Goal: Answer question/provide support

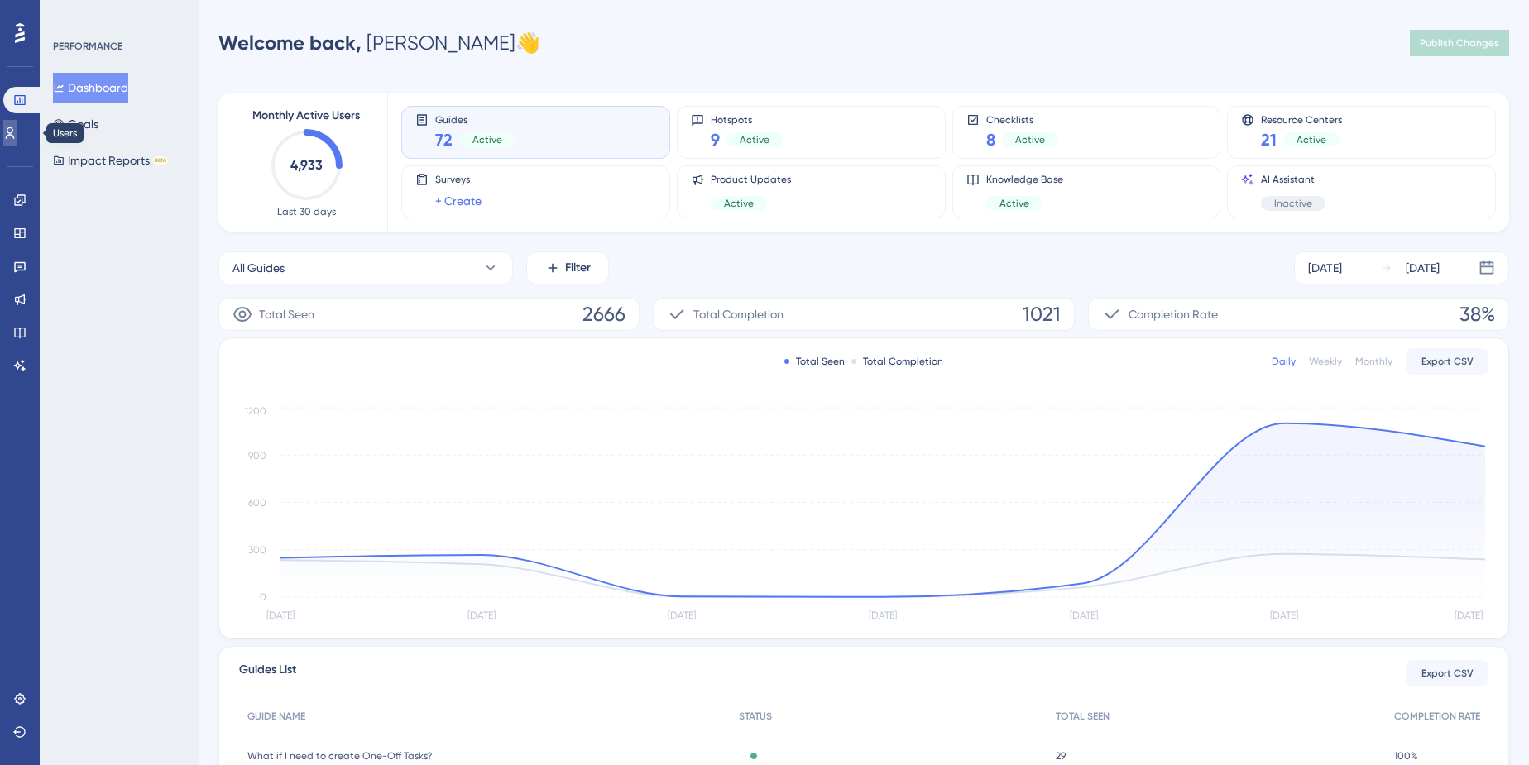
click at [17, 126] on link at bounding box center [9, 133] width 13 height 26
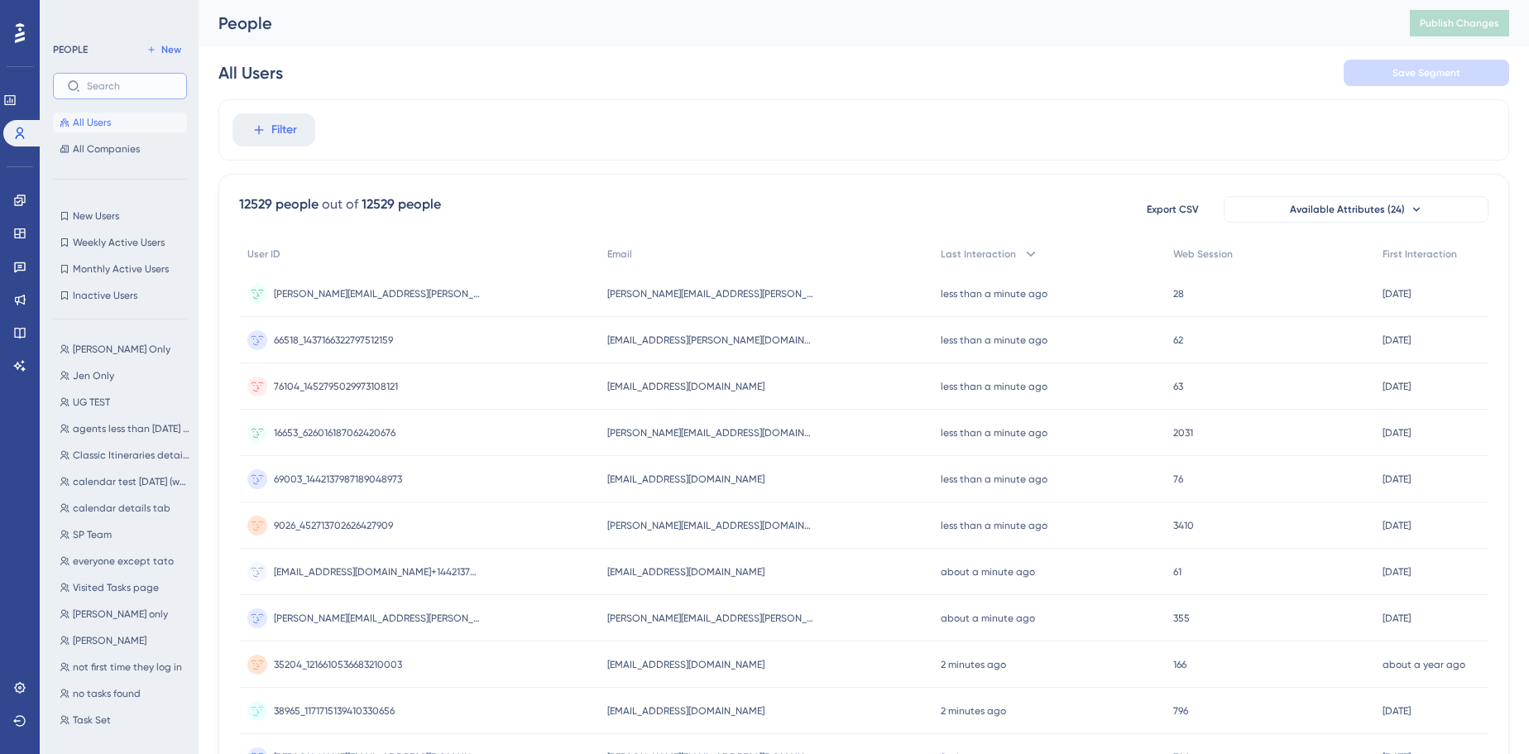
click at [134, 86] on input "text" at bounding box center [130, 86] width 86 height 12
paste input "[PERSON_NAME]"
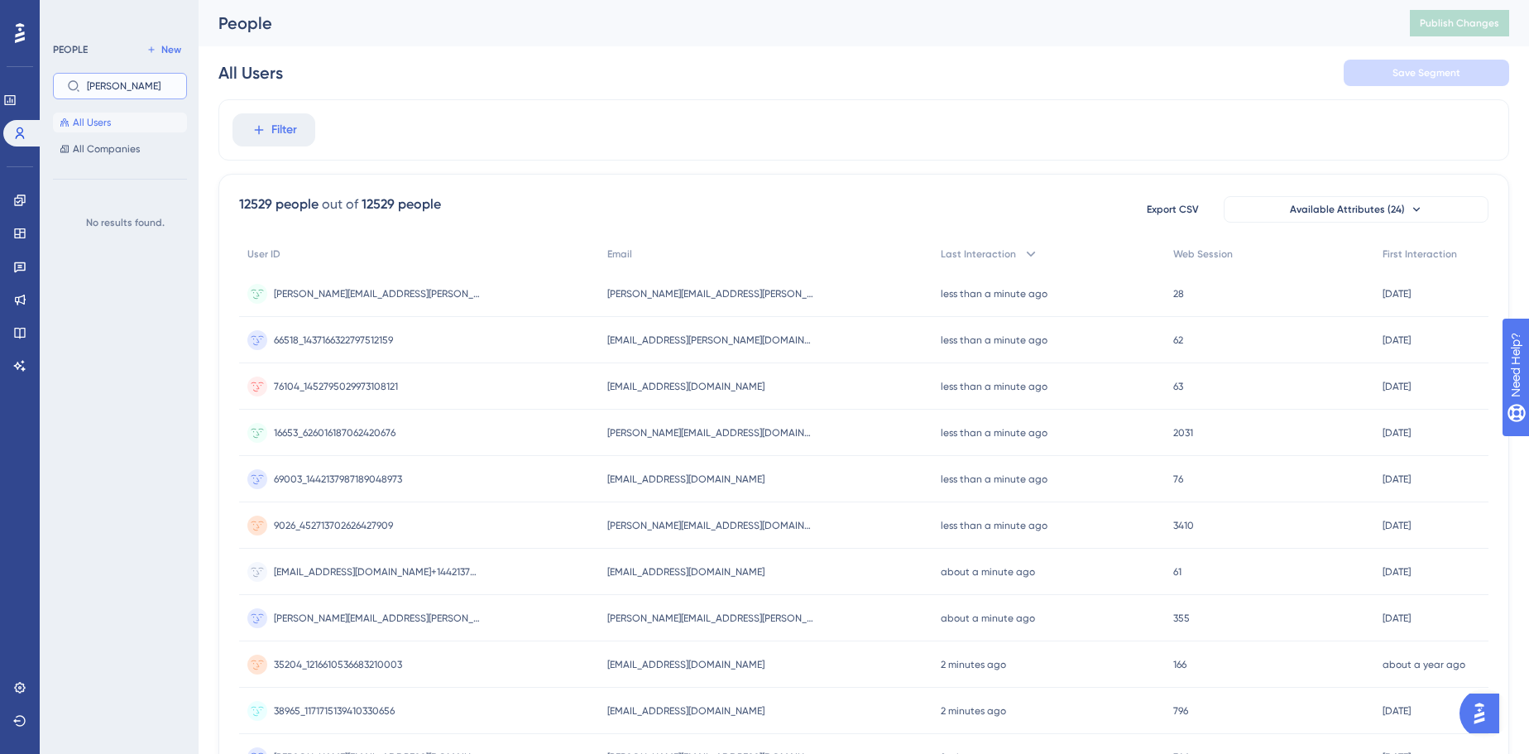
type input "[PERSON_NAME]"
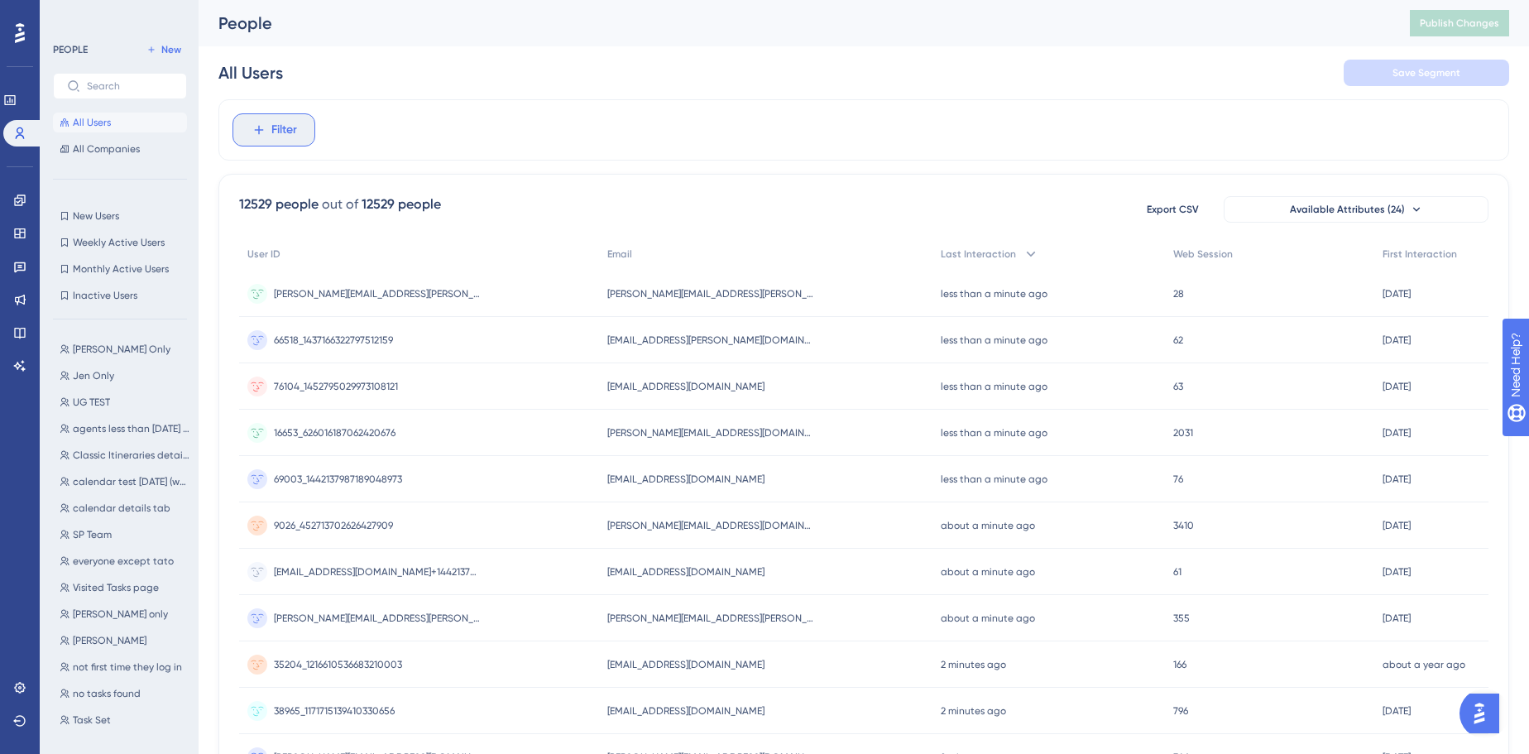
click at [267, 128] on button "Filter" at bounding box center [273, 129] width 83 height 33
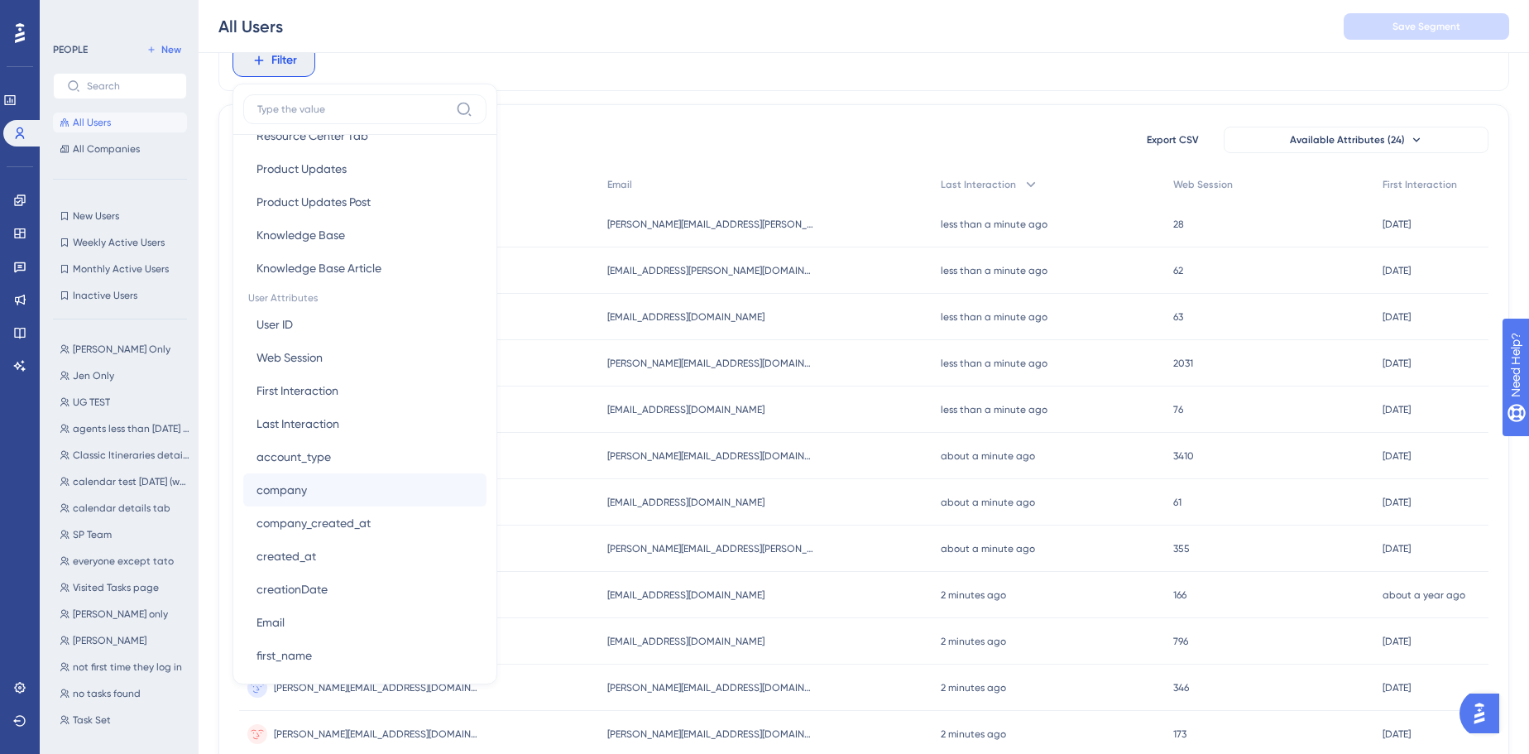
scroll to position [677, 0]
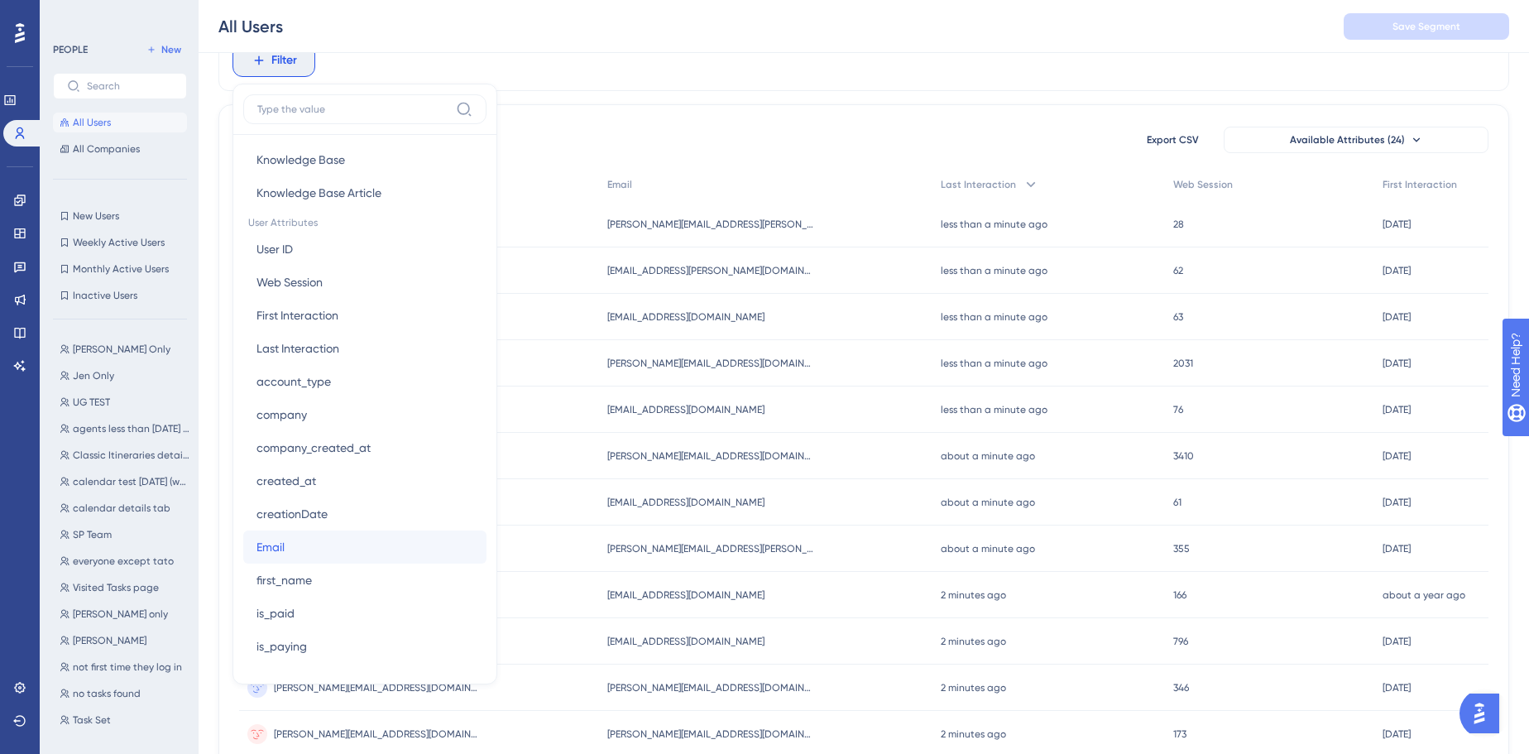
click at [326, 543] on button "Email Email" at bounding box center [364, 546] width 243 height 33
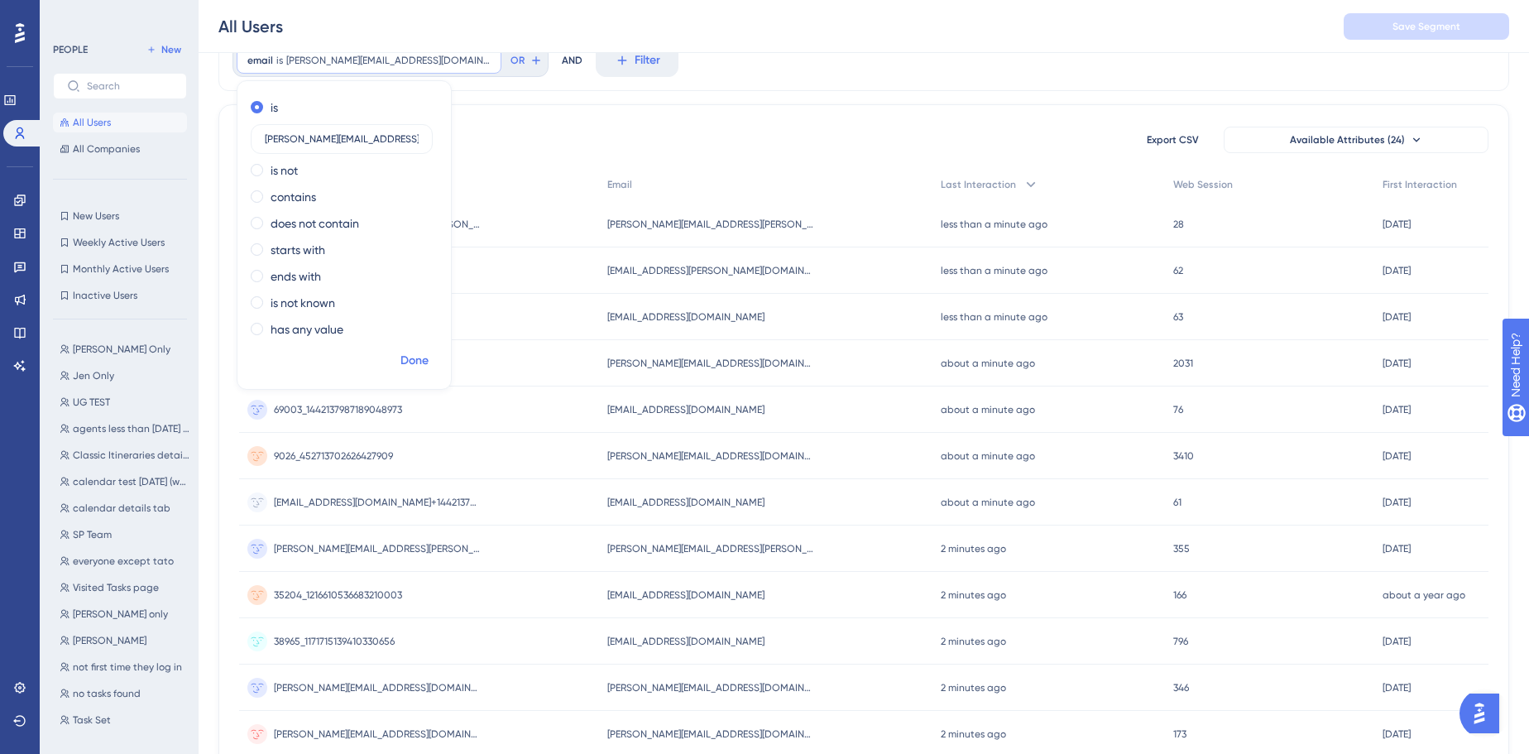
type input "[PERSON_NAME][EMAIL_ADDRESS][DOMAIN_NAME]"
click at [418, 358] on span "Done" at bounding box center [414, 361] width 28 height 20
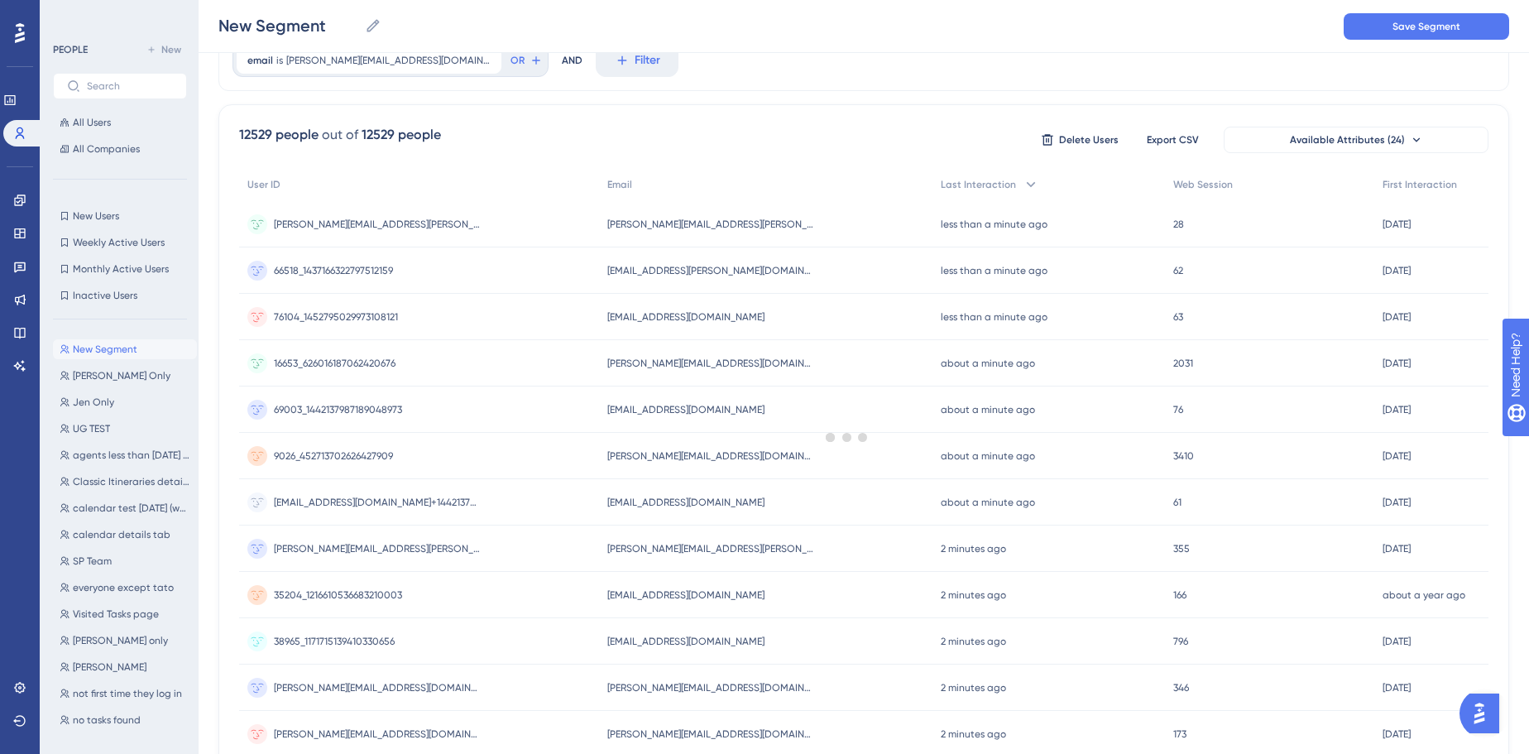
scroll to position [0, 0]
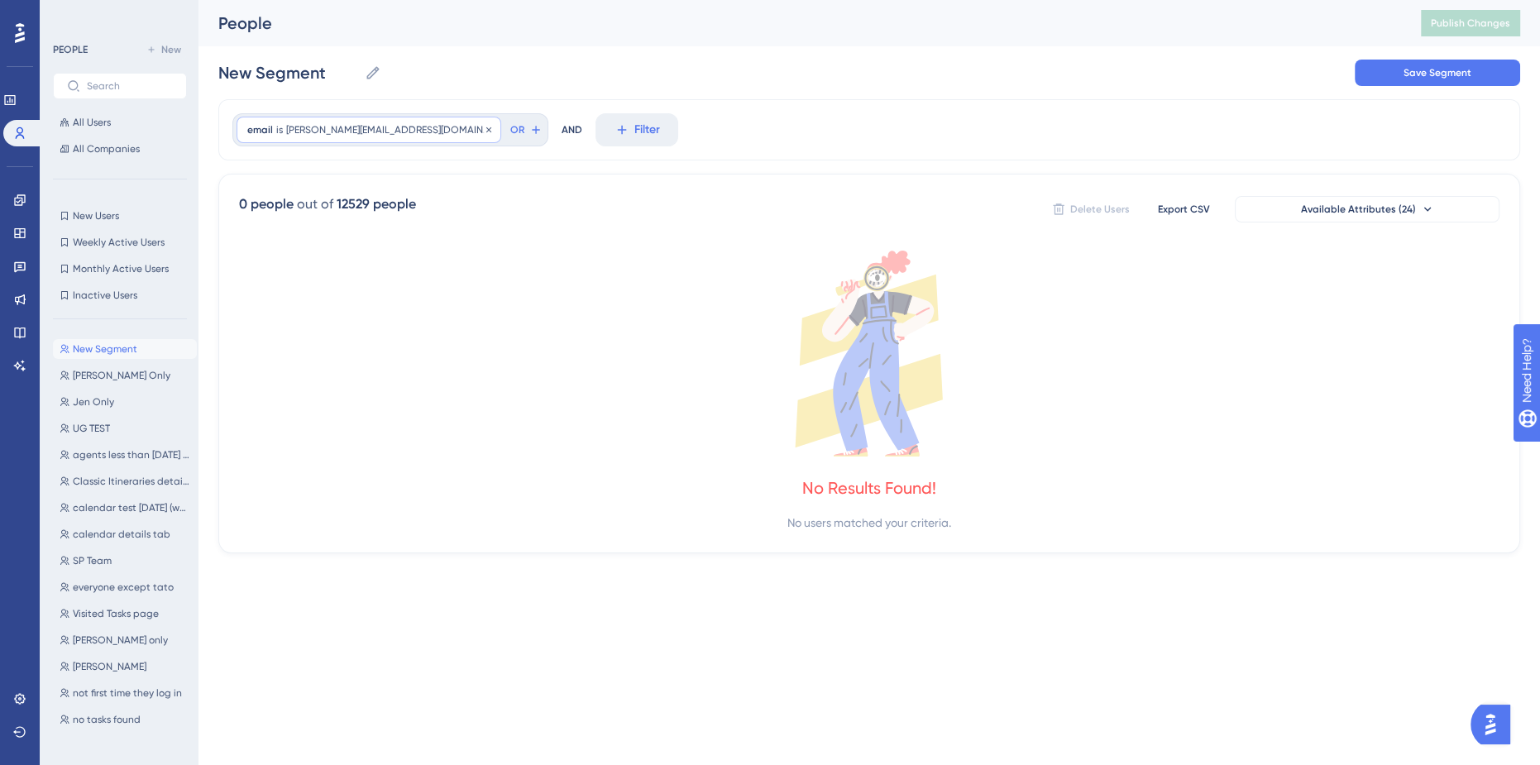
click at [357, 127] on span "[PERSON_NAME][EMAIL_ADDRESS][DOMAIN_NAME]" at bounding box center [388, 129] width 204 height 13
click at [344, 203] on input "[PERSON_NAME][EMAIL_ADDRESS][DOMAIN_NAME]" at bounding box center [342, 209] width 154 height 12
click at [345, 203] on input "[PERSON_NAME][EMAIL_ADDRESS][DOMAIN_NAME]" at bounding box center [342, 209] width 154 height 12
type input "[PERSON_NAME][EMAIL_ADDRESS][DOMAIN_NAME]"
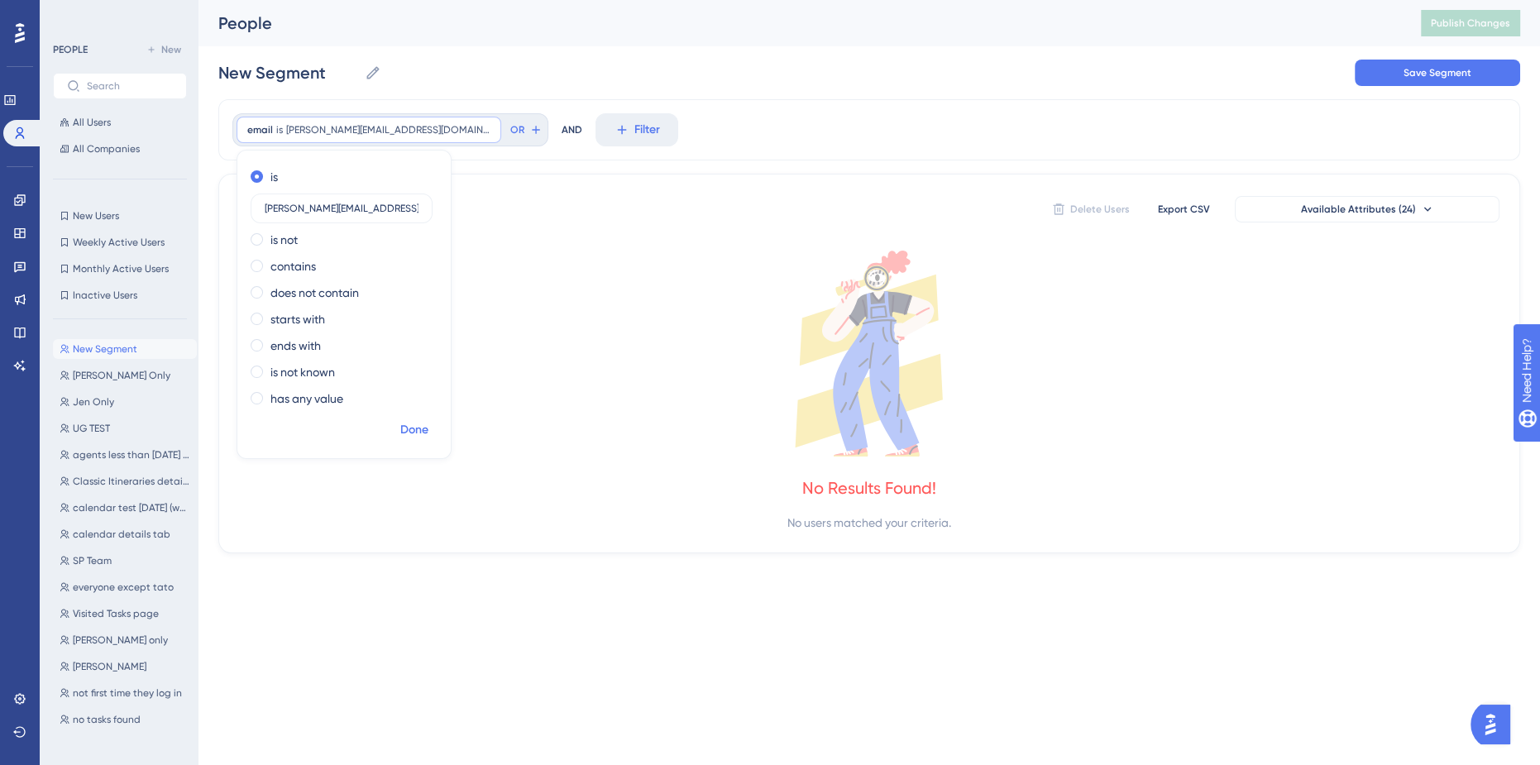
click at [409, 433] on span "Done" at bounding box center [414, 430] width 28 height 20
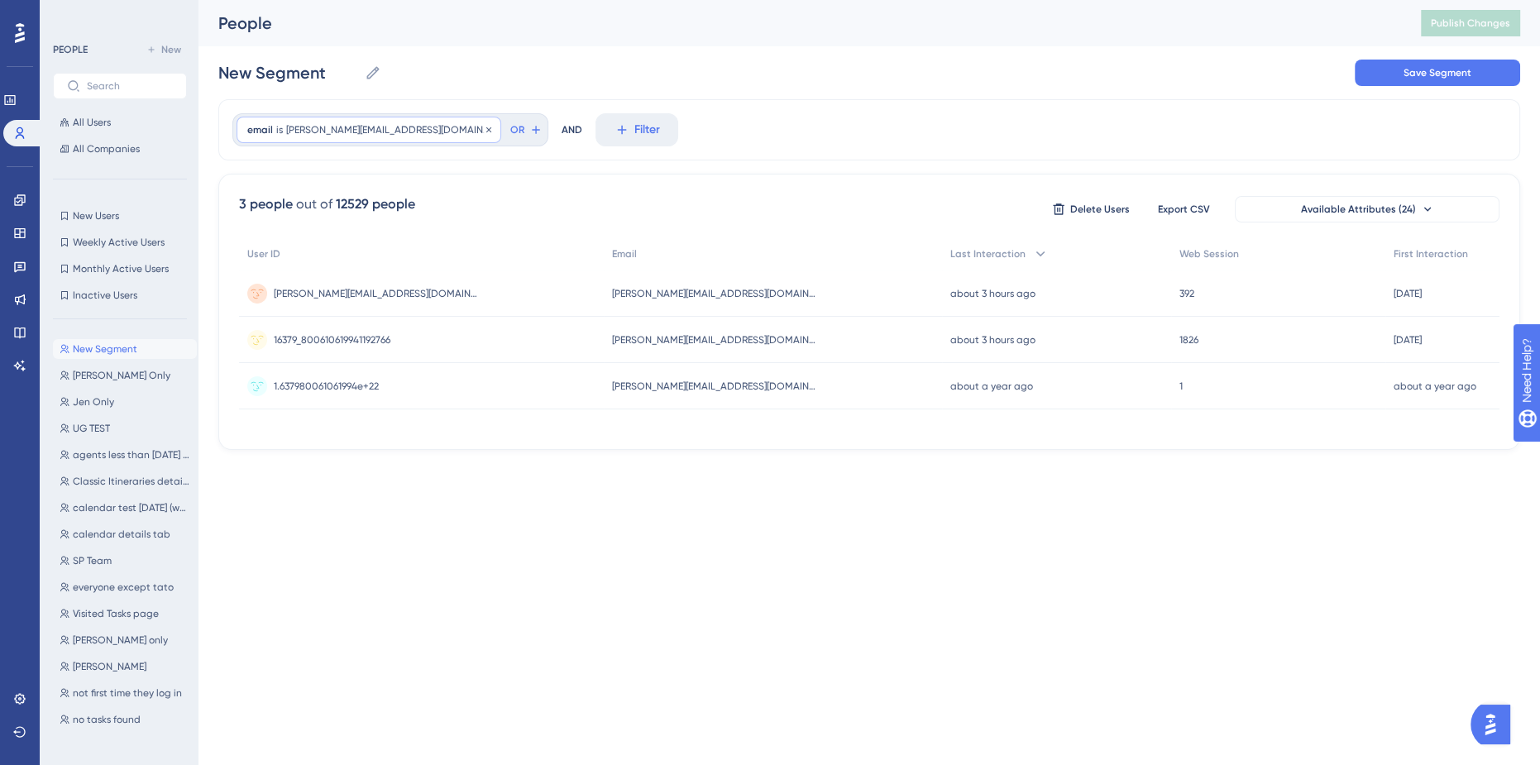
click at [361, 126] on span "[PERSON_NAME][EMAIL_ADDRESS][DOMAIN_NAME]" at bounding box center [388, 129] width 204 height 13
drag, startPoint x: 289, startPoint y: 213, endPoint x: 232, endPoint y: 208, distance: 56.4
click at [232, 208] on div "email is [PERSON_NAME][EMAIL_ADDRESS][DOMAIN_NAME] [PERSON_NAME][EMAIL_ADDRESS]…" at bounding box center [869, 274] width 1302 height 351
click at [360, 137] on div "email is [PERSON_NAME][EMAIL_ADDRESS][DOMAIN_NAME] [PERSON_NAME][EMAIL_ADDRESS]…" at bounding box center [369, 130] width 265 height 26
click at [327, 201] on label "[PERSON_NAME][EMAIL_ADDRESS][DOMAIN_NAME]" at bounding box center [342, 209] width 182 height 30
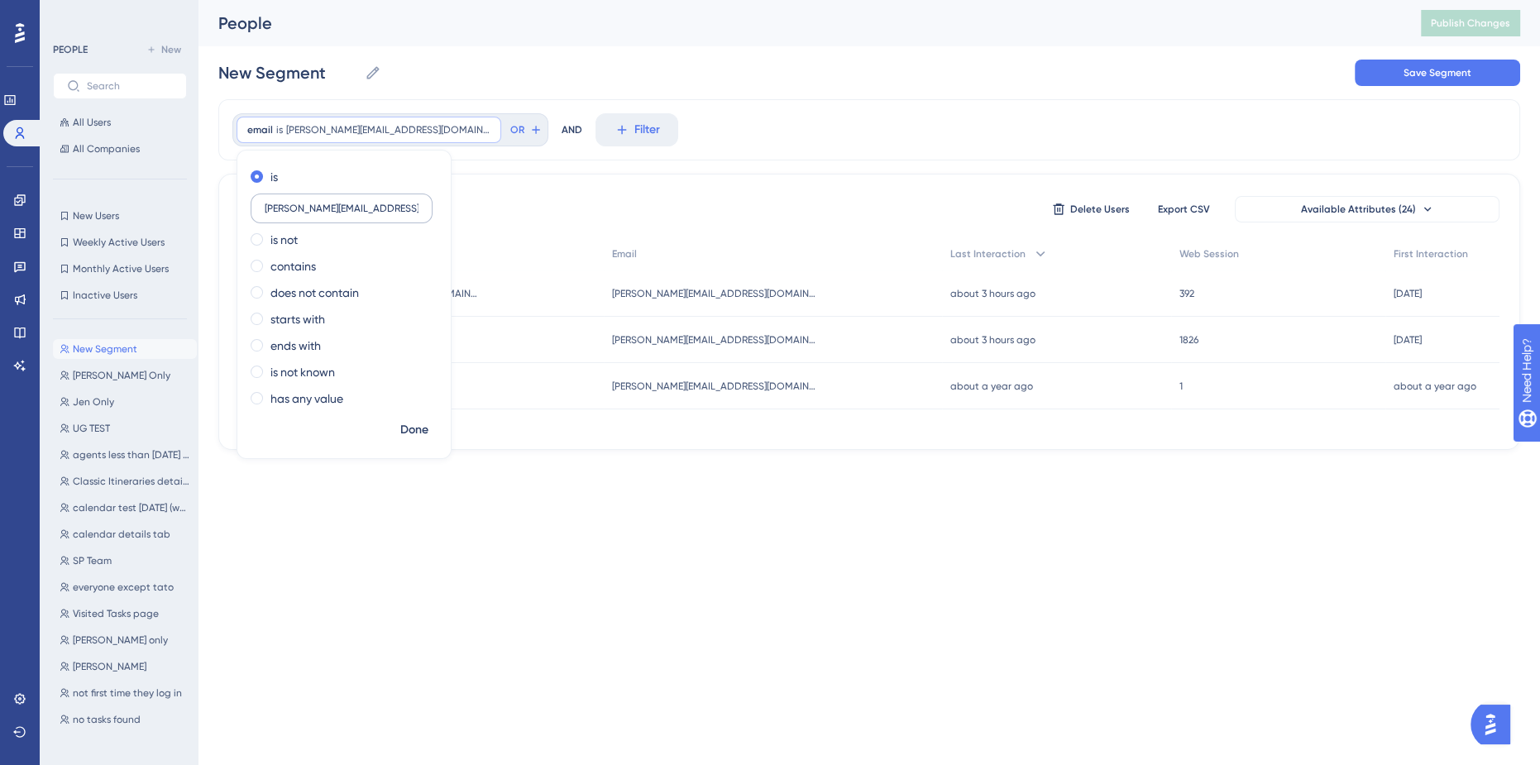
click at [327, 203] on input "[PERSON_NAME][EMAIL_ADDRESS][DOMAIN_NAME]" at bounding box center [342, 209] width 154 height 12
click at [327, 201] on label "[PERSON_NAME][EMAIL_ADDRESS][DOMAIN_NAME]" at bounding box center [342, 209] width 182 height 30
click at [327, 203] on input "[PERSON_NAME][EMAIL_ADDRESS][DOMAIN_NAME]" at bounding box center [342, 209] width 154 height 12
click at [327, 201] on label "[PERSON_NAME][EMAIL_ADDRESS][DOMAIN_NAME]" at bounding box center [342, 209] width 182 height 30
click at [327, 203] on input "[PERSON_NAME][EMAIL_ADDRESS][DOMAIN_NAME]" at bounding box center [342, 209] width 154 height 12
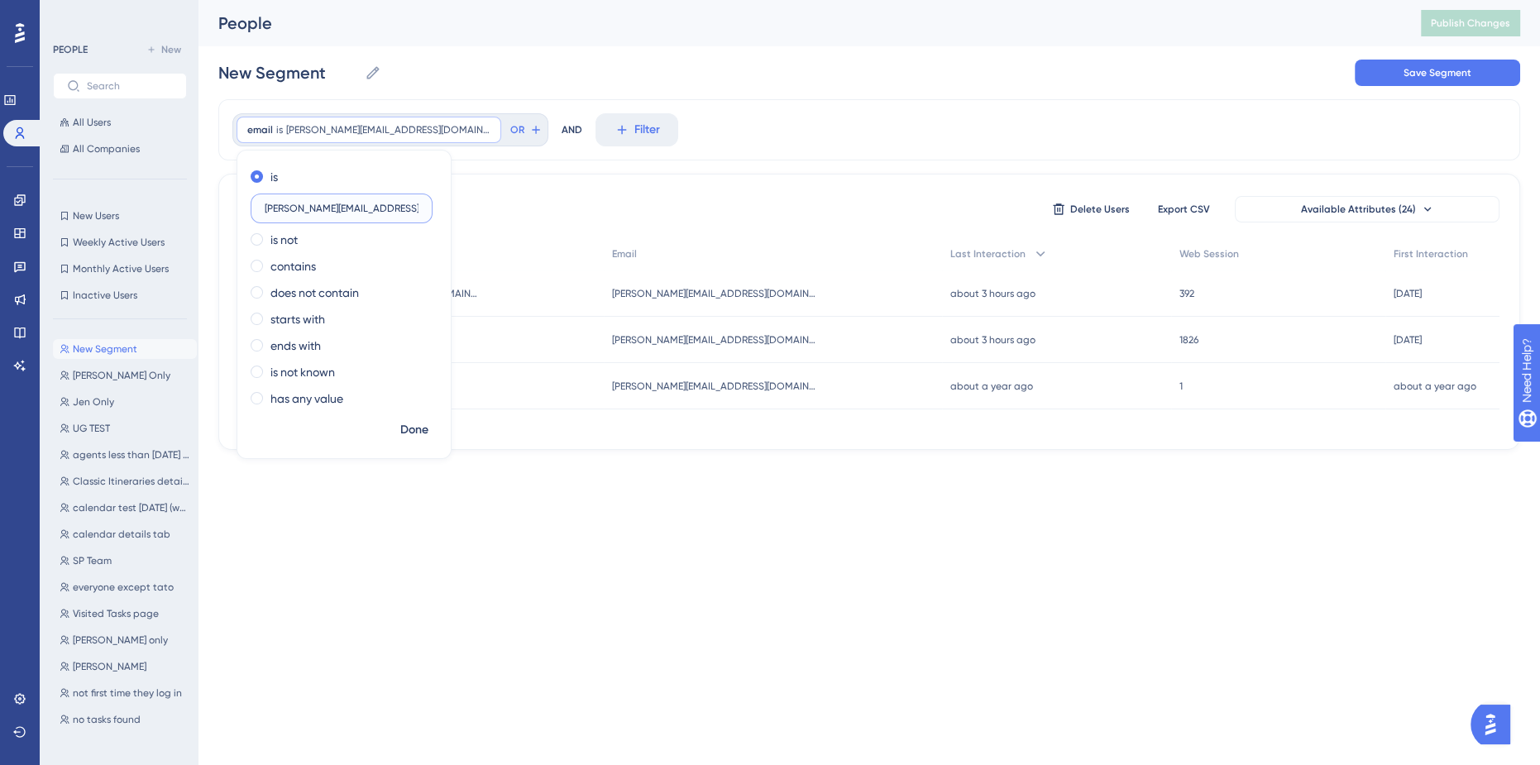
click at [330, 203] on input "[PERSON_NAME][EMAIL_ADDRESS][DOMAIN_NAME]" at bounding box center [342, 209] width 154 height 12
type input "[EMAIL_ADDRESS][DOMAIN_NAME]"
click at [419, 430] on span "Done" at bounding box center [414, 430] width 28 height 20
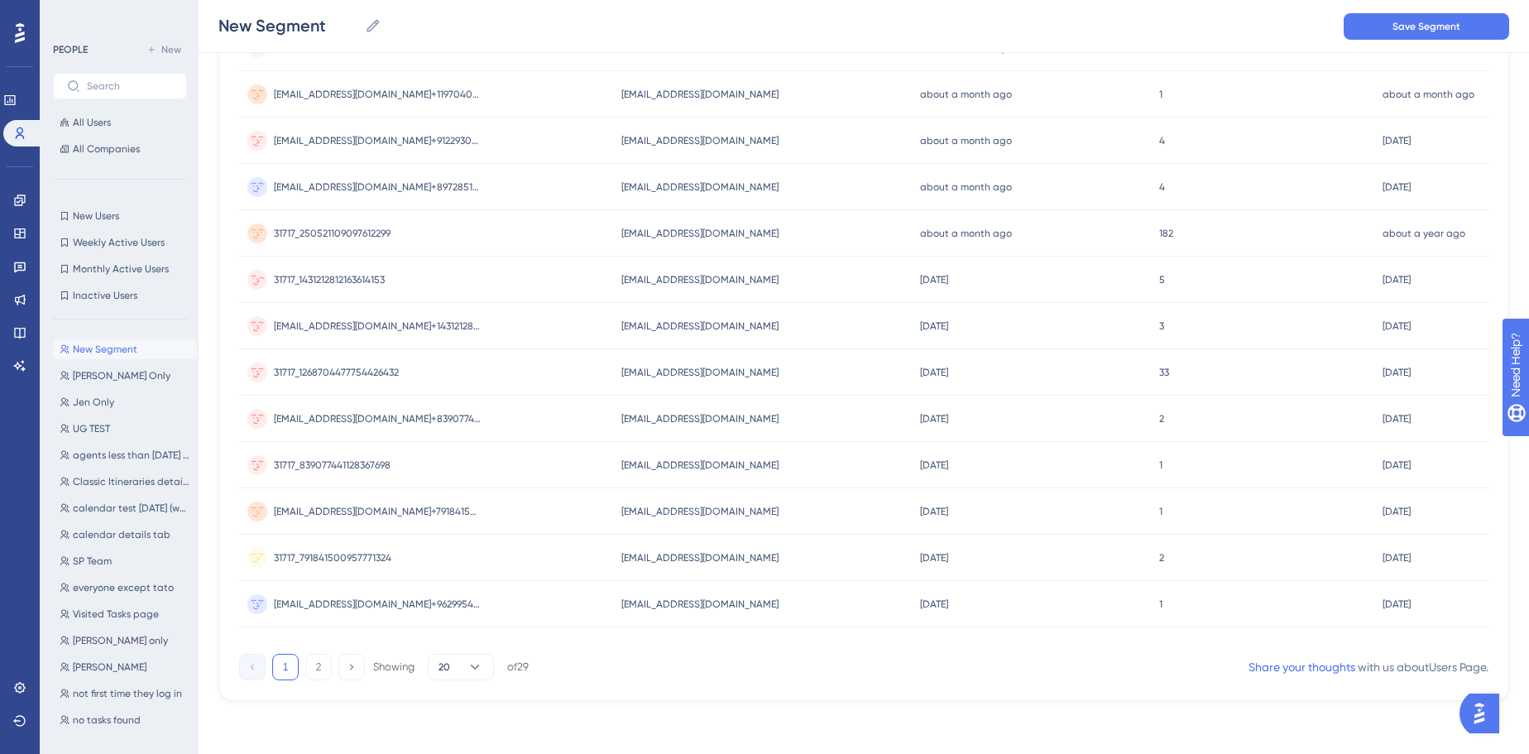
scroll to position [581, 0]
click at [324, 677] on button "2" at bounding box center [318, 666] width 26 height 26
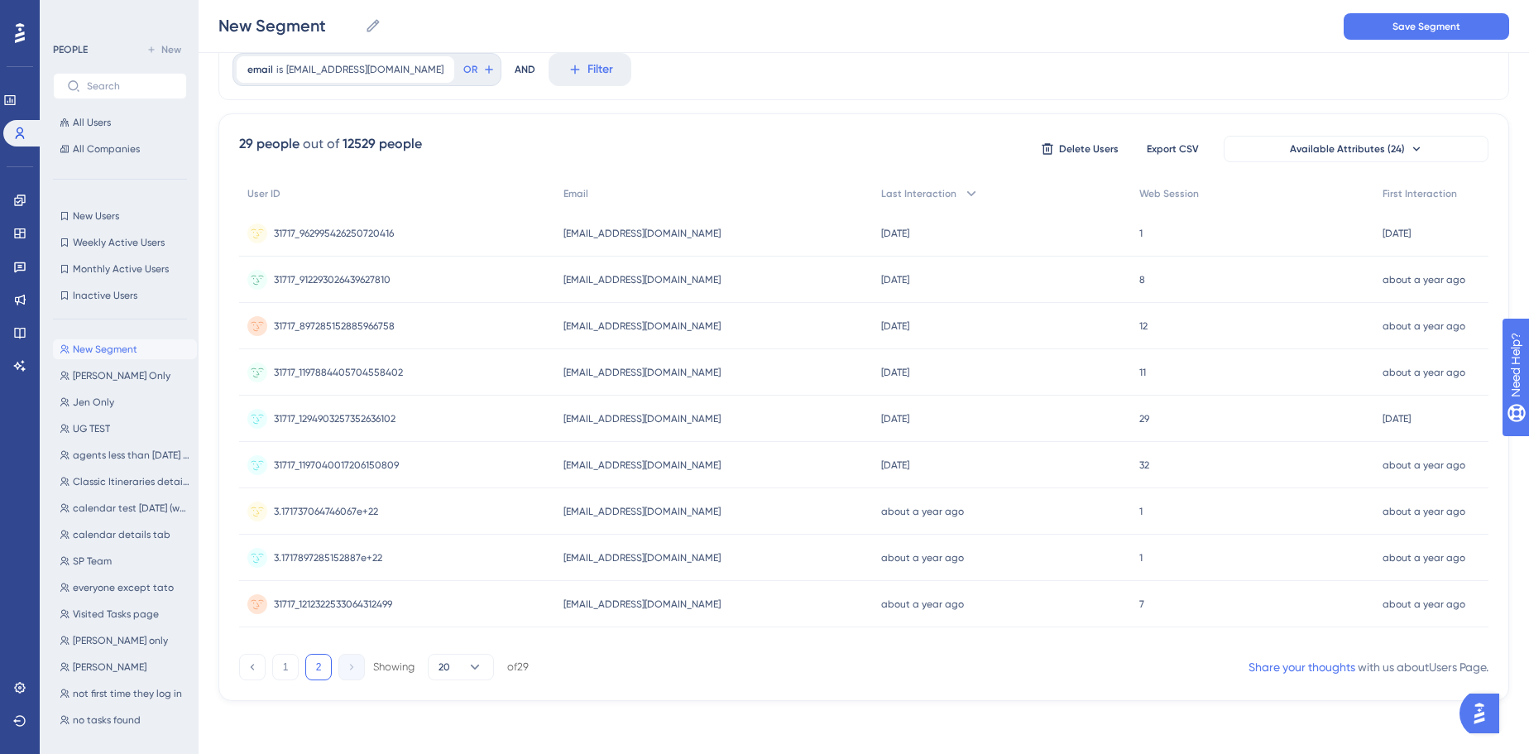
scroll to position [71, 0]
click at [289, 665] on button "1" at bounding box center [285, 666] width 26 height 26
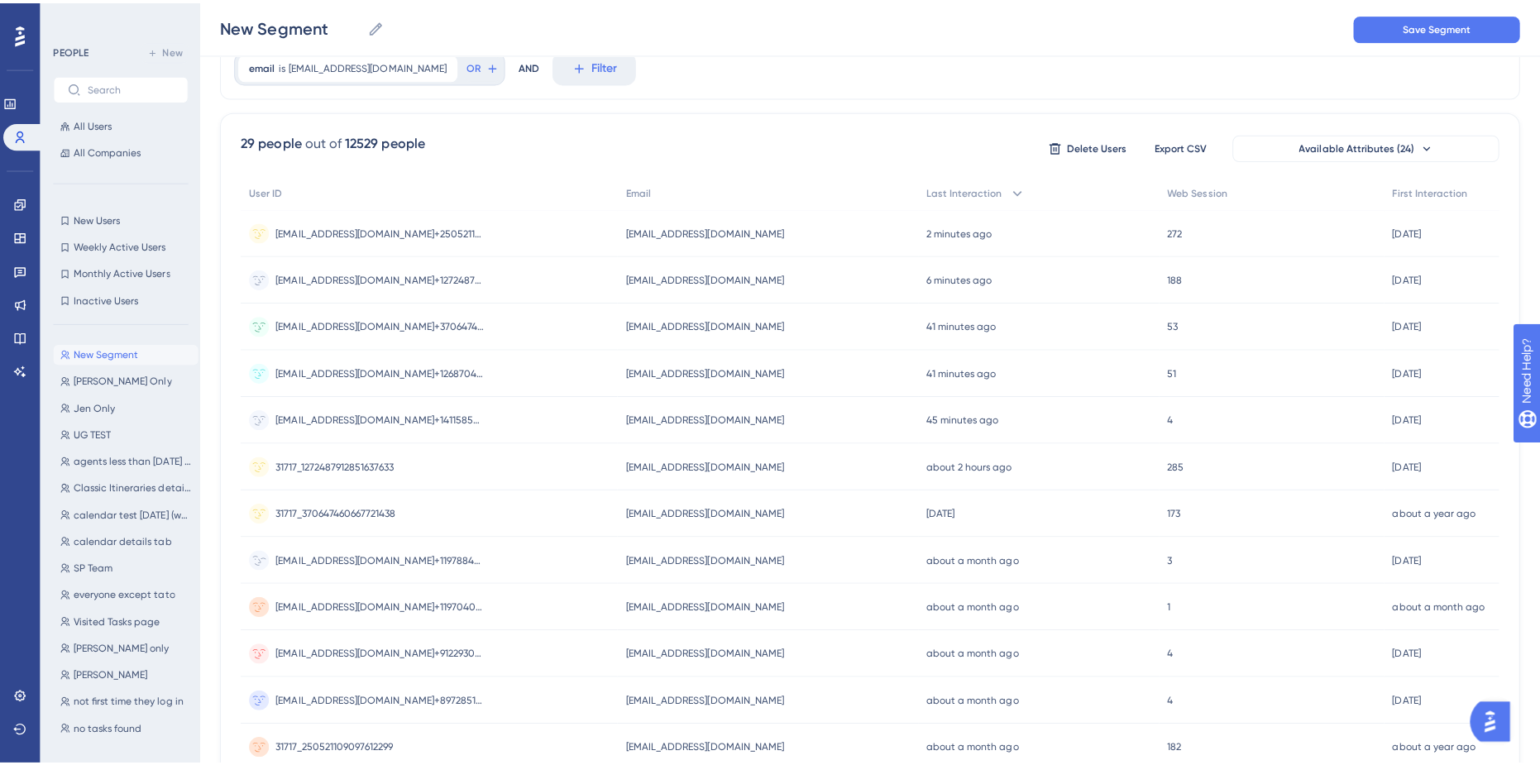
scroll to position [0, 0]
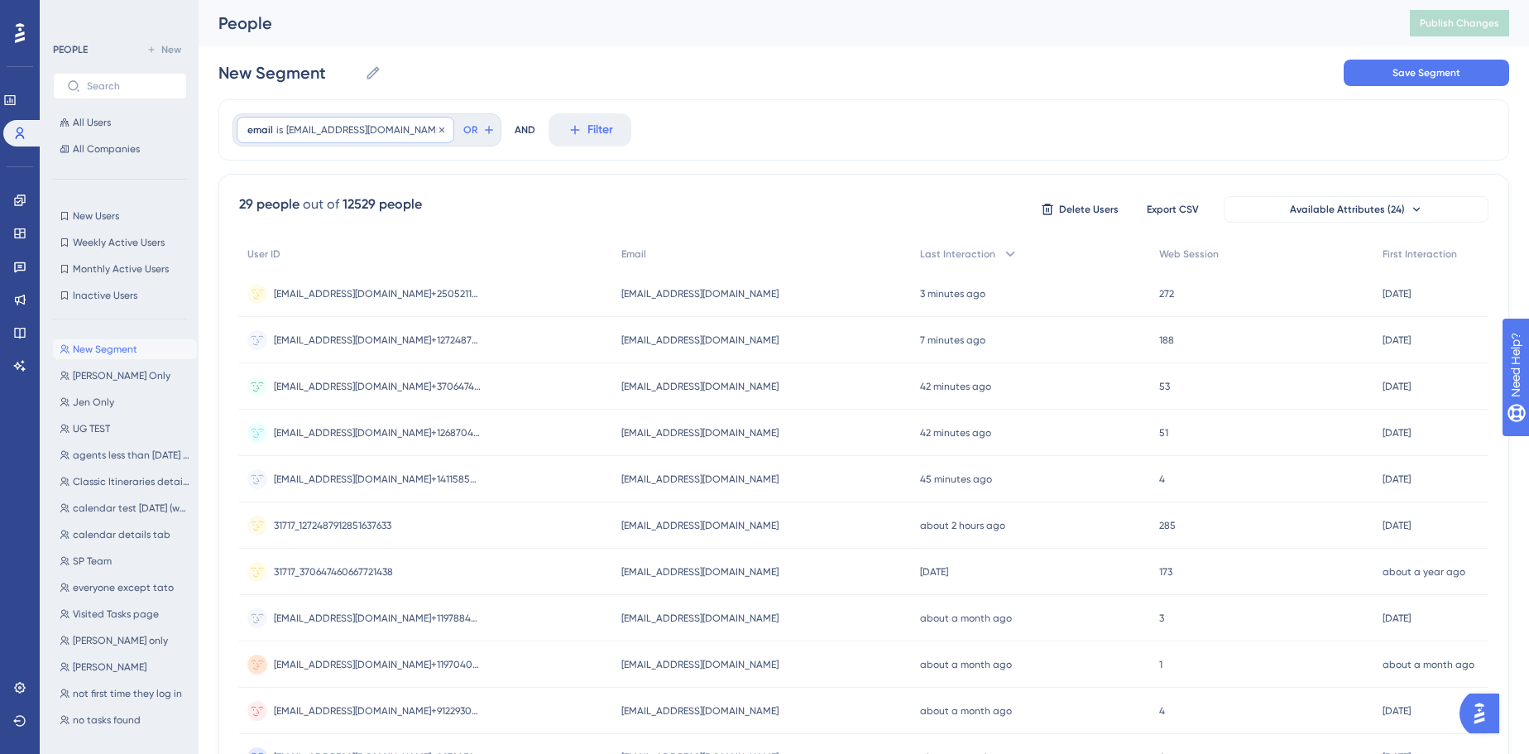
click at [338, 117] on div "email is [EMAIL_ADDRESS][DOMAIN_NAME] [EMAIL_ADDRESS][DOMAIN_NAME] Remove" at bounding box center [346, 130] width 218 height 26
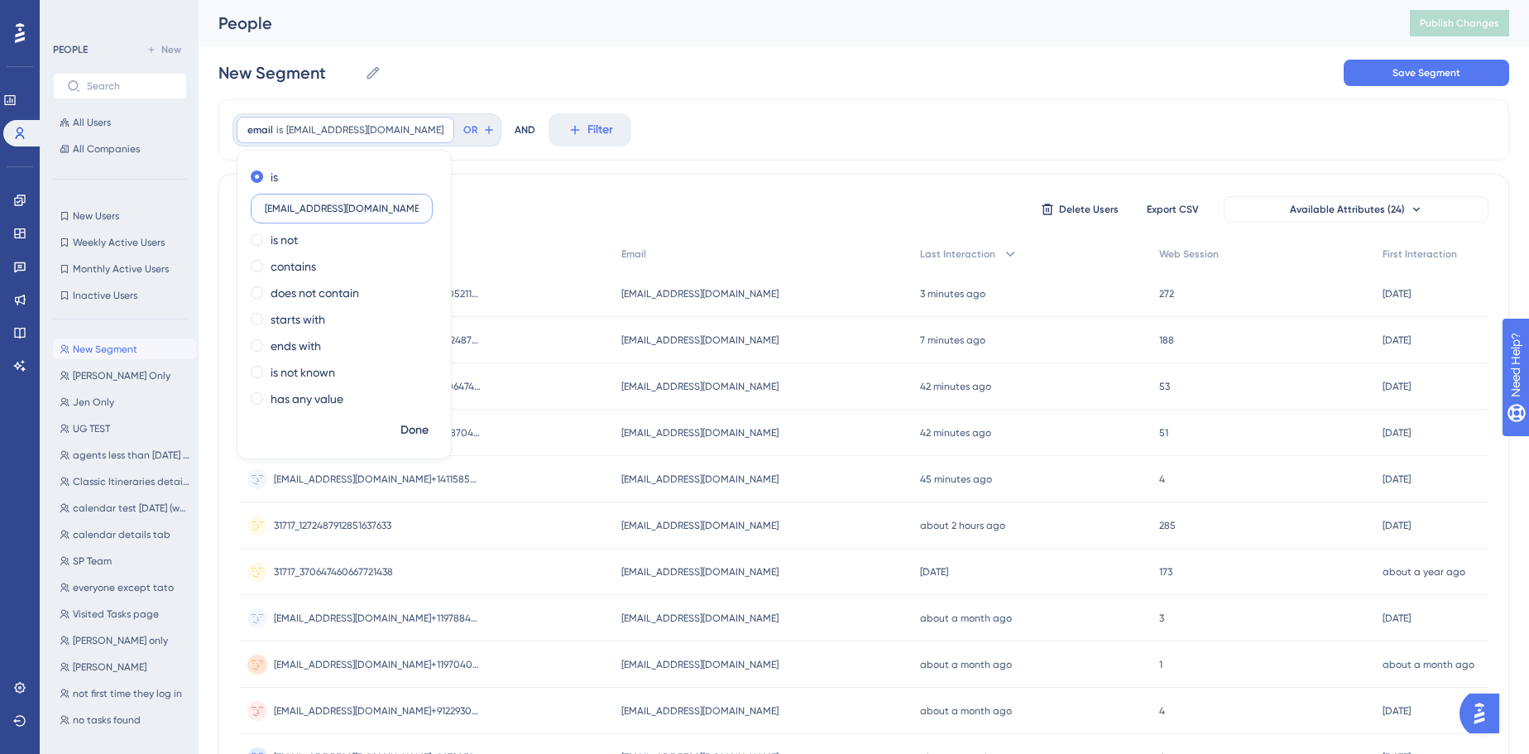
click at [309, 203] on input "[EMAIL_ADDRESS][DOMAIN_NAME]" at bounding box center [342, 209] width 154 height 12
paste input "[PERSON_NAME][EMAIL_ADDRESS][DOMAIN_NAME]"
type input "[PERSON_NAME][EMAIL_ADDRESS][DOMAIN_NAME]"
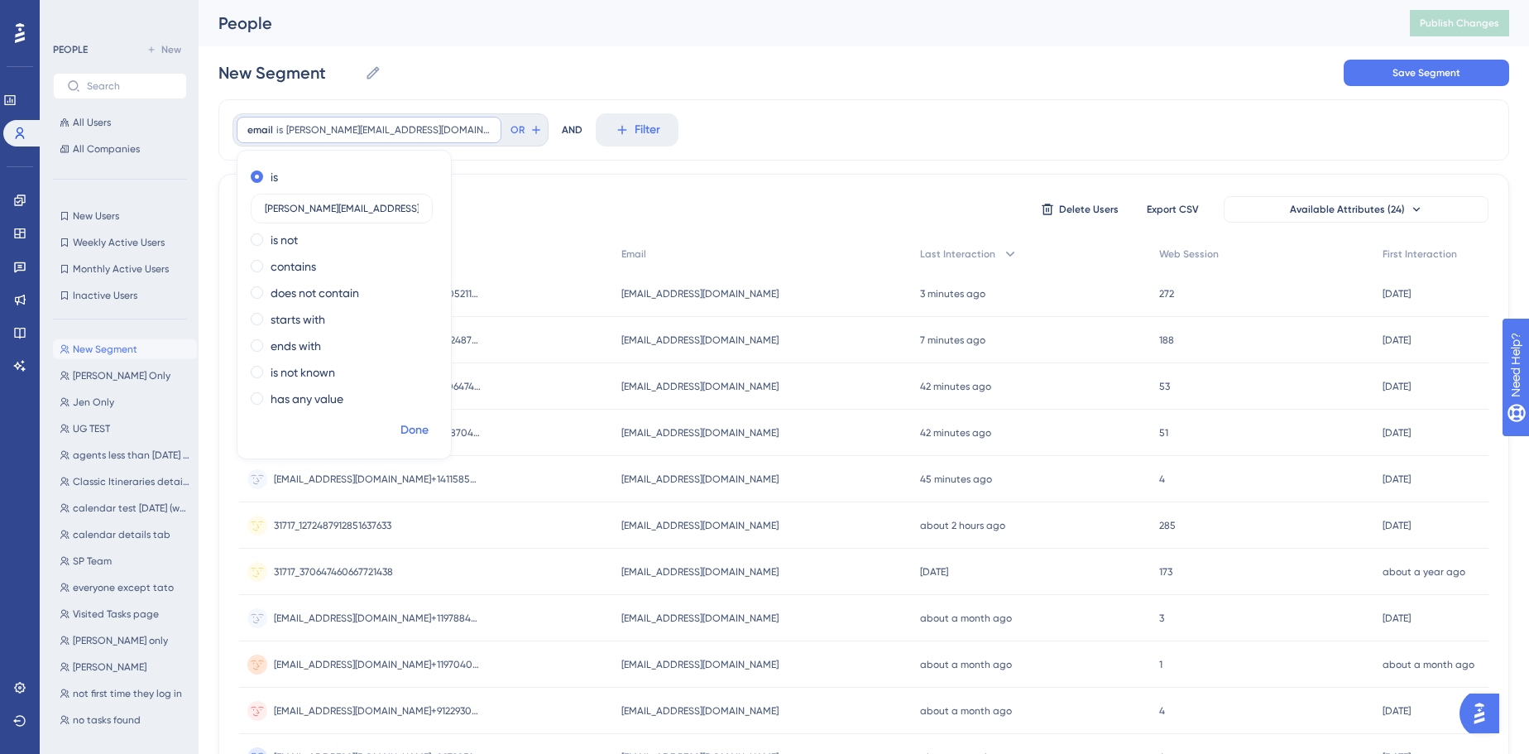
click at [416, 427] on span "Done" at bounding box center [414, 430] width 28 height 20
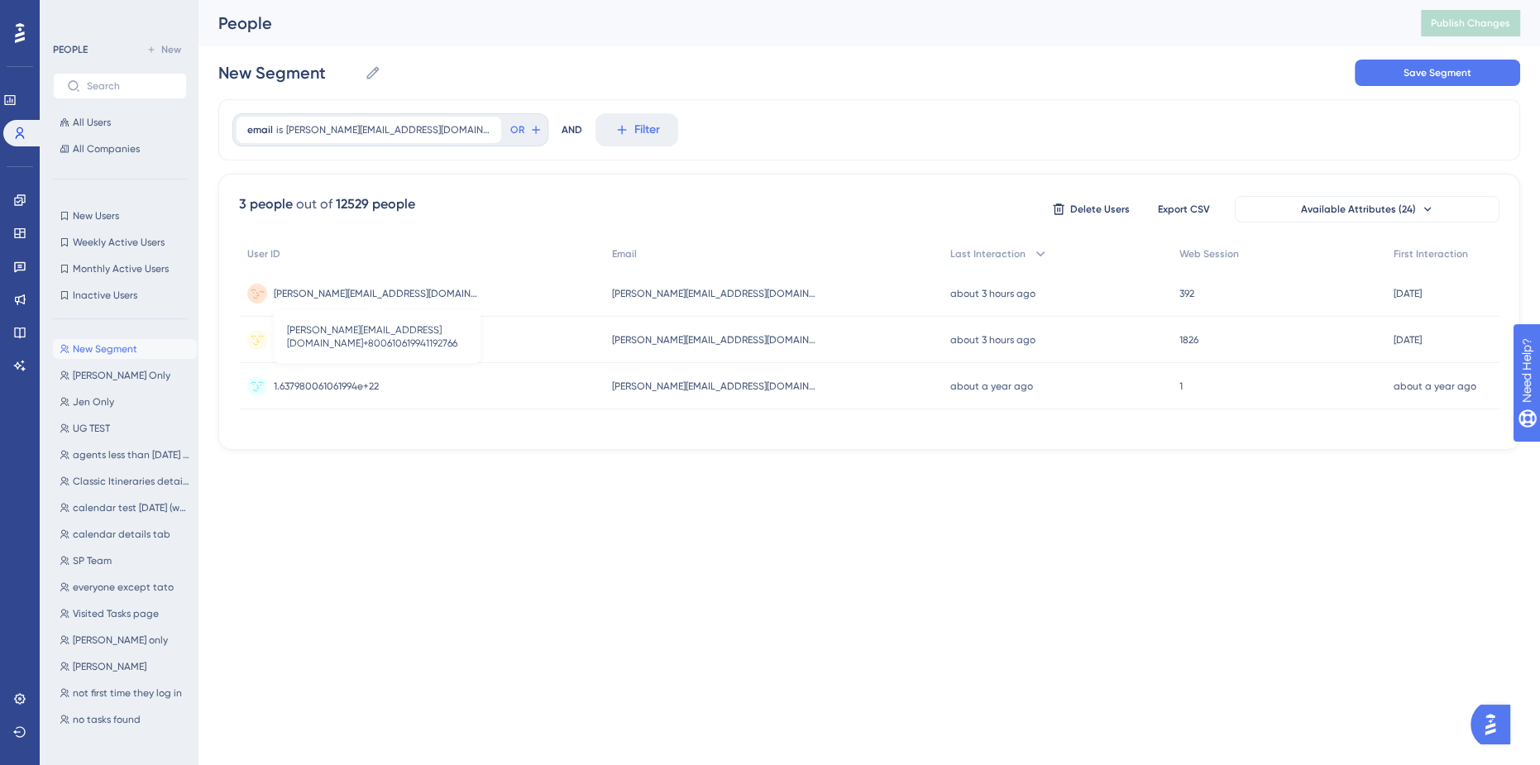
click at [379, 298] on span "[PERSON_NAME][EMAIL_ADDRESS][DOMAIN_NAME]+800610619941192766" at bounding box center [377, 293] width 207 height 13
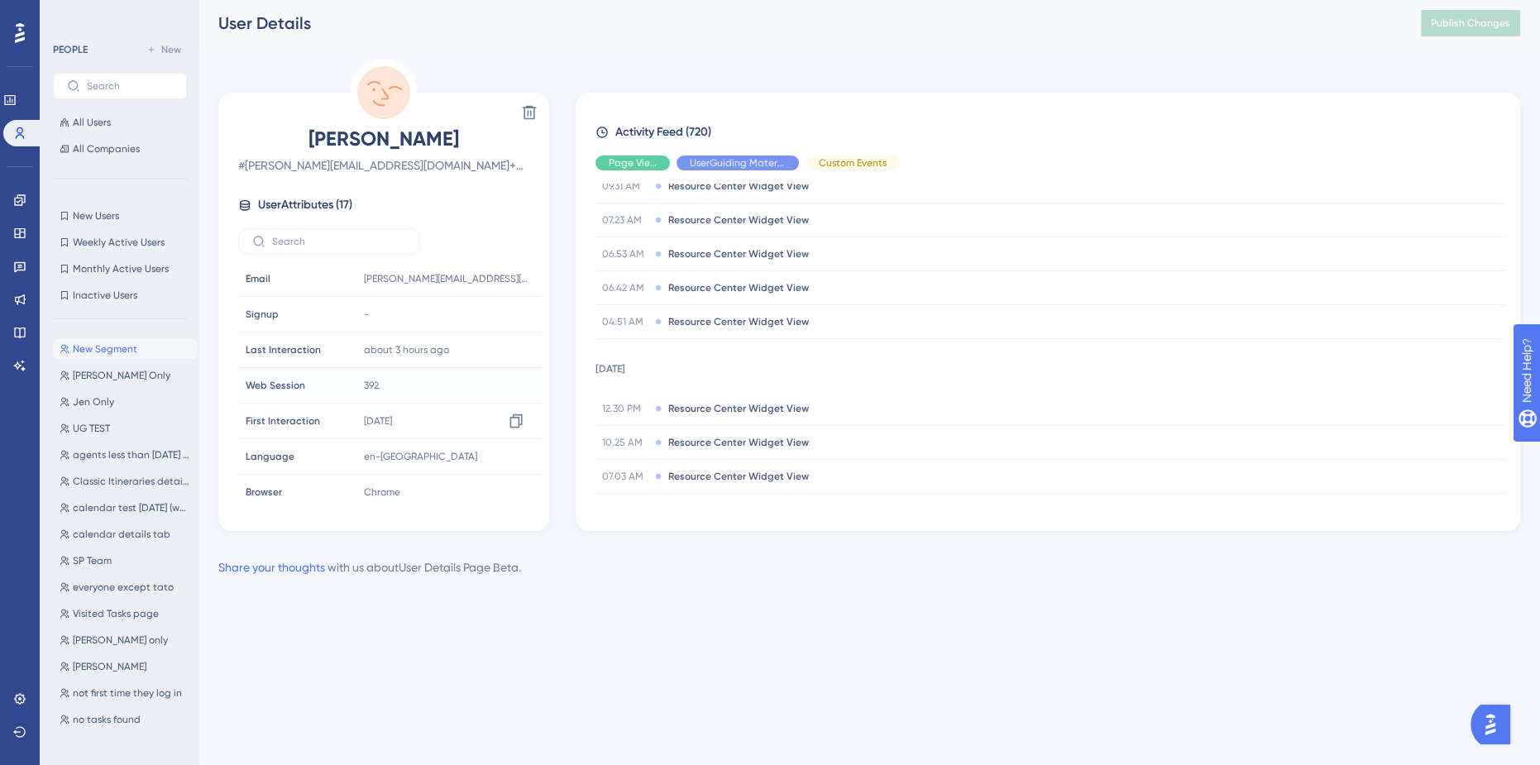
scroll to position [1773, 0]
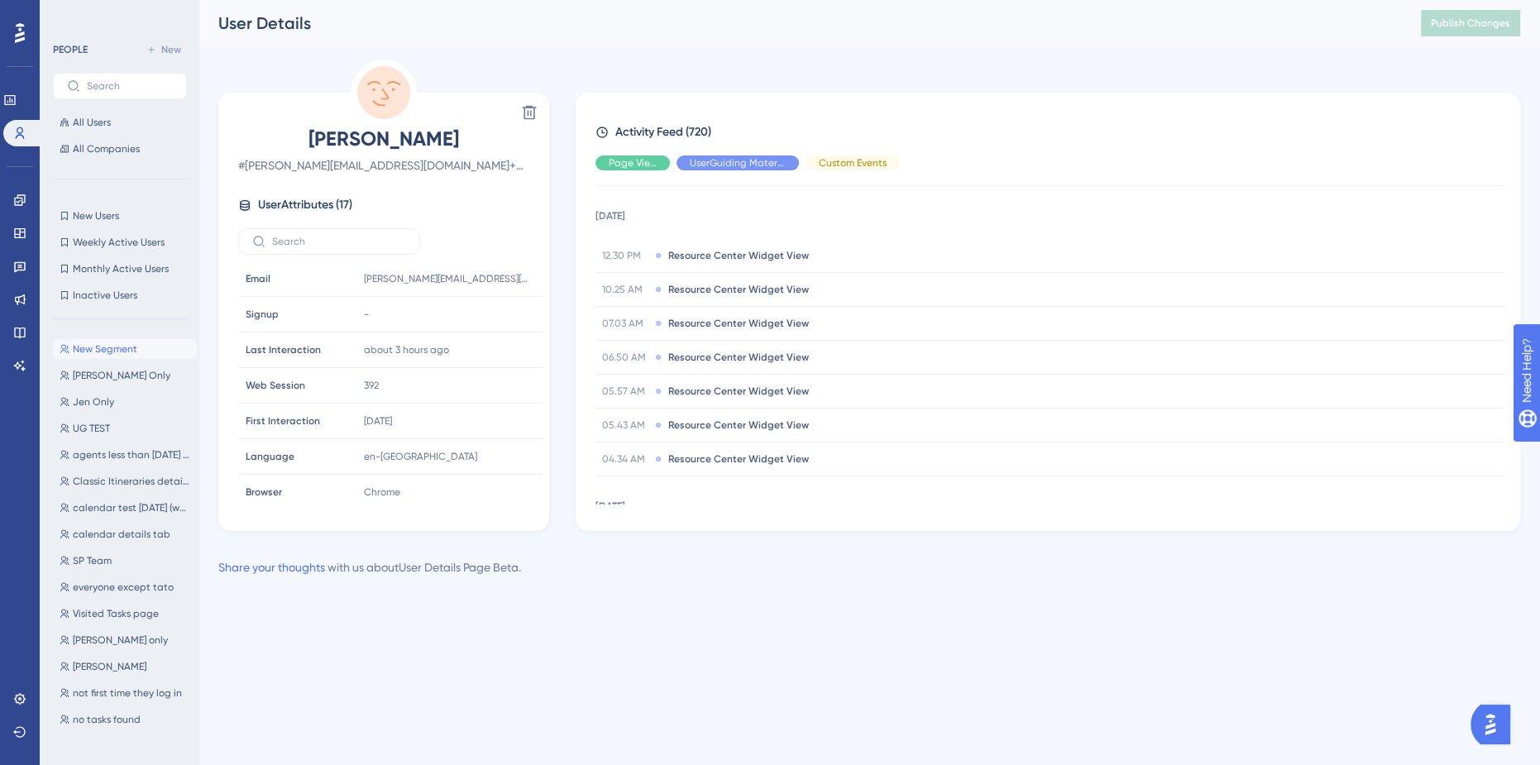
click at [1500, 724] on img "Open AI Assistant Launcher" at bounding box center [1491, 725] width 30 height 30
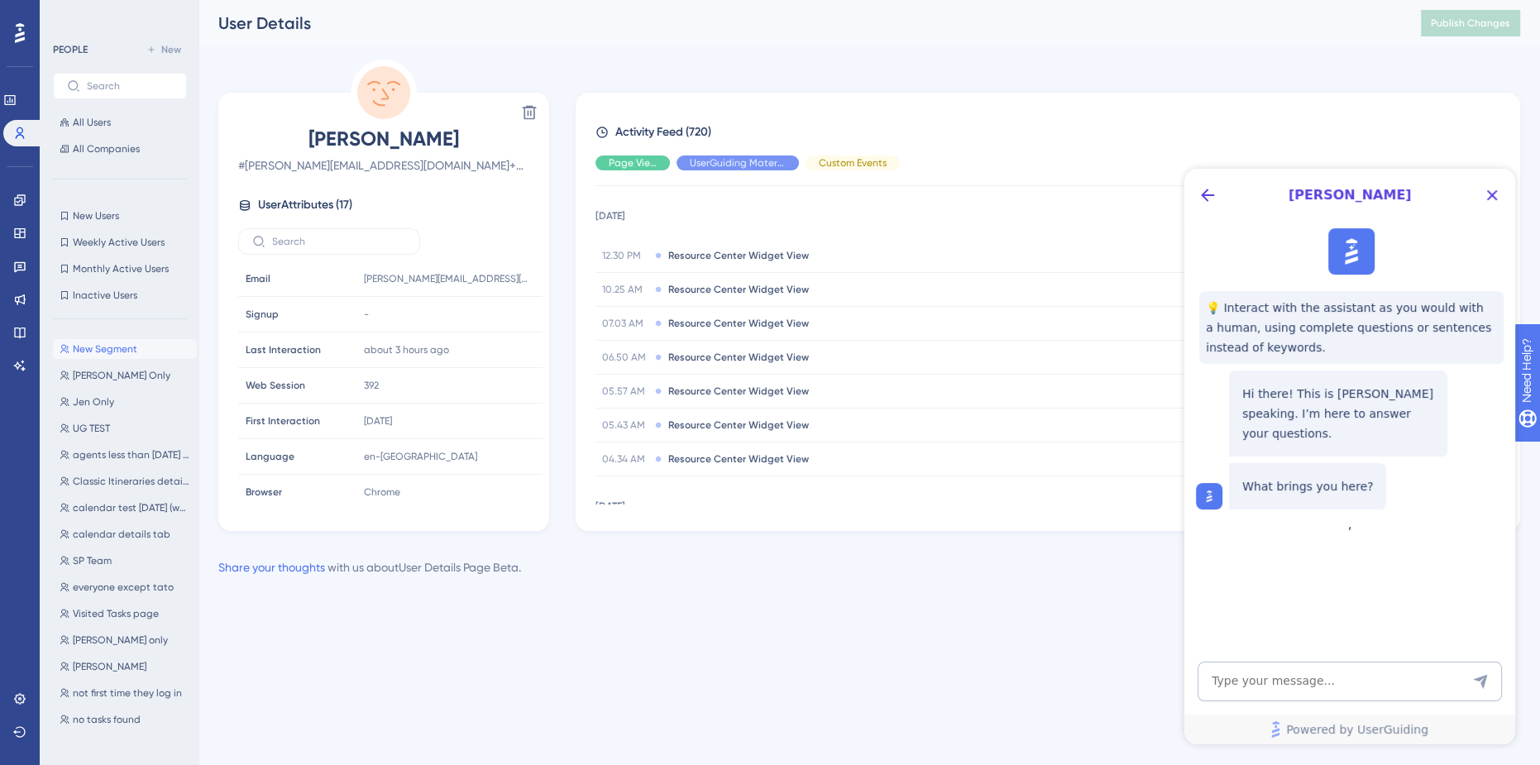
scroll to position [0, 0]
click at [1245, 687] on textarea "AI Assistant Text Input" at bounding box center [1350, 682] width 304 height 40
type textarea "how do new users get counted"
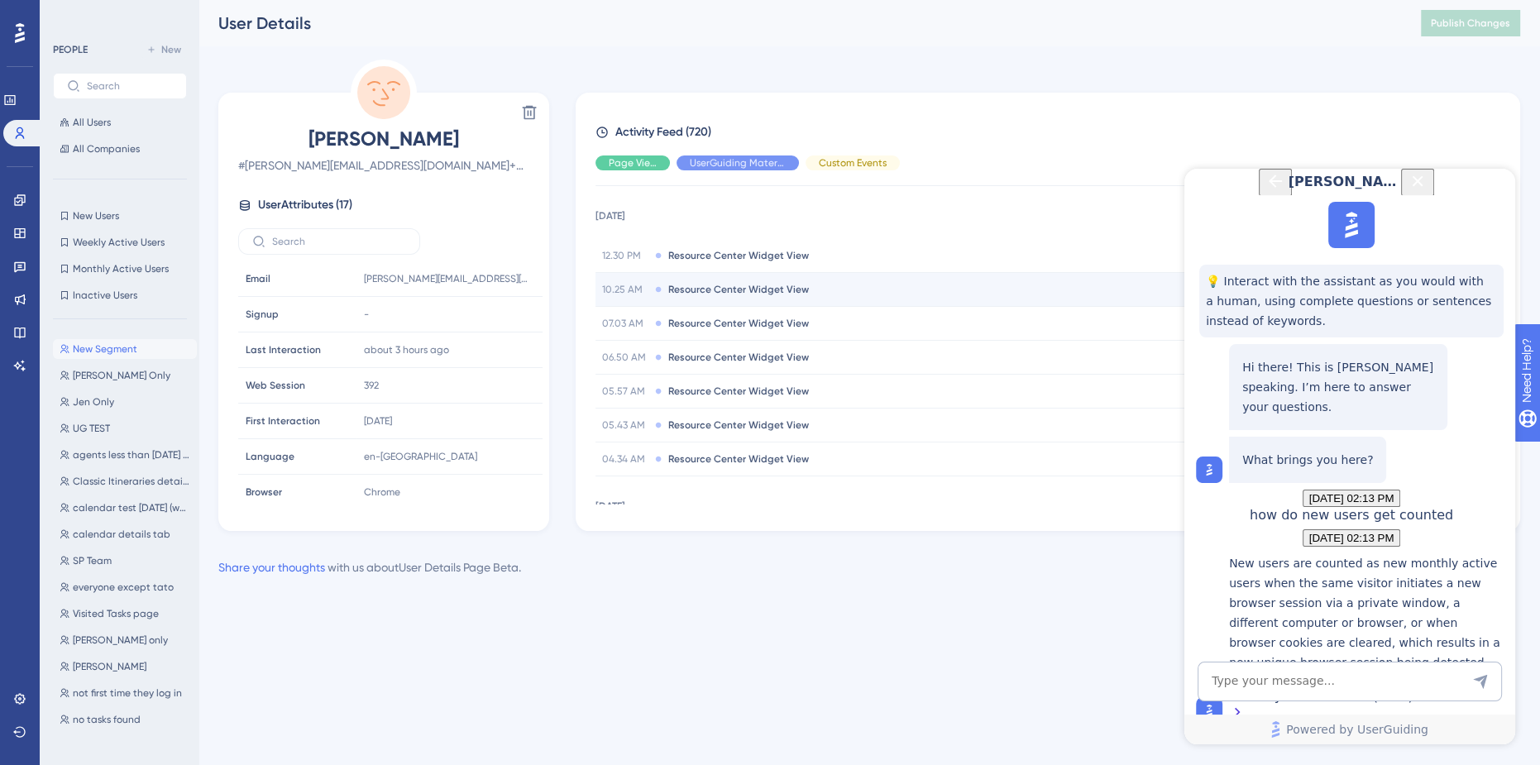
scroll to position [219, 0]
click at [1317, 688] on div "Monthly Active Users (MAU) Calculation" at bounding box center [1368, 706] width 278 height 36
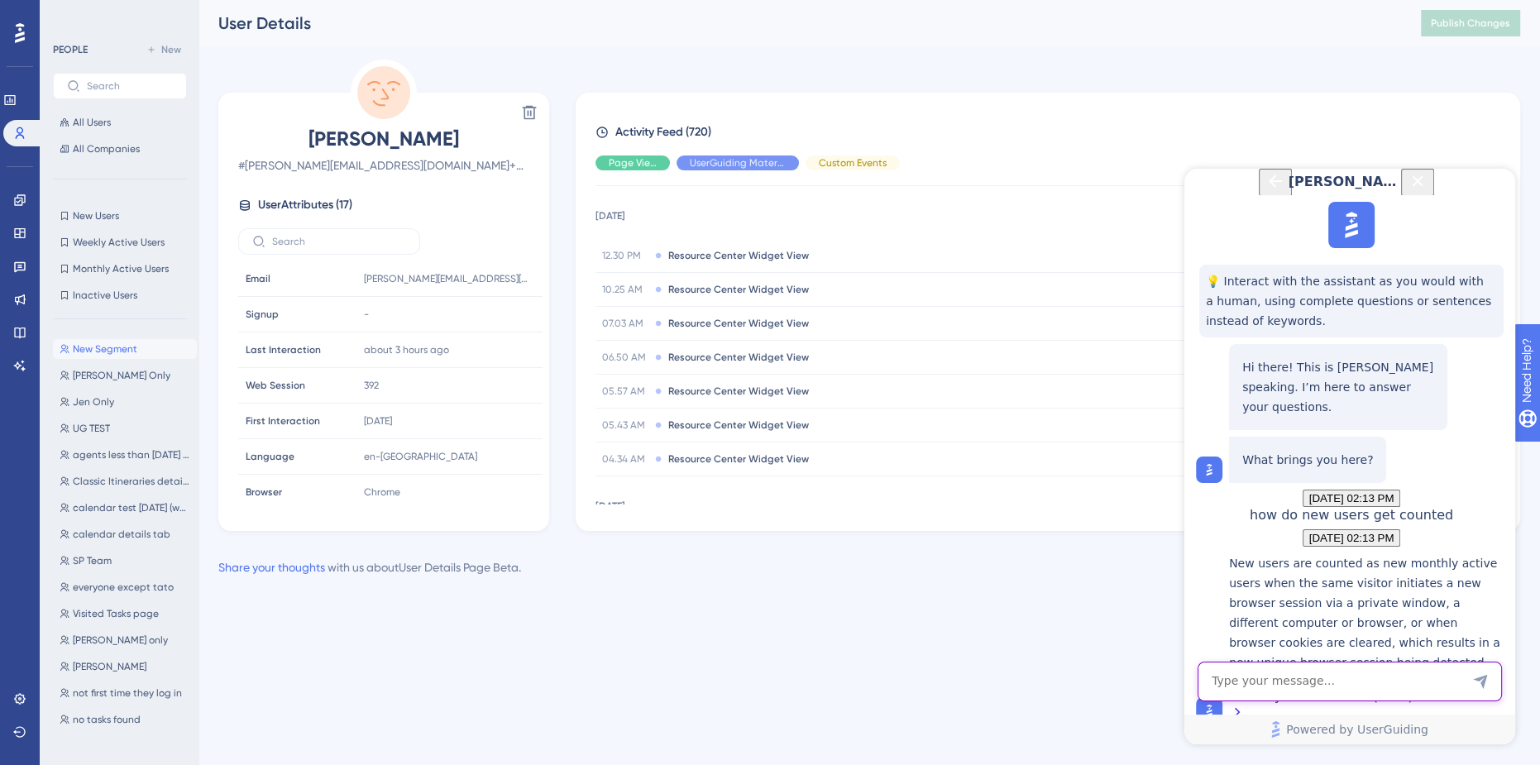
click at [1304, 687] on textarea "AI Assistant Text Input" at bounding box center [1350, 682] width 304 height 40
type textarea "I have a person with one account, but they have 4 different "users" on UserGuid…"
click at [1285, 678] on textarea "AI Assistant Text Input" at bounding box center [1350, 682] width 304 height 40
type textarea "How do I enable User Identification?"
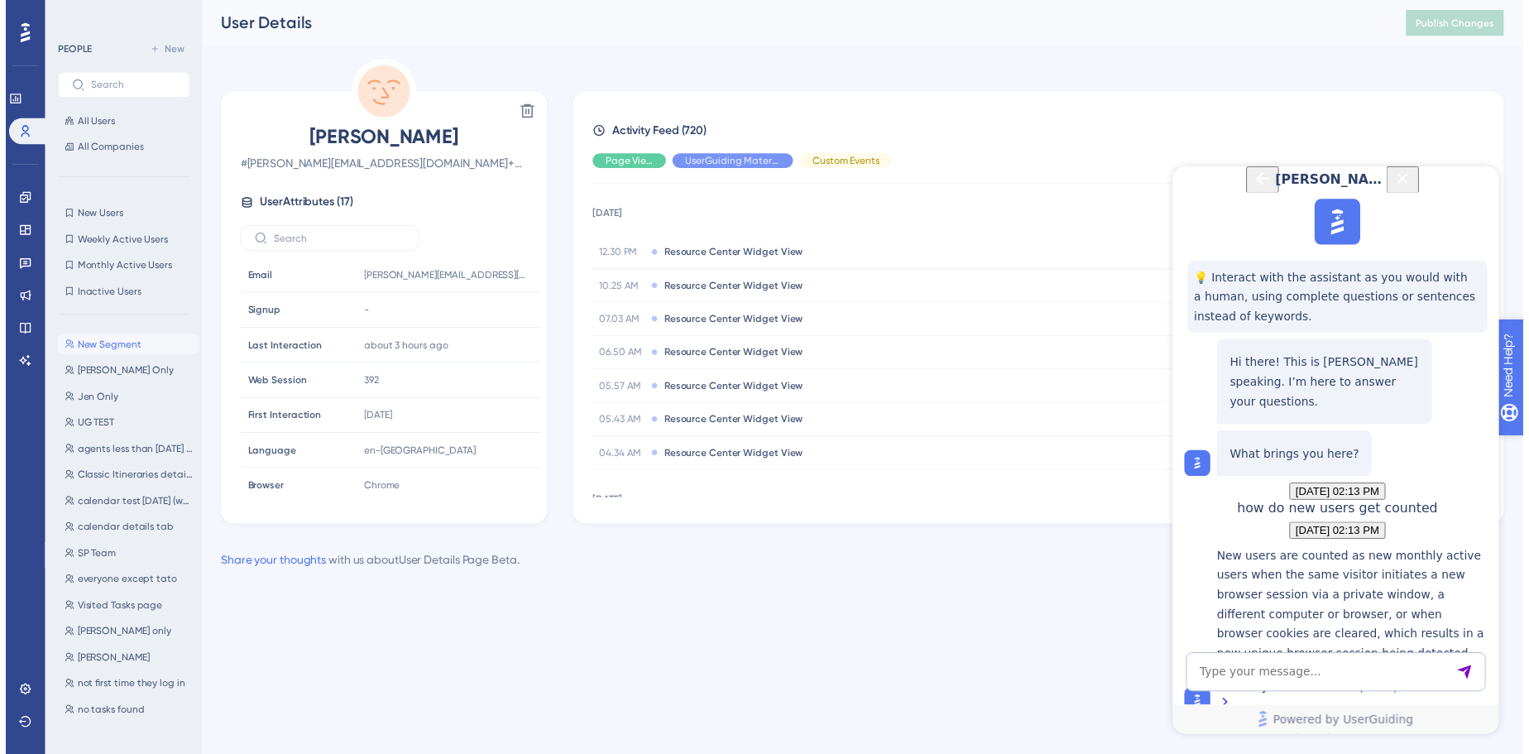
scroll to position [997, 0]
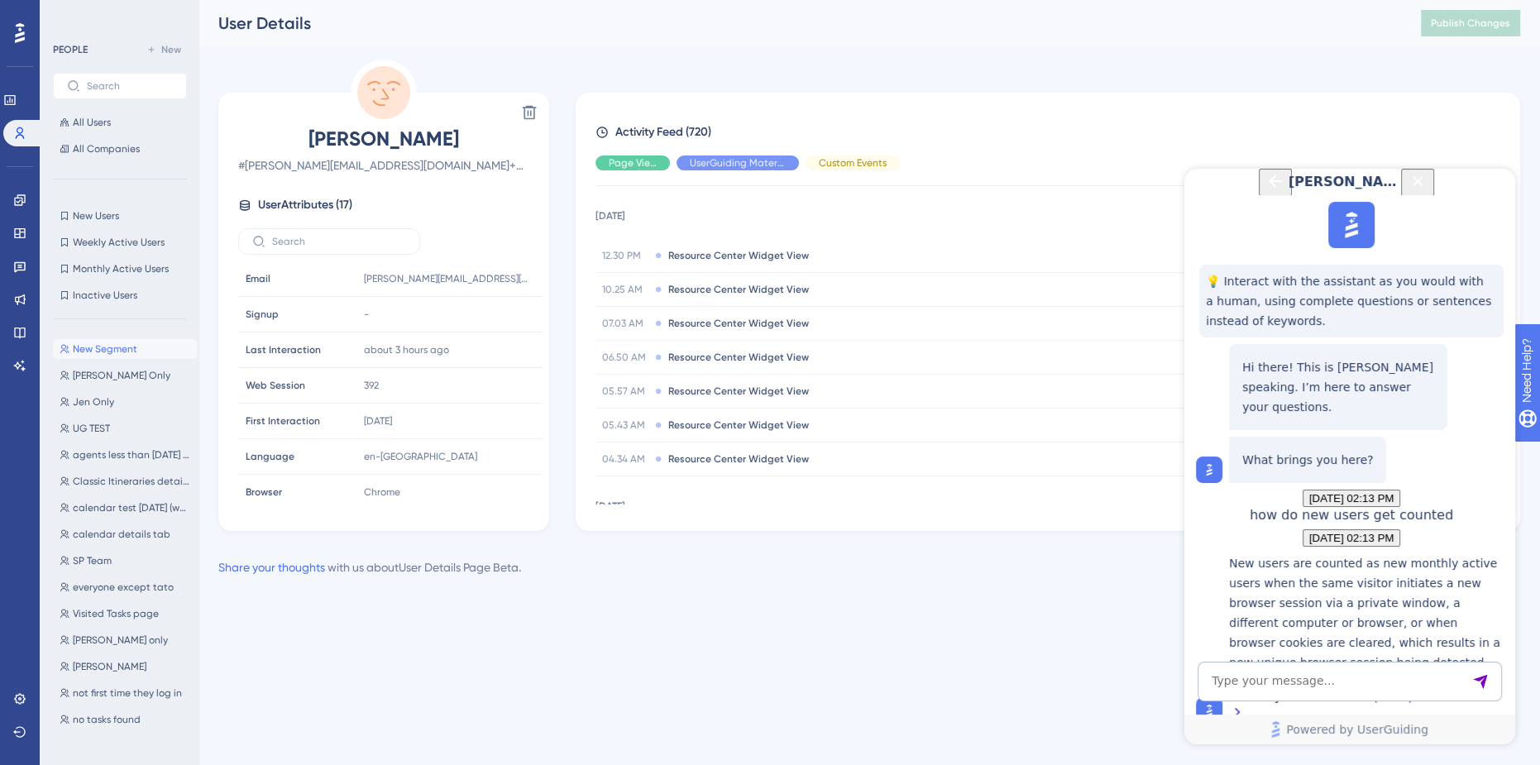
click at [144, 79] on link at bounding box center [167, 56] width 46 height 46
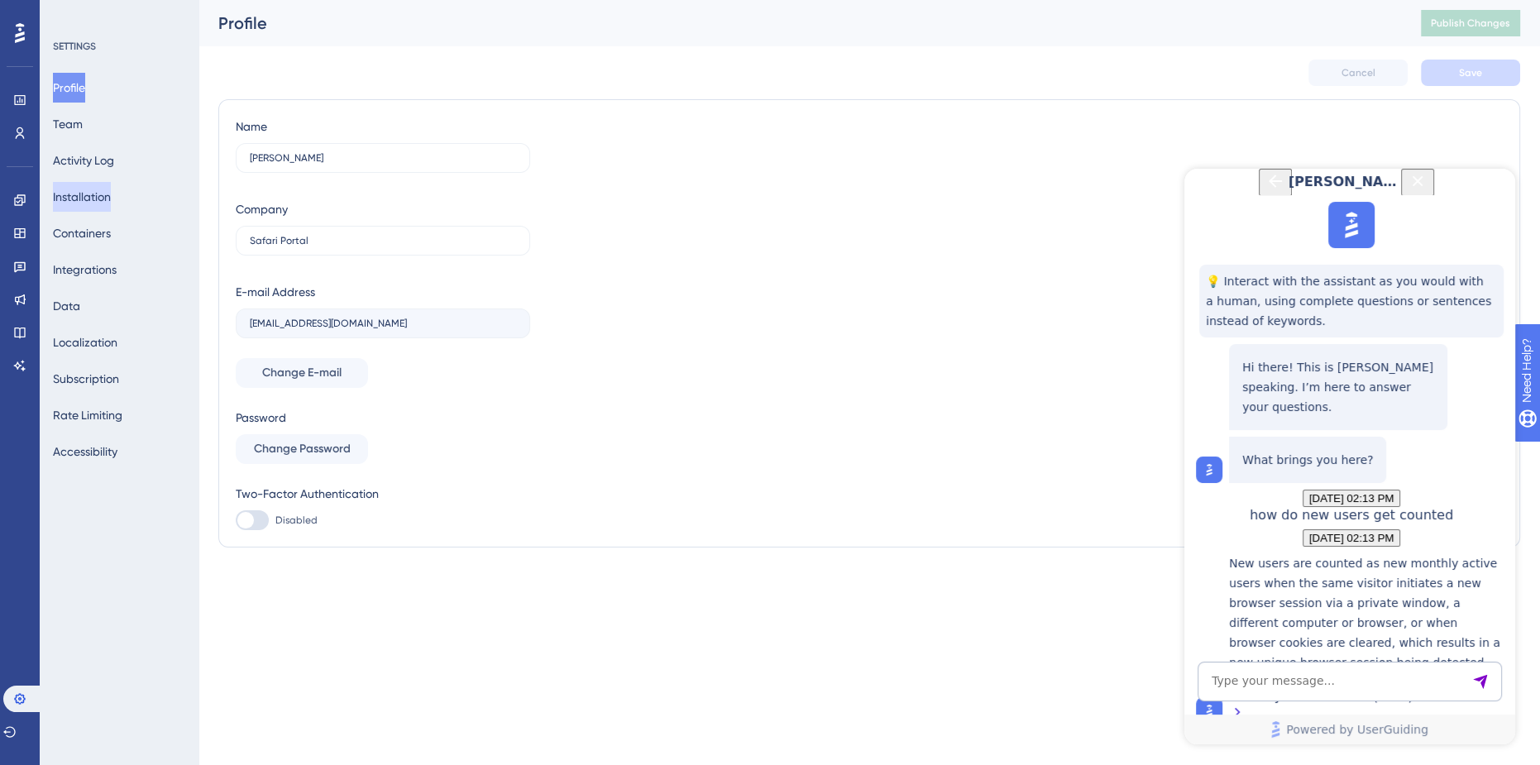
click at [111, 194] on button "Installation" at bounding box center [82, 197] width 58 height 30
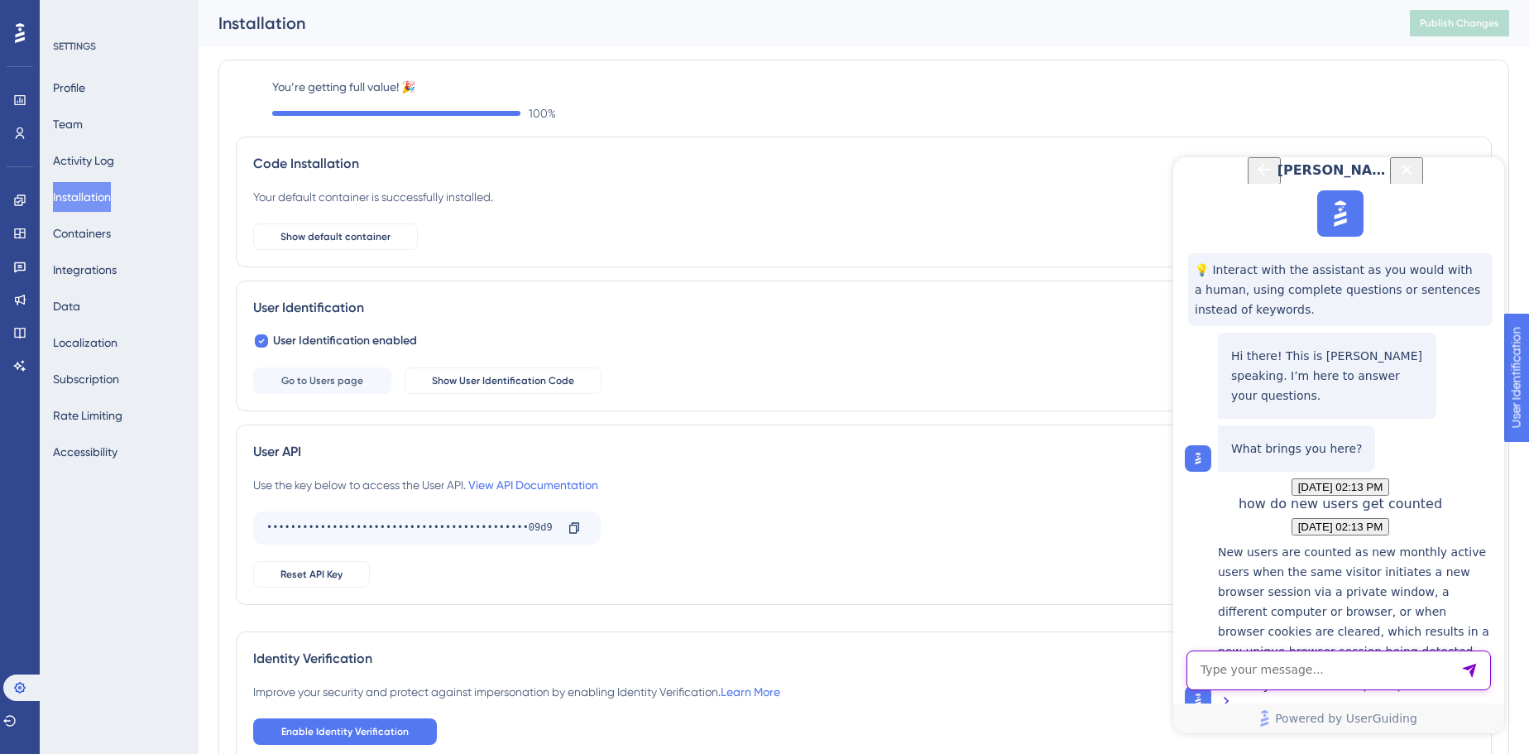
click at [1314, 683] on textarea "AI Assistant Text Input" at bounding box center [1338, 670] width 304 height 40
type textarea "We have this enabled just as you say. What else could this be?"
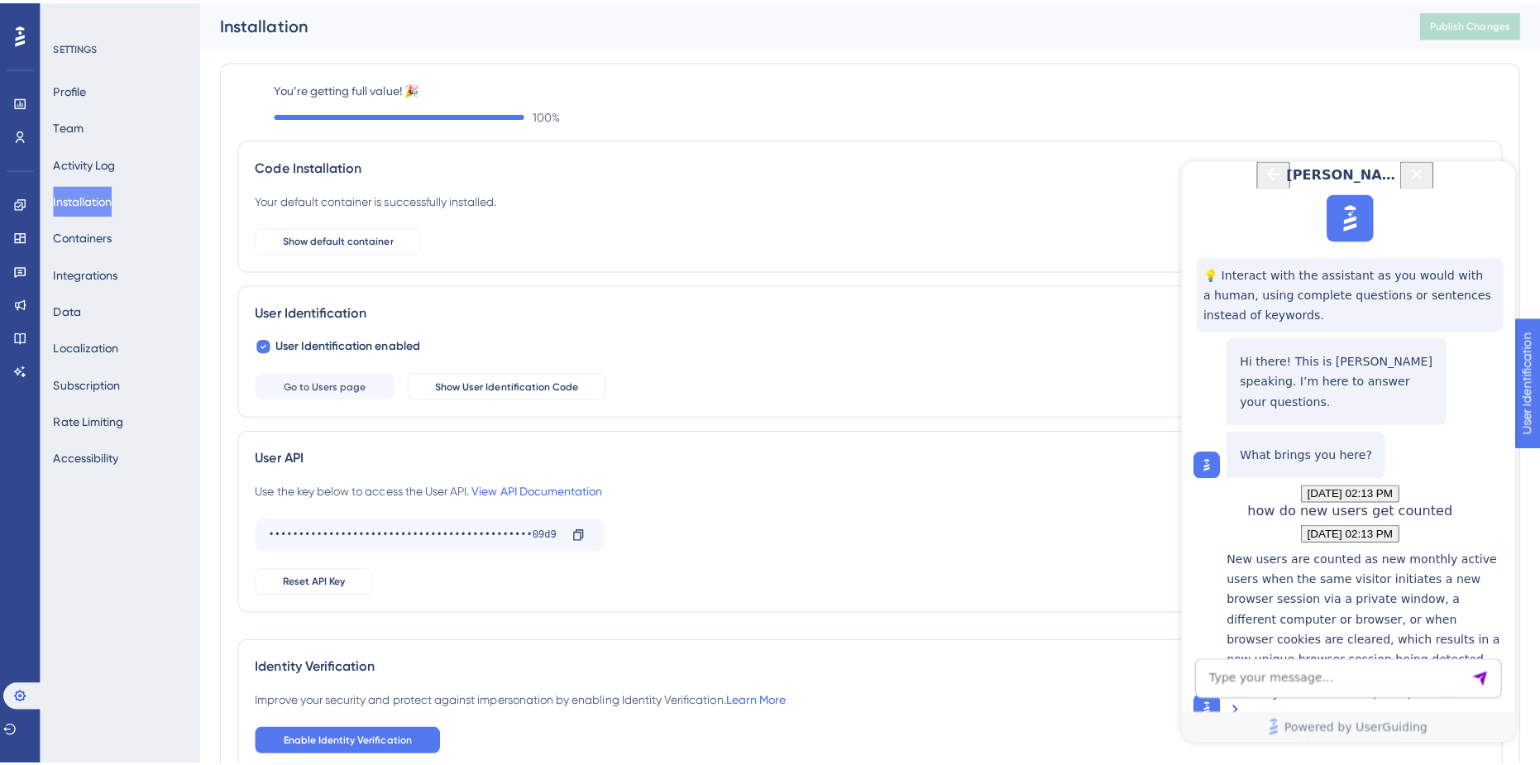
scroll to position [1476, 0]
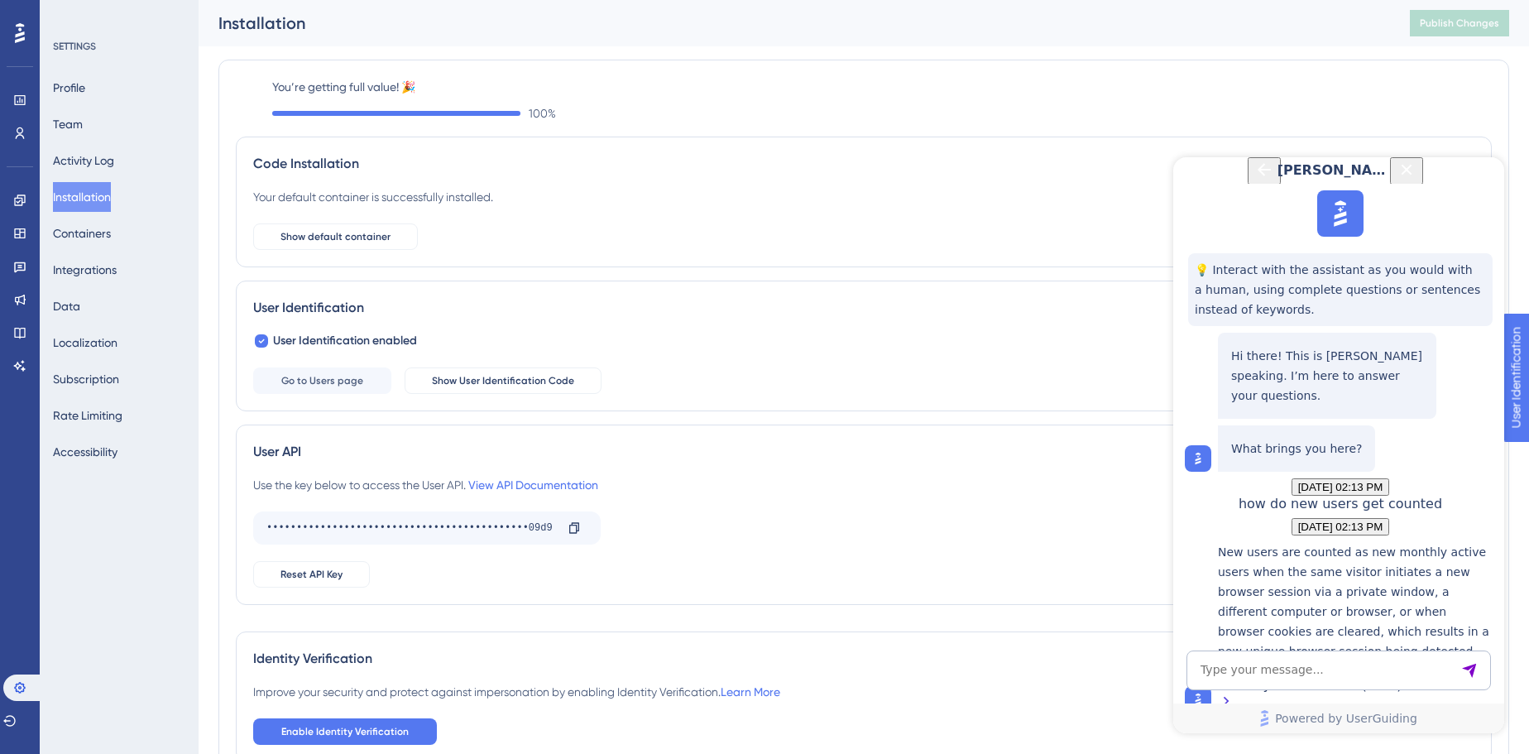
click at [72, 128] on button "Team" at bounding box center [68, 124] width 30 height 30
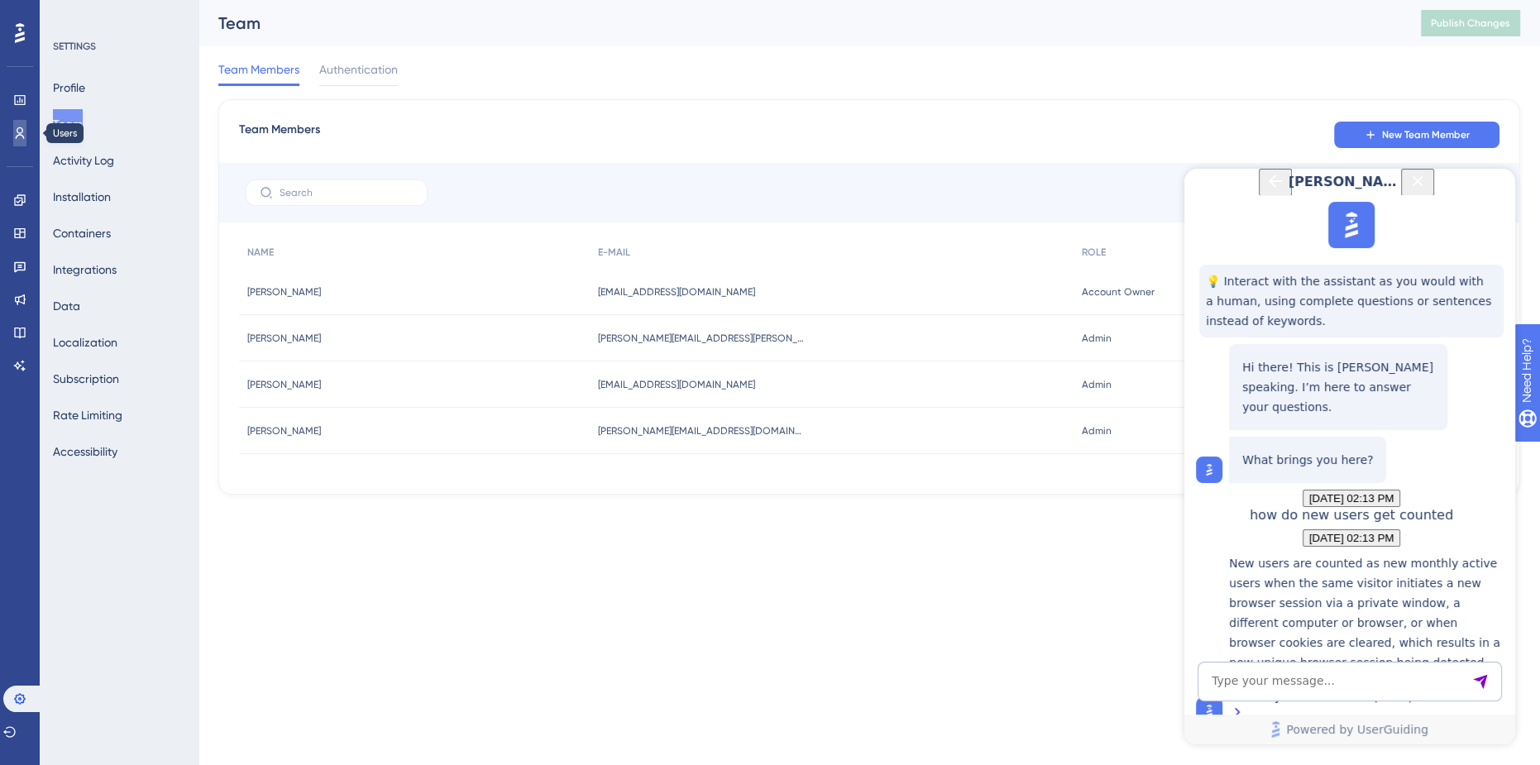
click at [17, 126] on link at bounding box center [19, 133] width 13 height 26
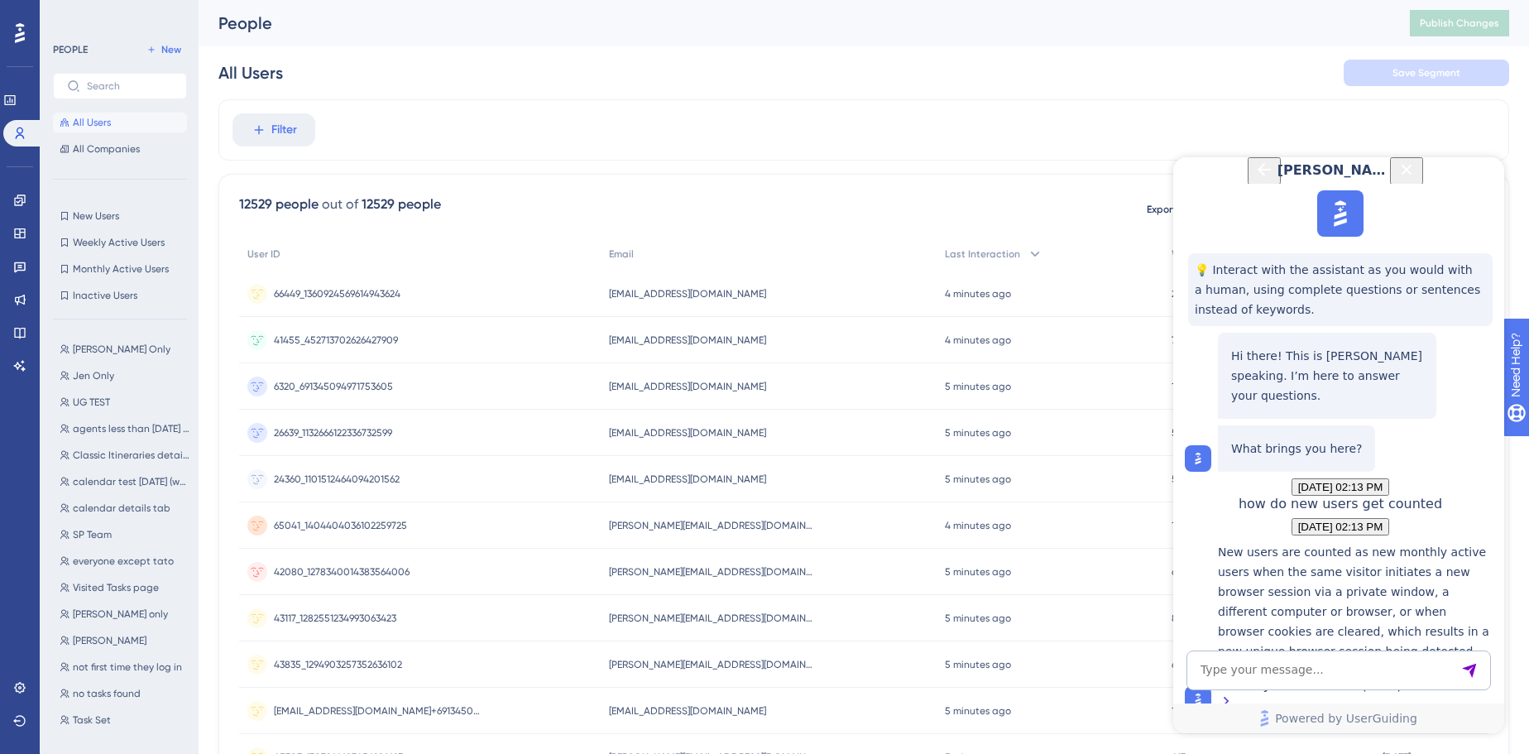
click at [149, 74] on icon at bounding box center [167, 56] width 36 height 36
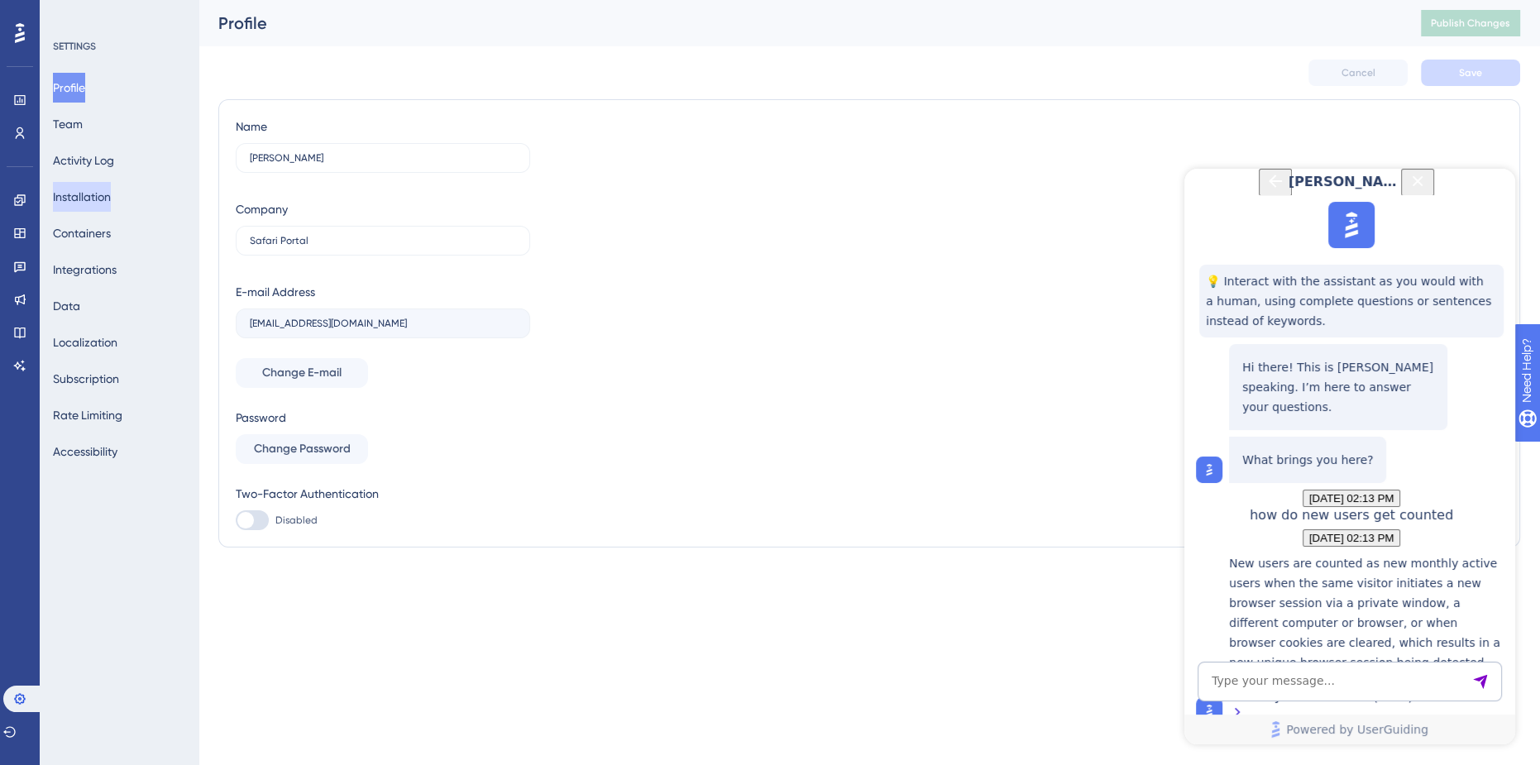
click at [55, 192] on button "Installation" at bounding box center [82, 197] width 58 height 30
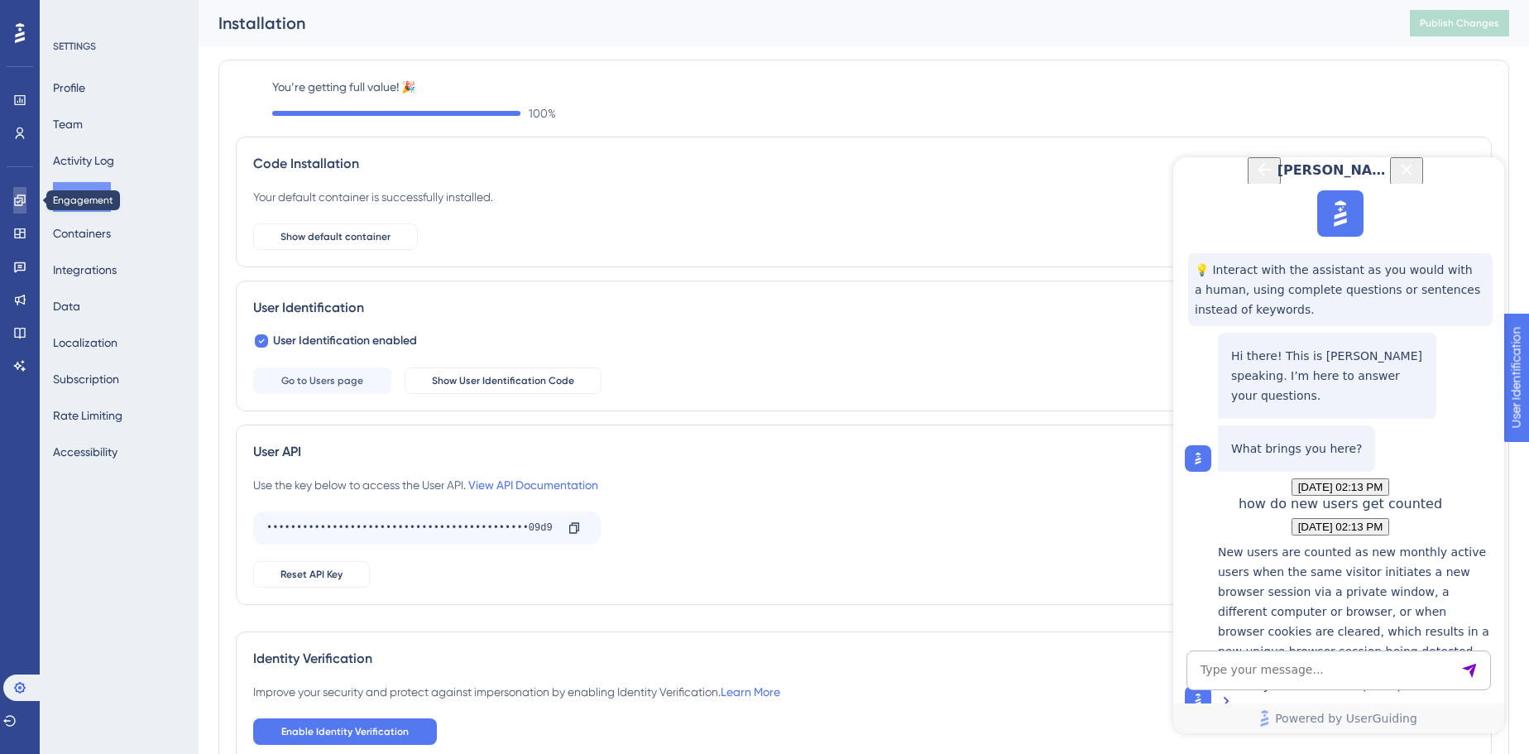
click at [24, 205] on icon at bounding box center [19, 200] width 13 height 13
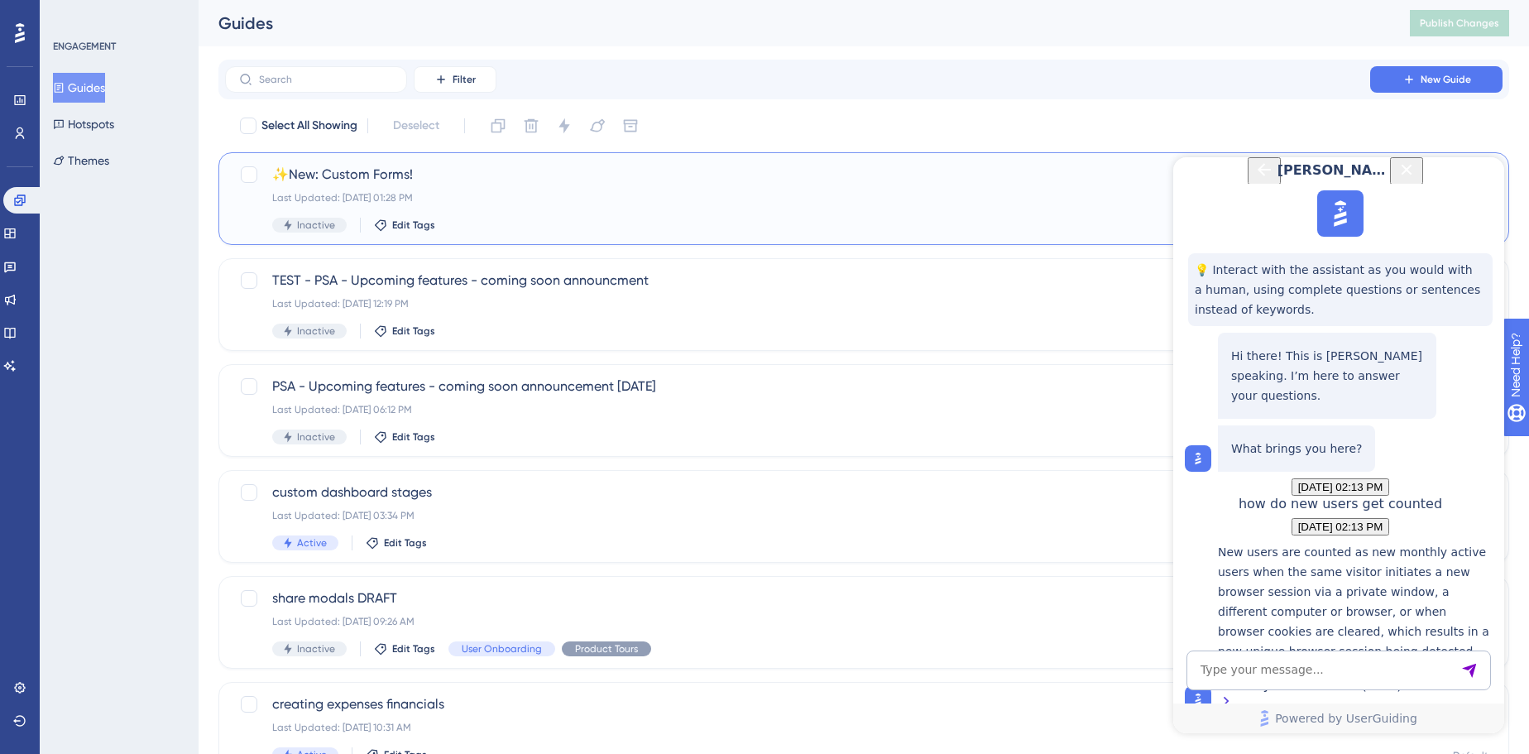
click at [717, 188] on div "✨New: Custom Forms! Last Updated: [DATE] 01:28 PM Inactive Edit Tags" at bounding box center [797, 199] width 1050 height 68
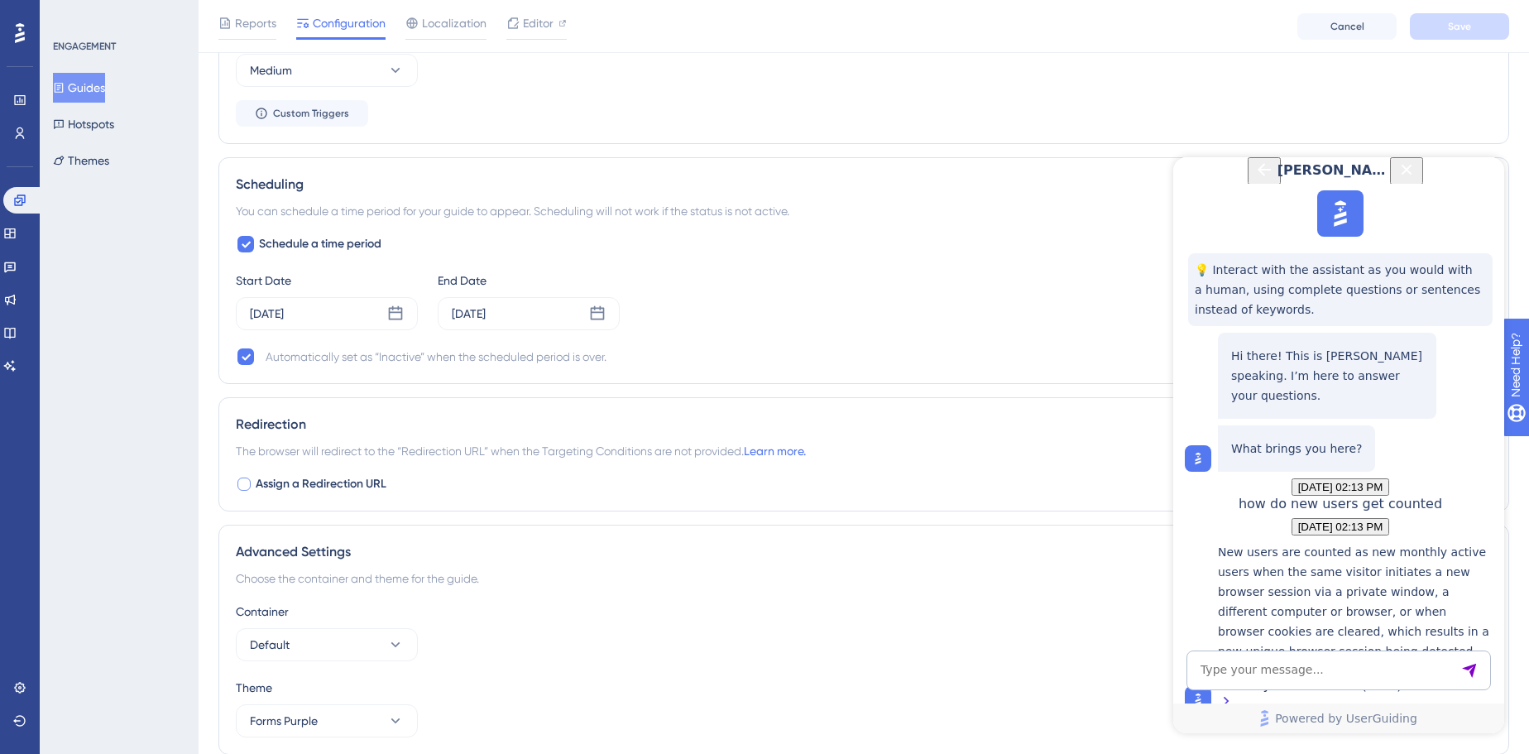
scroll to position [1175, 0]
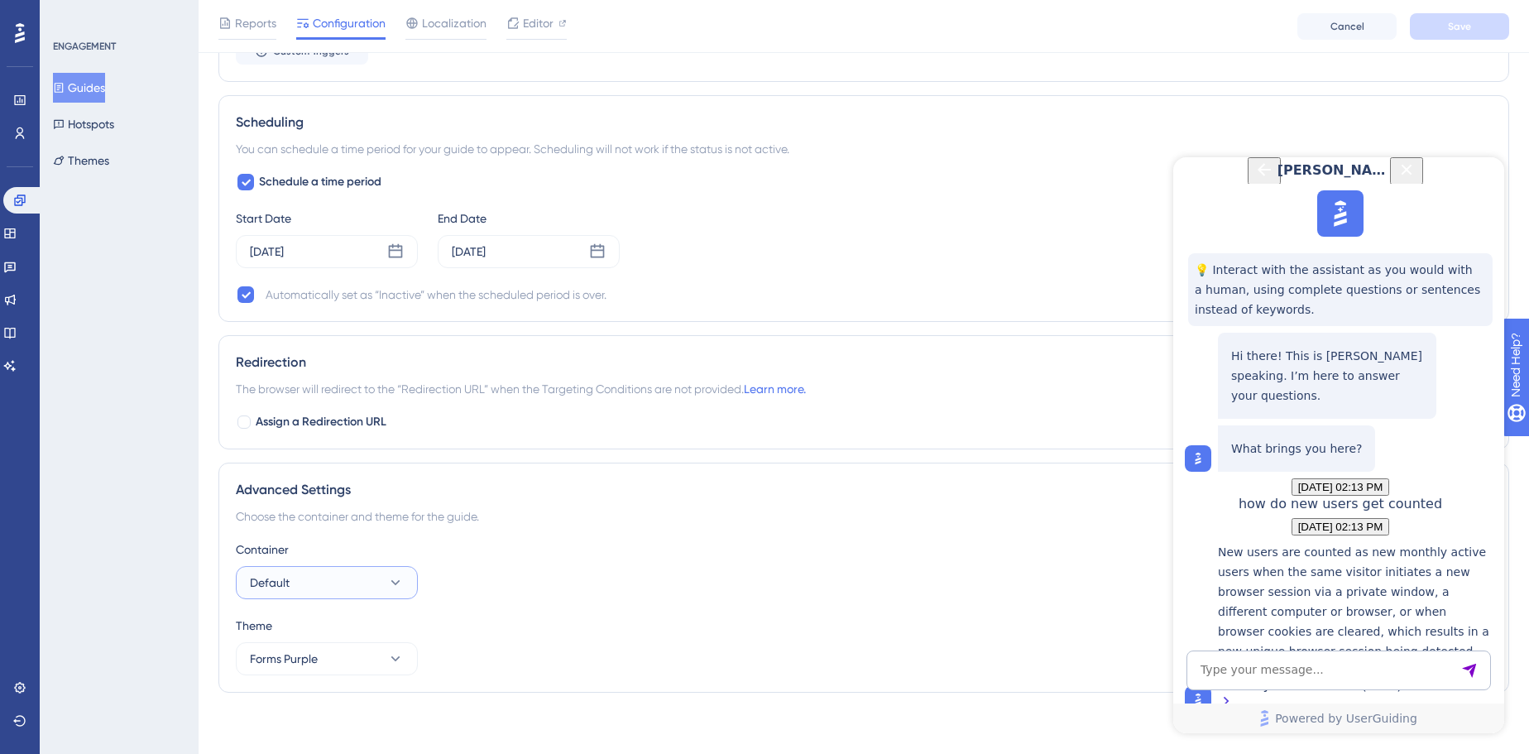
click at [385, 576] on button "Default" at bounding box center [327, 582] width 182 height 33
click at [523, 587] on div "Container Default Default Default" at bounding box center [864, 569] width 1256 height 60
click at [368, 580] on button "Default" at bounding box center [327, 582] width 182 height 33
click at [505, 556] on div "Container Default Default Default" at bounding box center [864, 569] width 1256 height 60
click at [17, 298] on link at bounding box center [9, 299] width 13 height 26
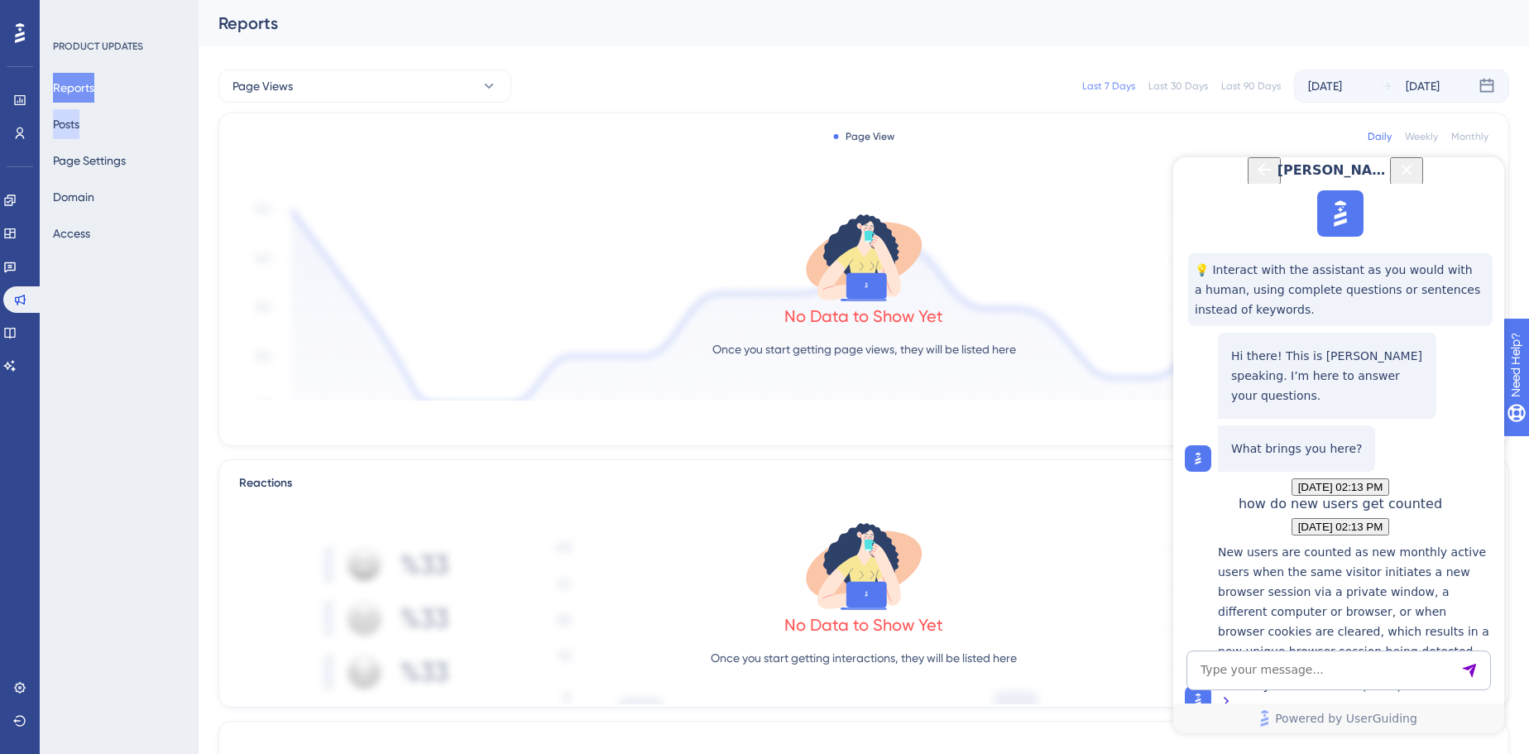
click at [79, 131] on button "Posts" at bounding box center [66, 124] width 26 height 30
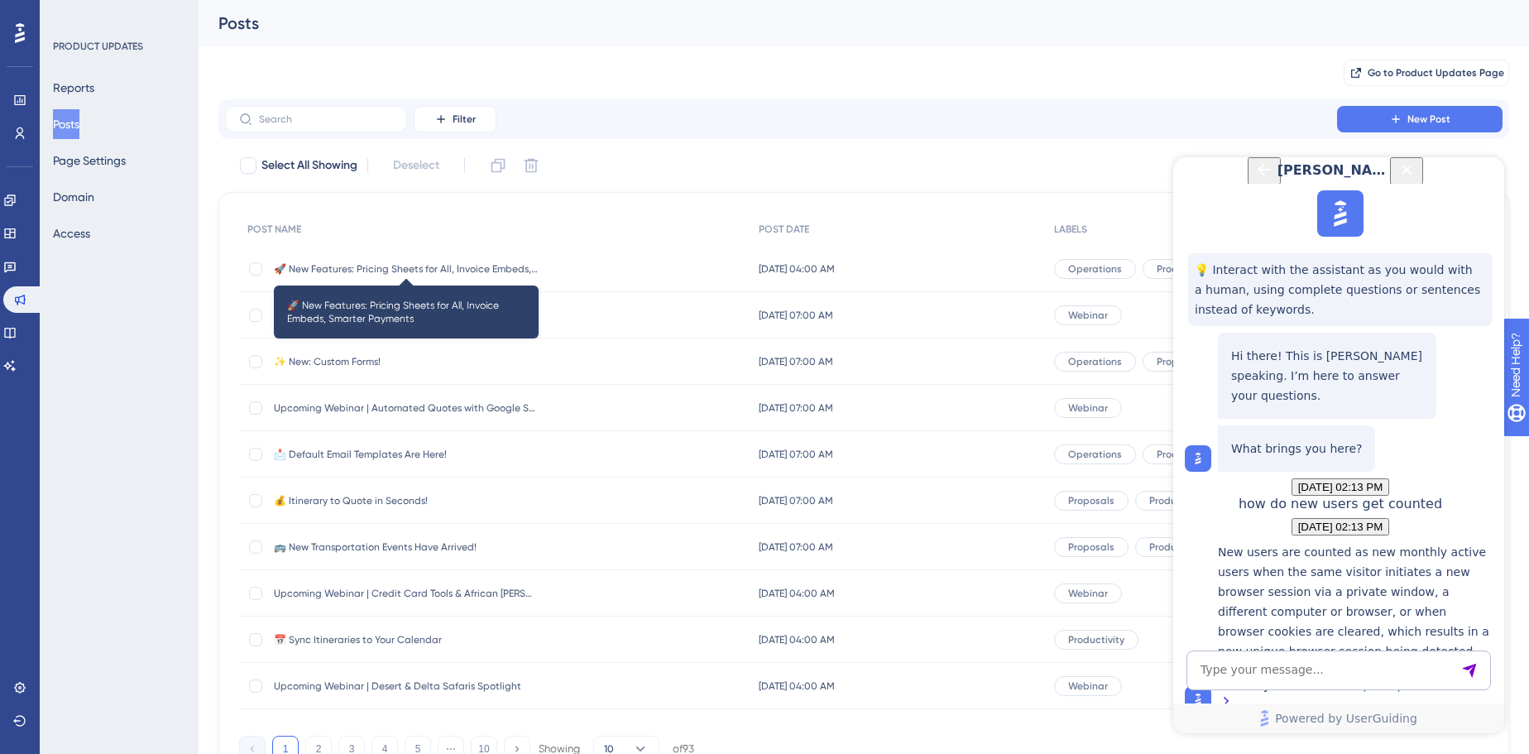
click at [467, 274] on span "🚀 New Features: Pricing Sheets for All, Invoice Embeds, Smarter Payments" at bounding box center [406, 268] width 265 height 13
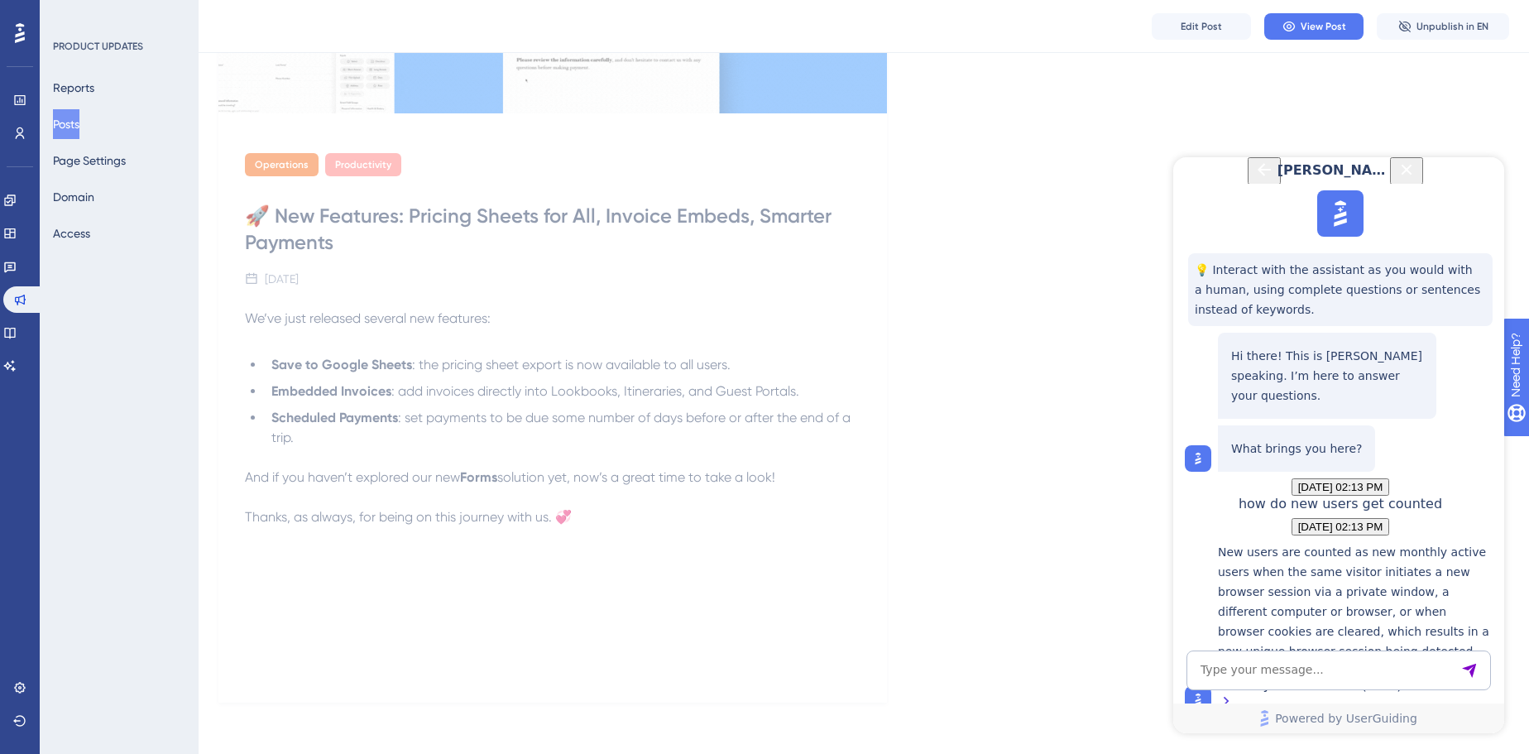
scroll to position [397, 0]
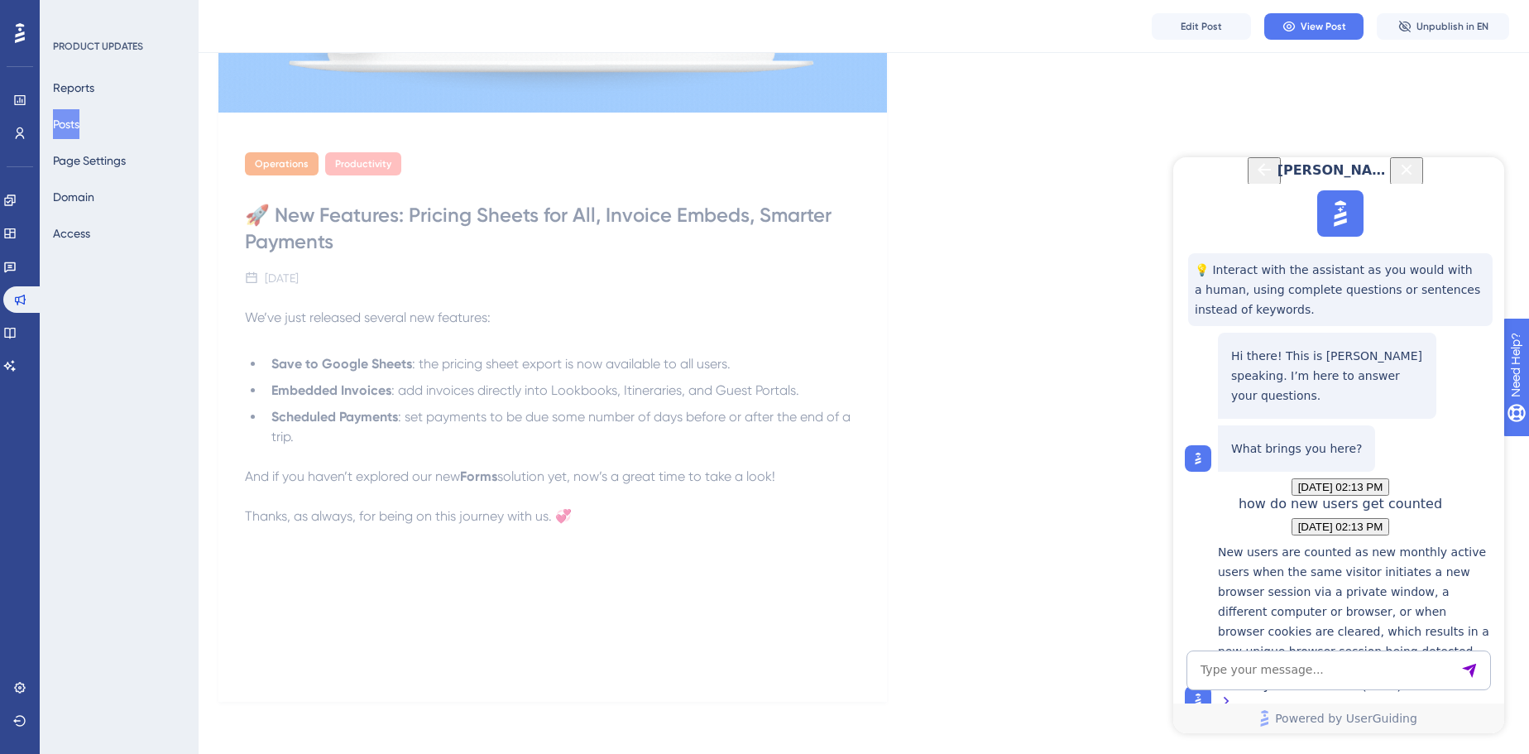
click at [1280, 176] on span "[PERSON_NAME]" at bounding box center [1335, 170] width 117 height 20
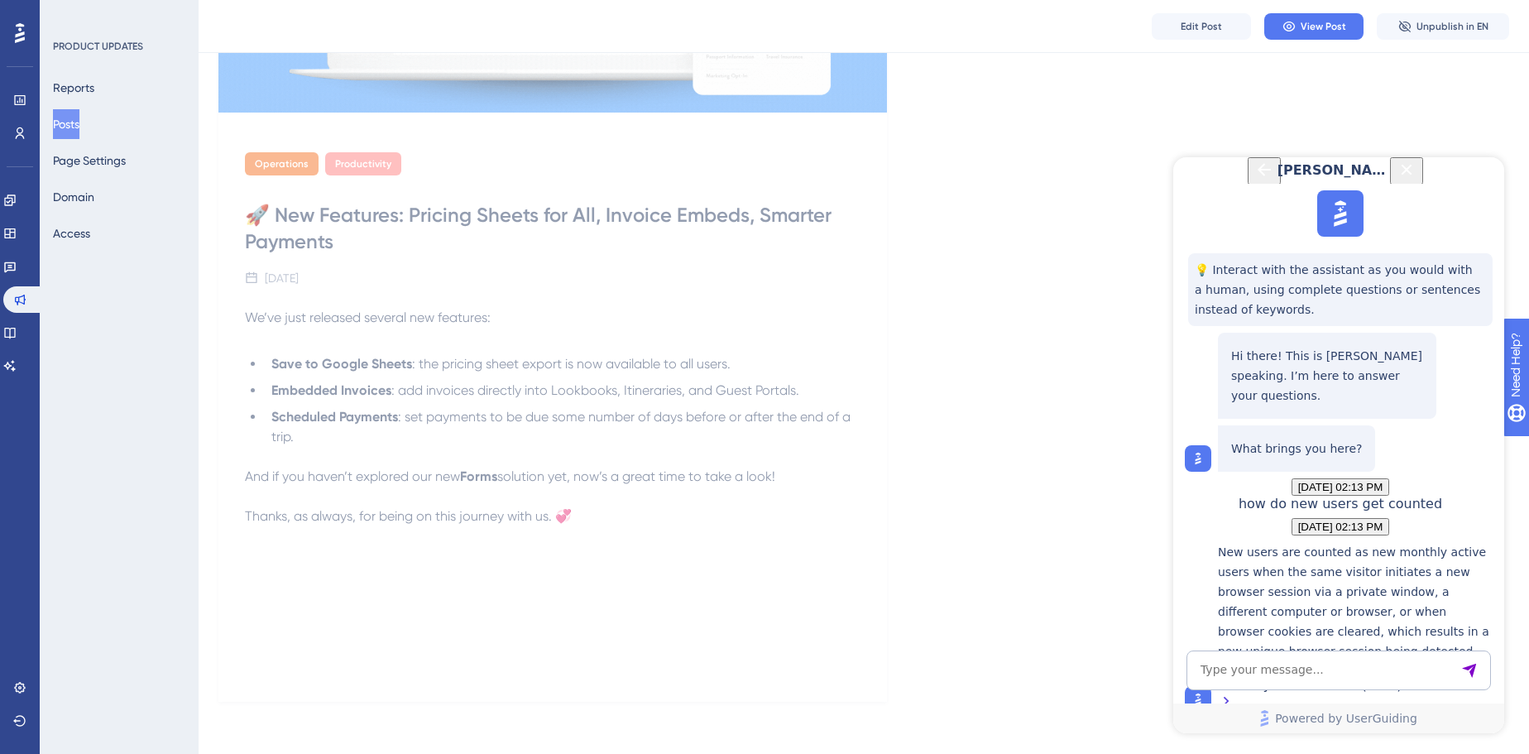
click at [1423, 178] on button "Close Button" at bounding box center [1406, 170] width 33 height 27
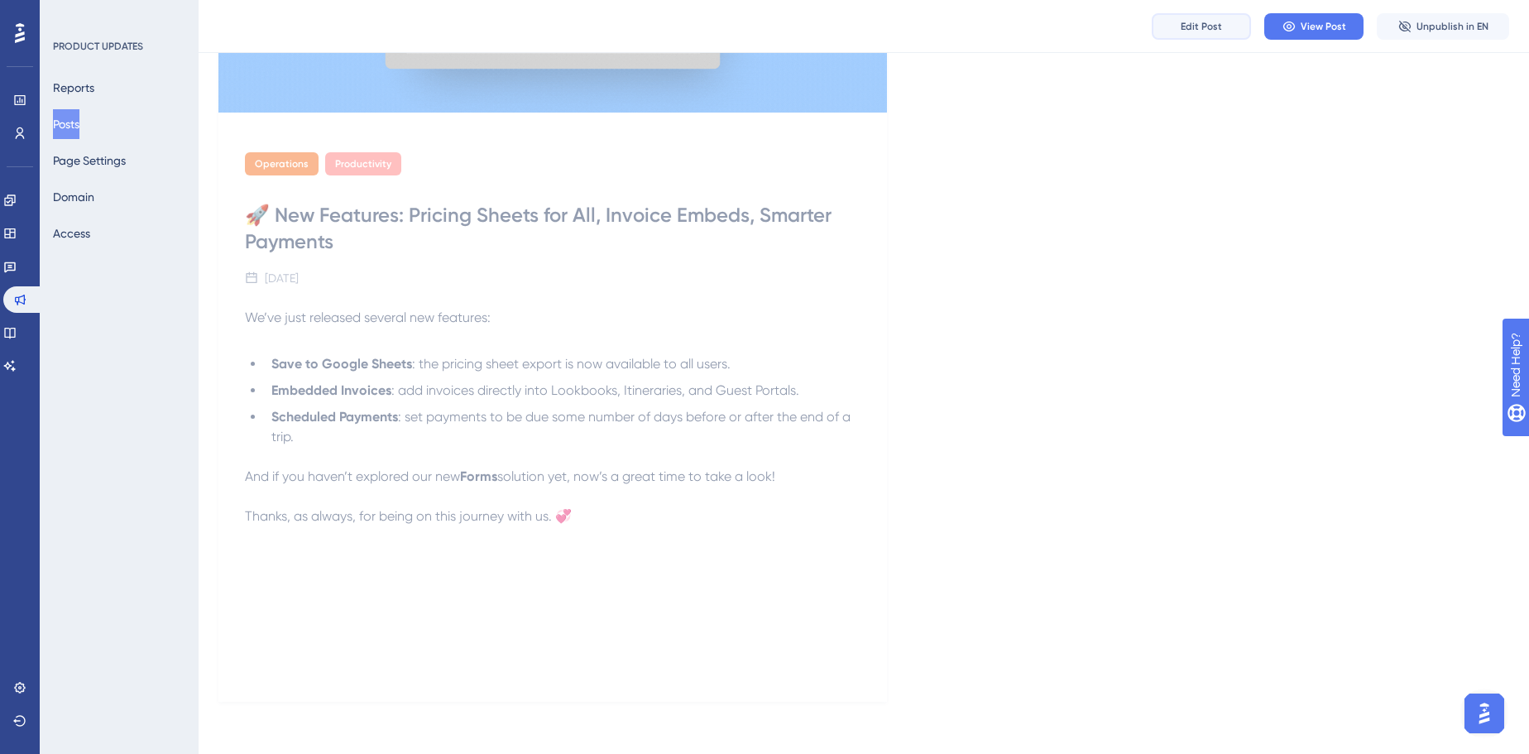
scroll to position [0, 0]
click at [1184, 31] on span "Edit Post" at bounding box center [1200, 26] width 41 height 13
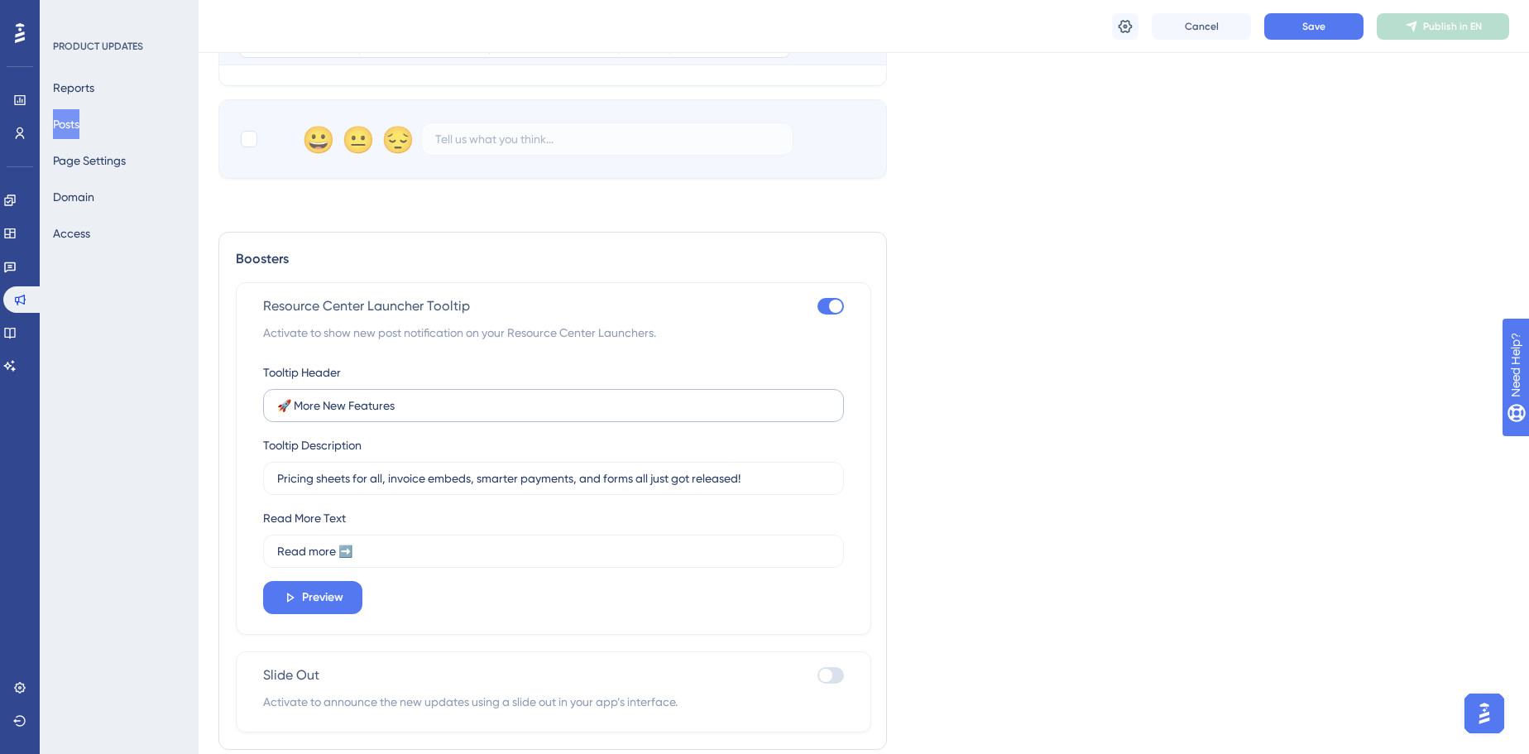
scroll to position [1020, 0]
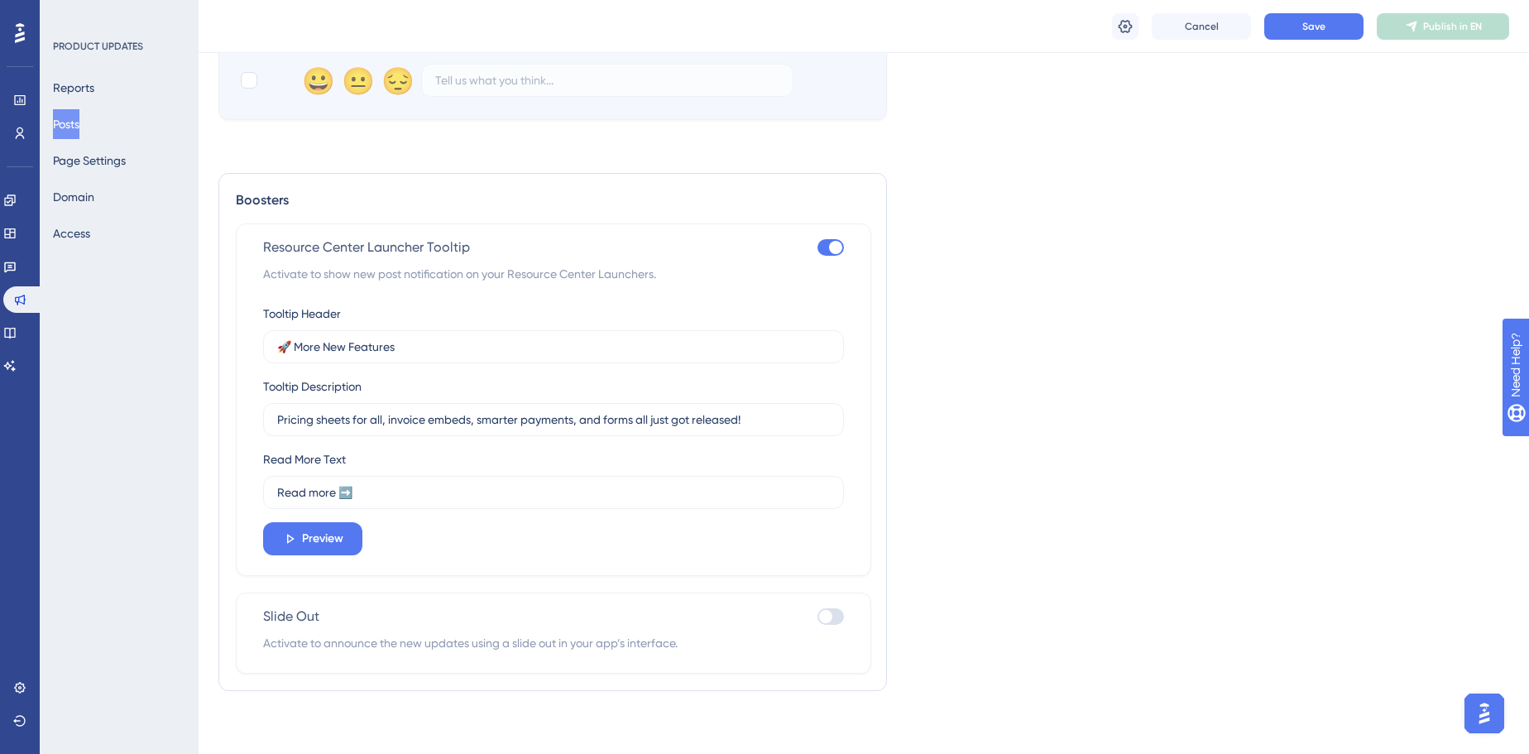
click at [562, 642] on span "Activate to announce the new updates using a slide out in your app’s interface." at bounding box center [553, 643] width 581 height 20
click at [824, 614] on div at bounding box center [825, 616] width 13 height 13
click at [817, 616] on input "checkbox" at bounding box center [816, 616] width 1 height 1
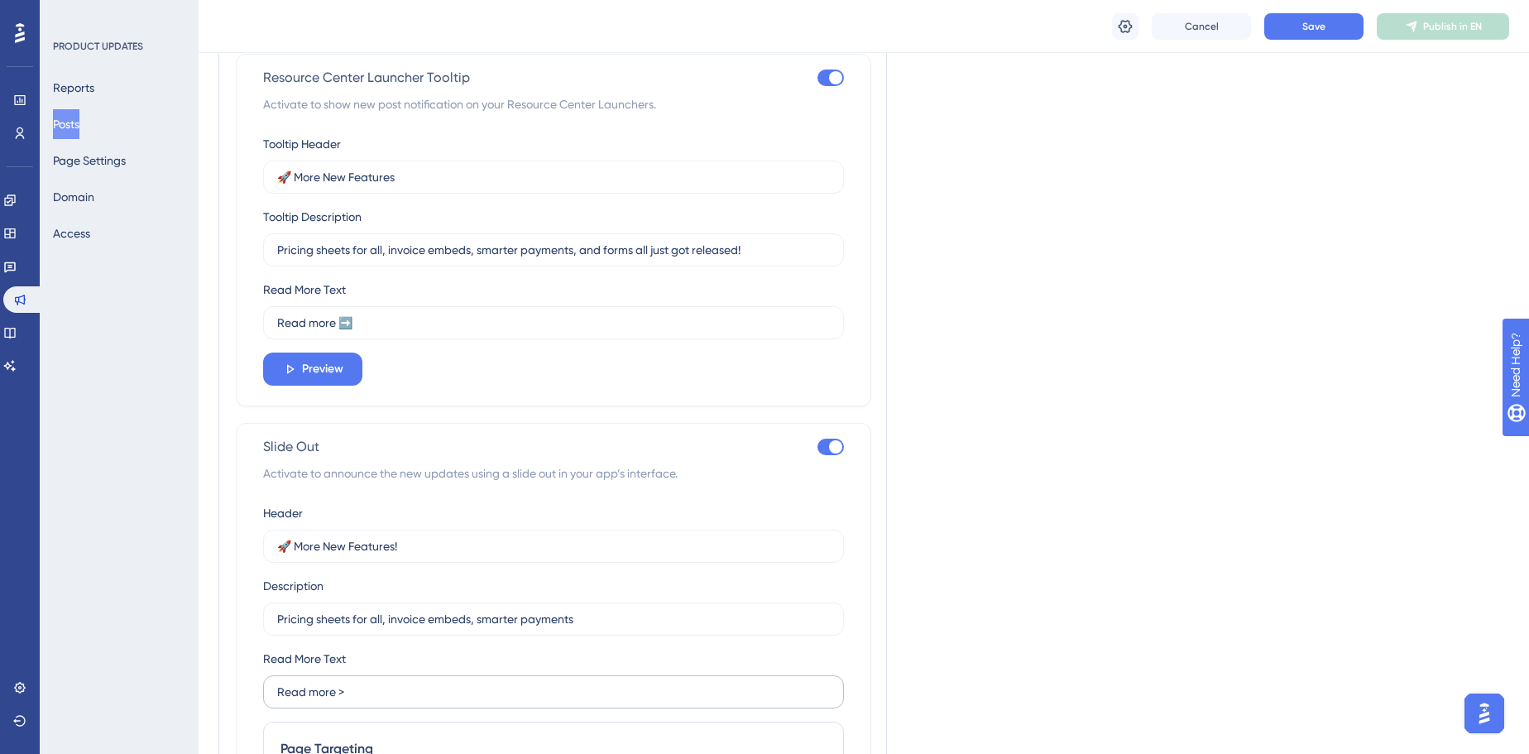
scroll to position [1471, 0]
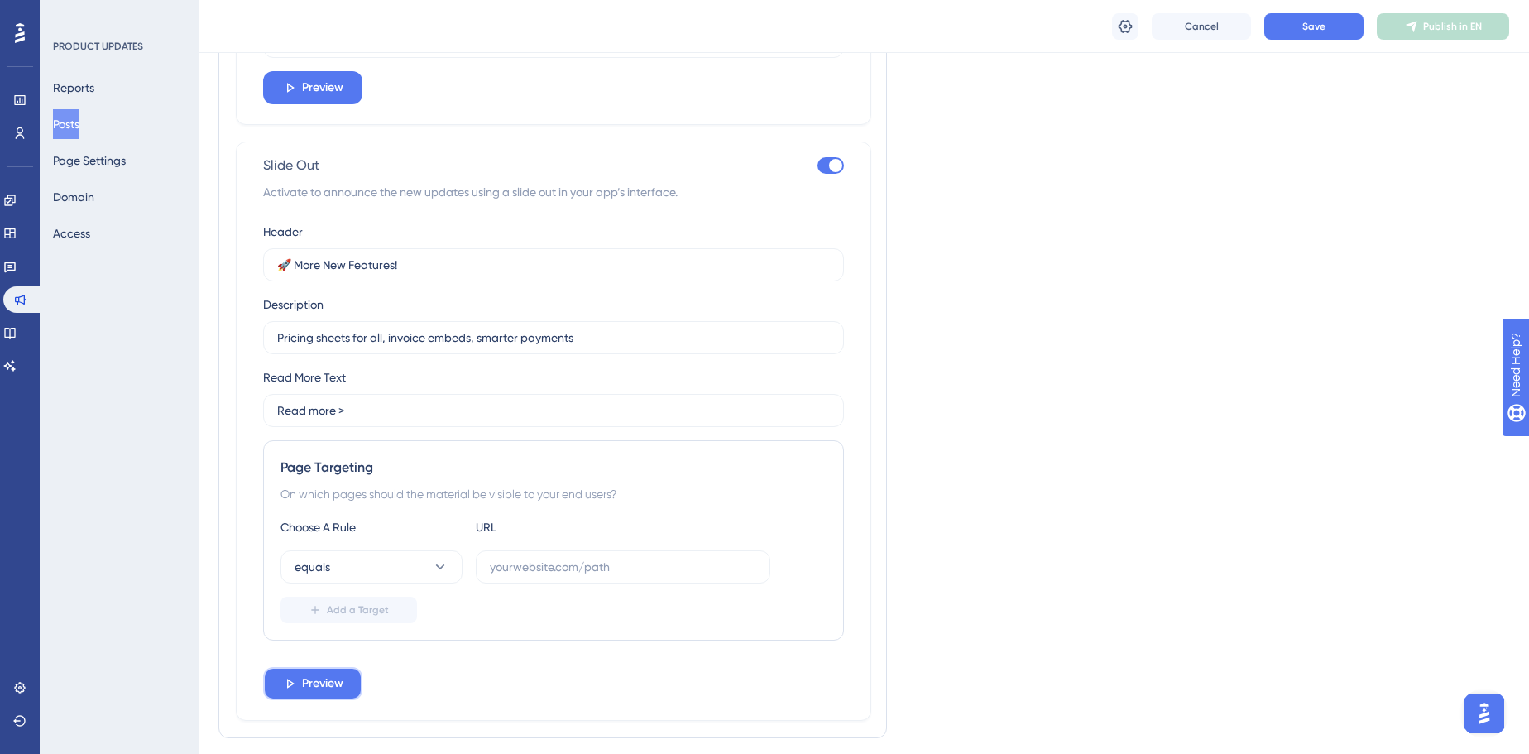
click at [326, 684] on span "Preview" at bounding box center [322, 683] width 41 height 20
click at [1475, 580] on div "Close Announcement" at bounding box center [1479, 586] width 8 height 19
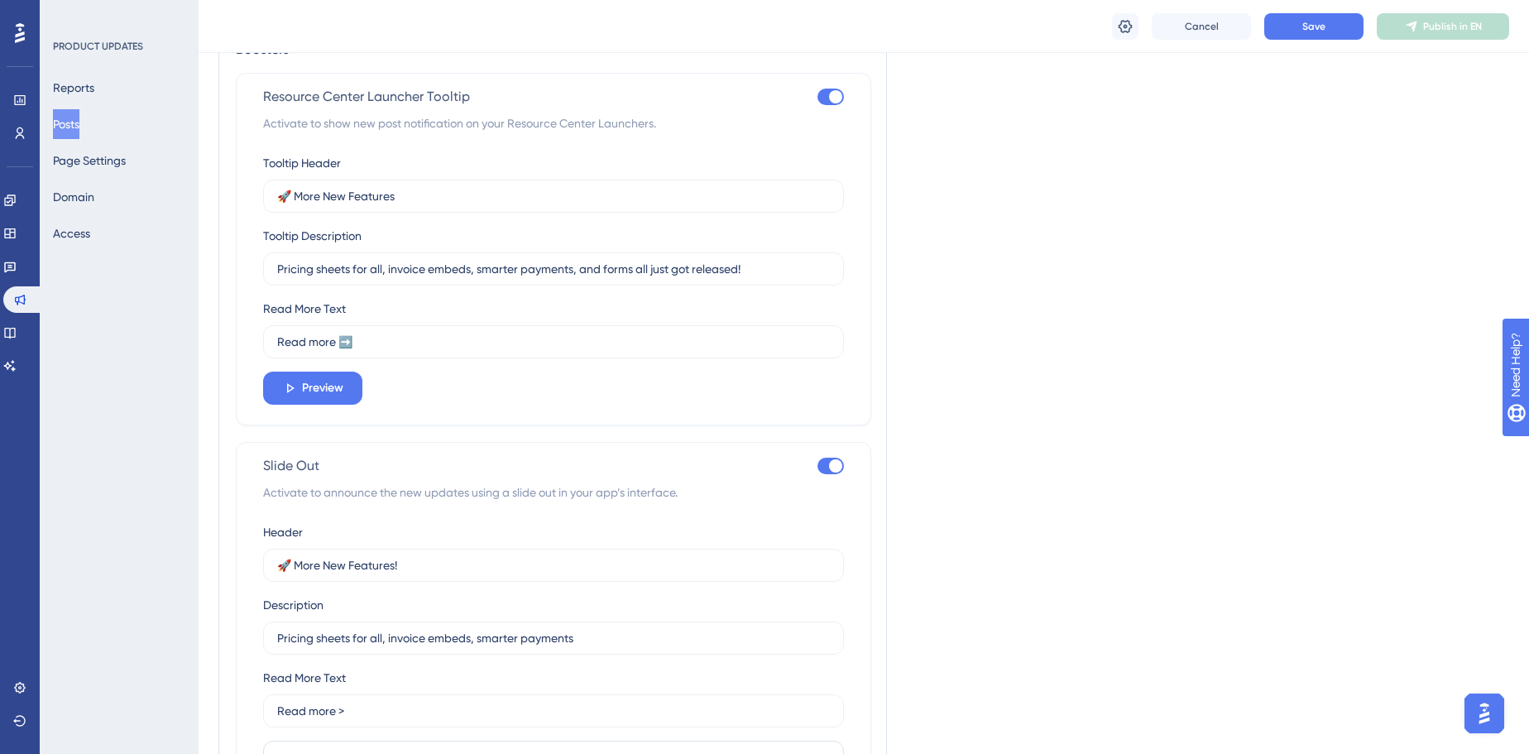
click at [825, 457] on div at bounding box center [830, 465] width 26 height 17
click at [817, 466] on input "checkbox" at bounding box center [816, 466] width 1 height 1
checkbox input "false"
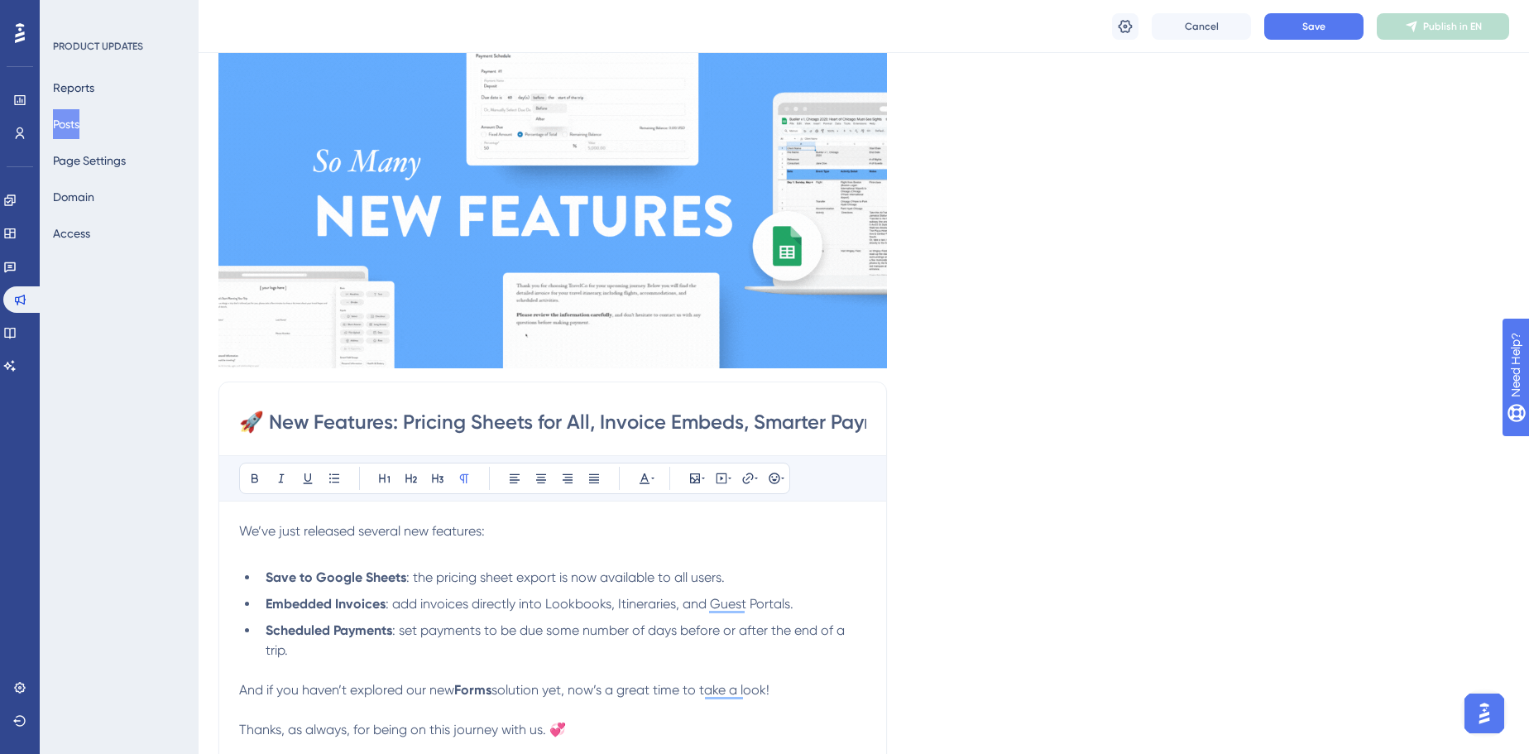
scroll to position [117, 0]
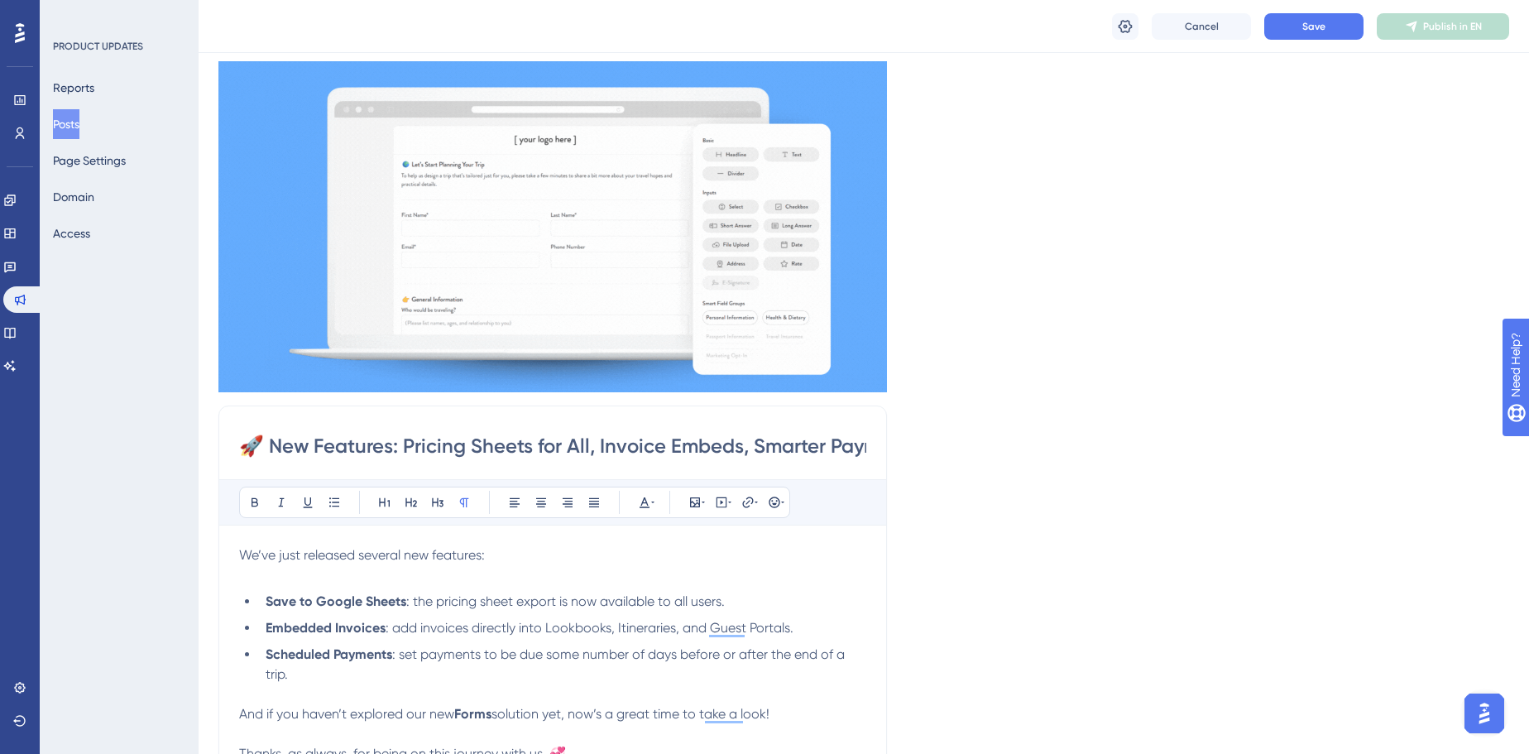
click at [1122, 19] on icon at bounding box center [1125, 26] width 17 height 17
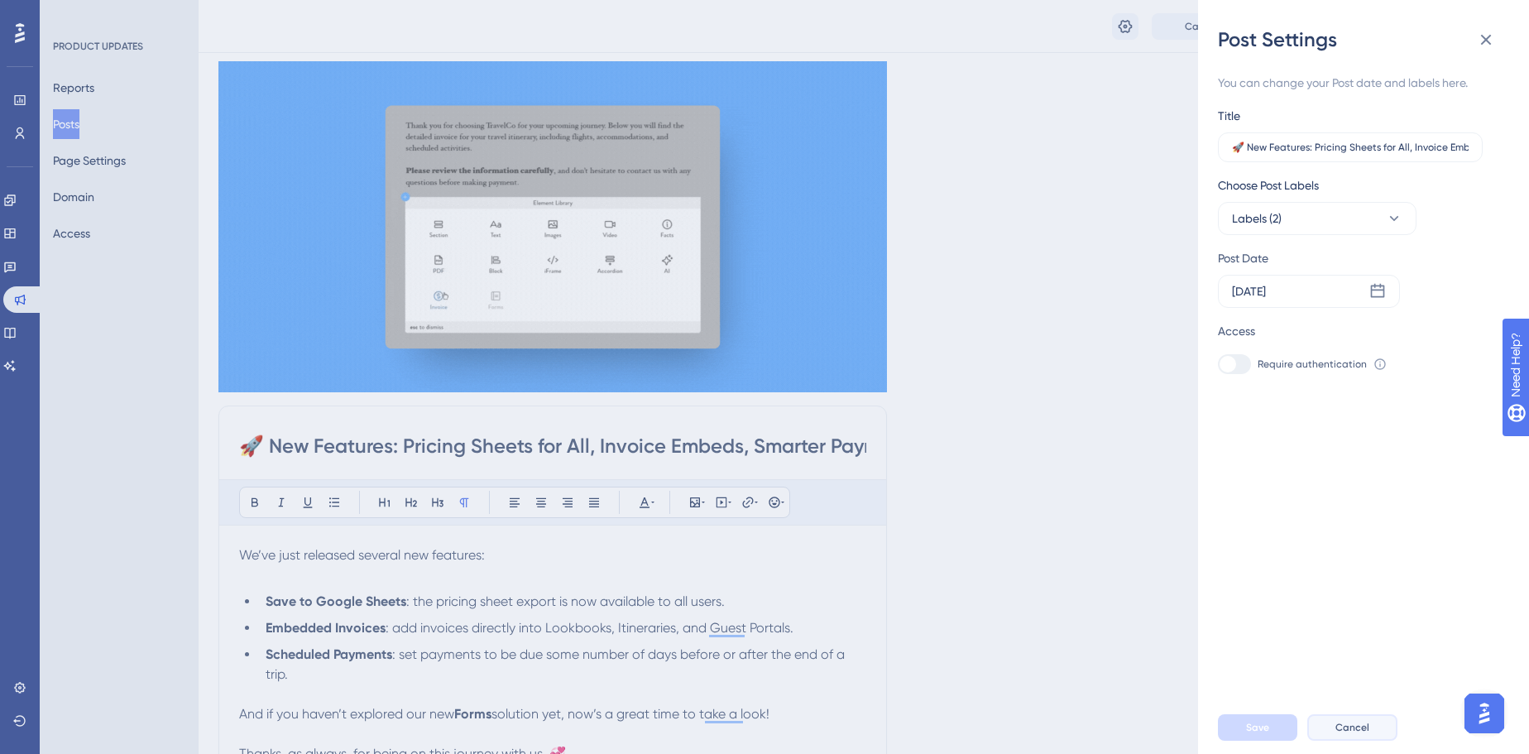
click at [1336, 734] on span "Cancel" at bounding box center [1352, 726] width 34 height 13
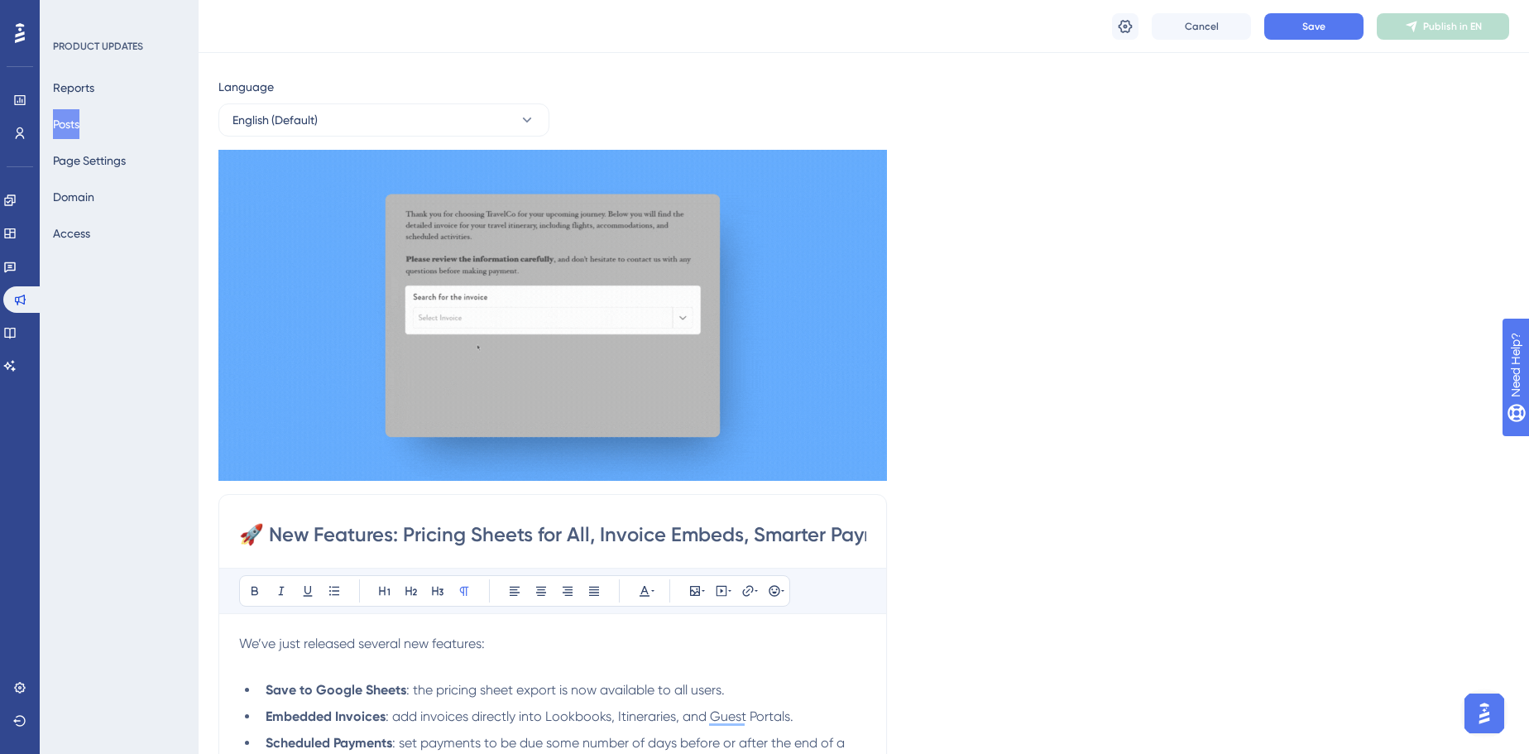
scroll to position [0, 0]
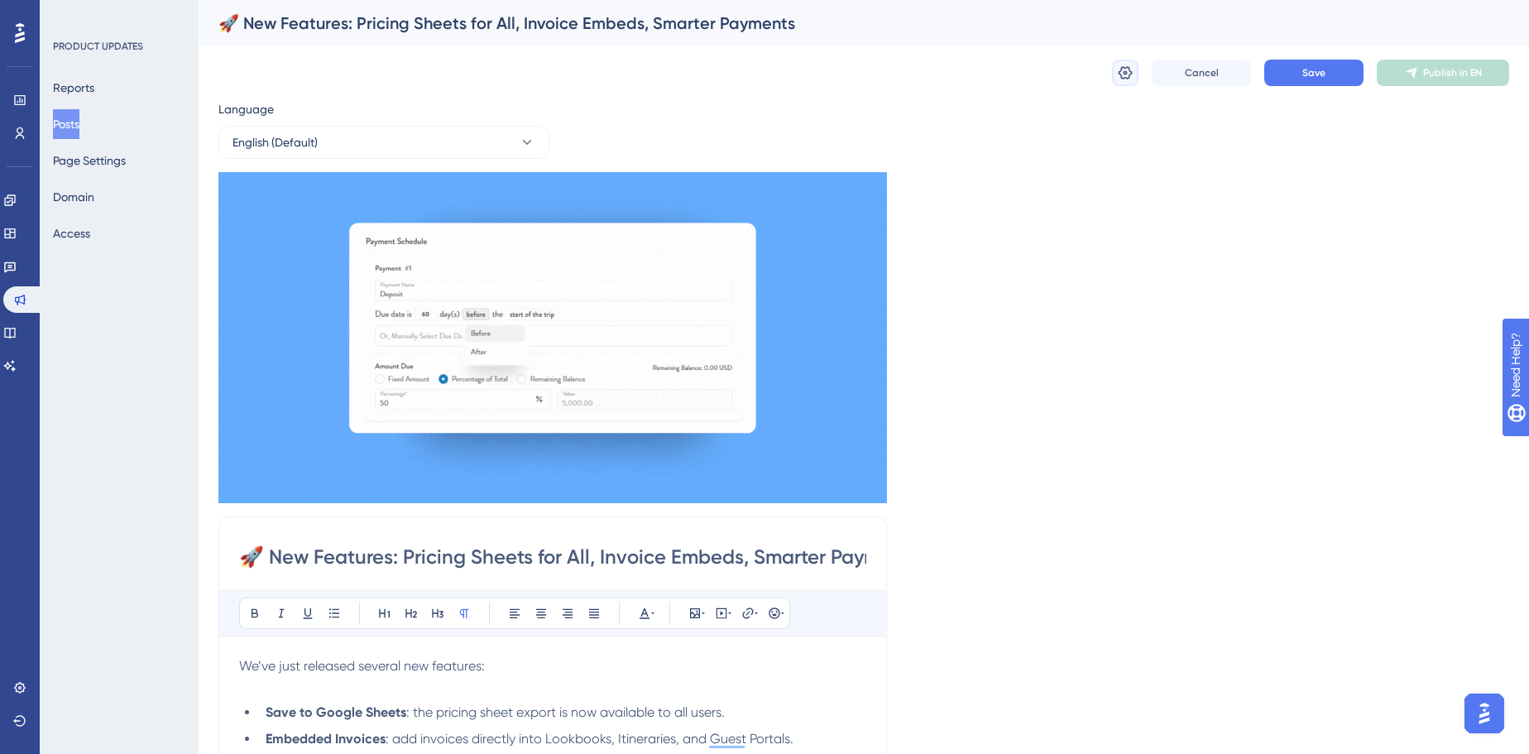
click at [1132, 77] on icon at bounding box center [1125, 73] width 17 height 17
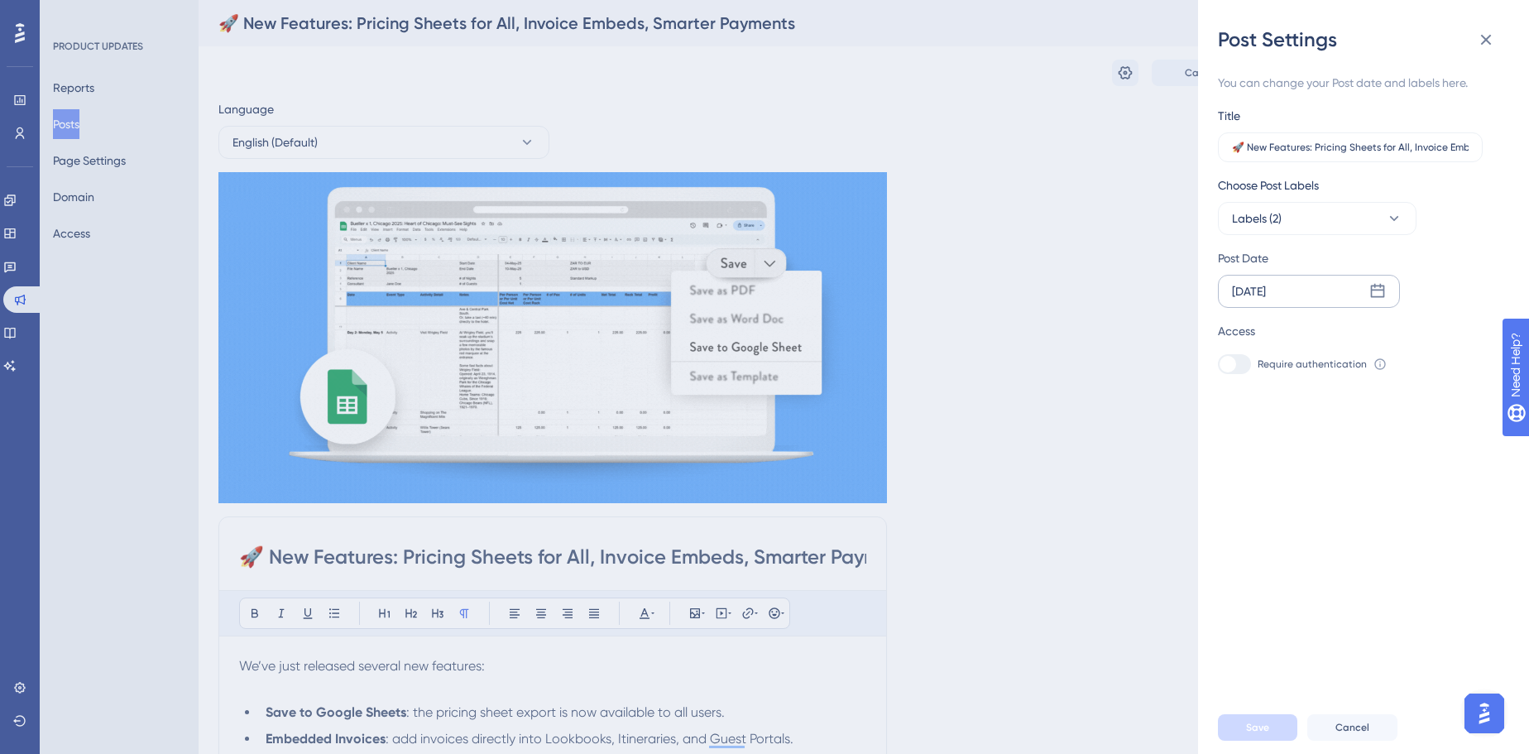
click at [1376, 291] on icon at bounding box center [1377, 291] width 17 height 17
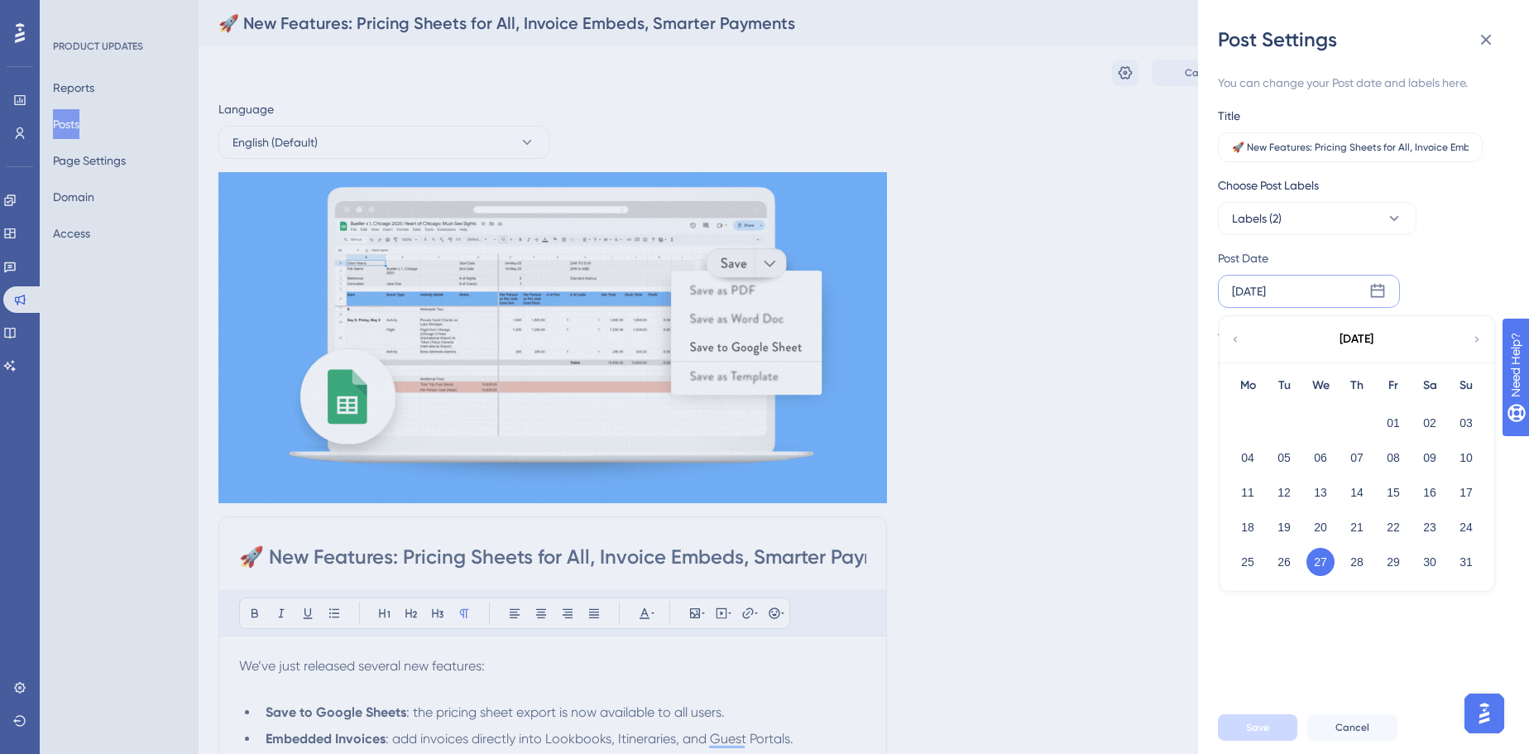
click at [1324, 557] on button "27" at bounding box center [1320, 562] width 28 height 28
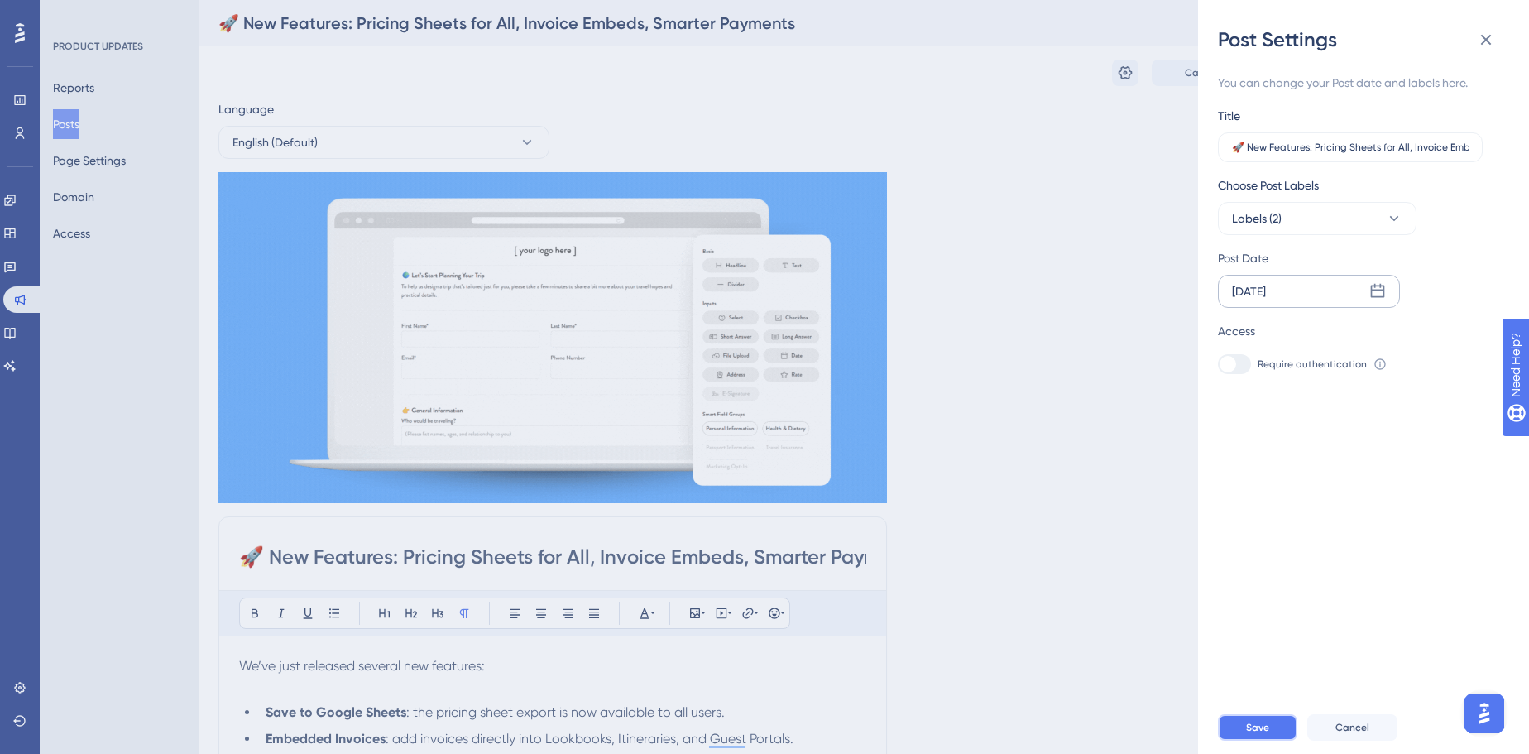
click at [1266, 734] on span "Save" at bounding box center [1257, 726] width 23 height 13
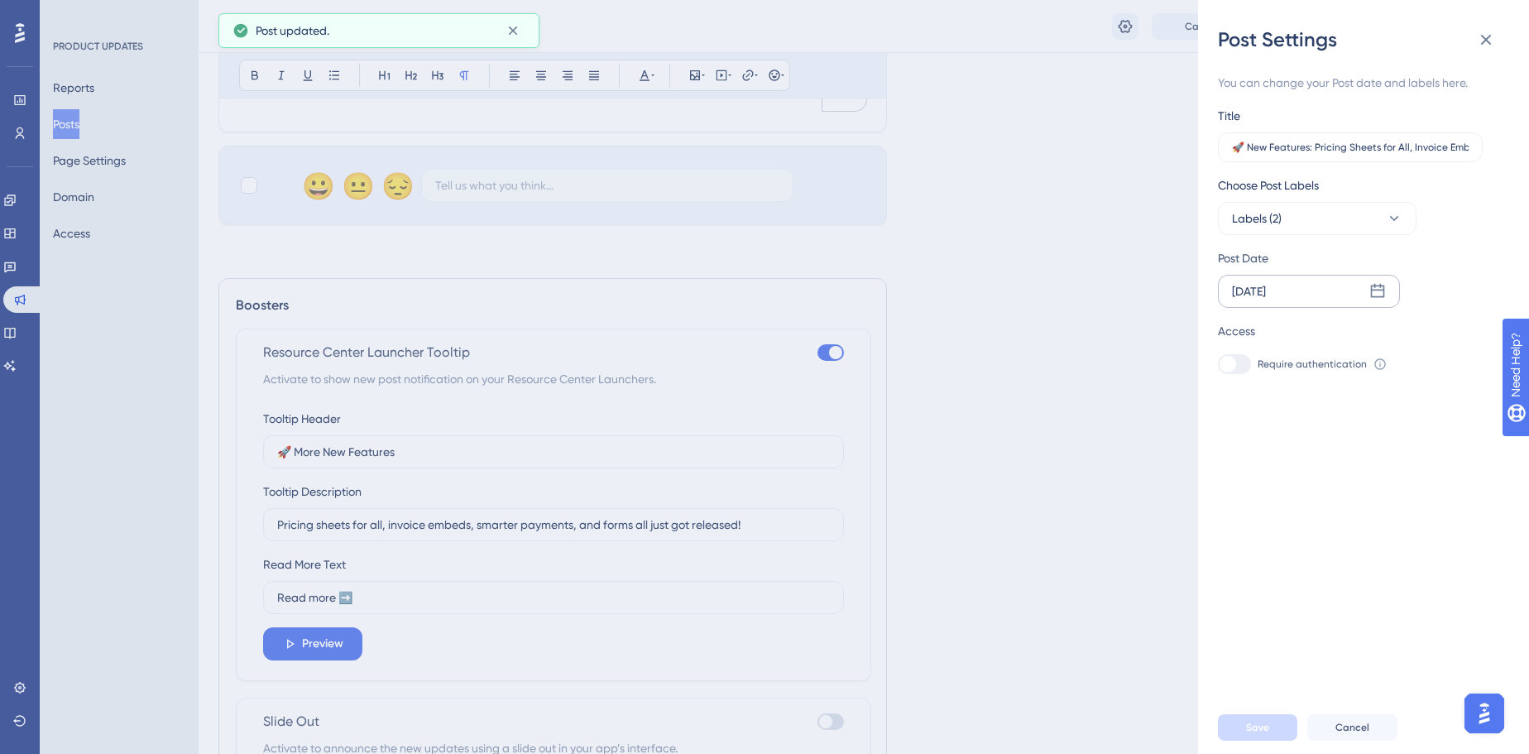
scroll to position [1020, 0]
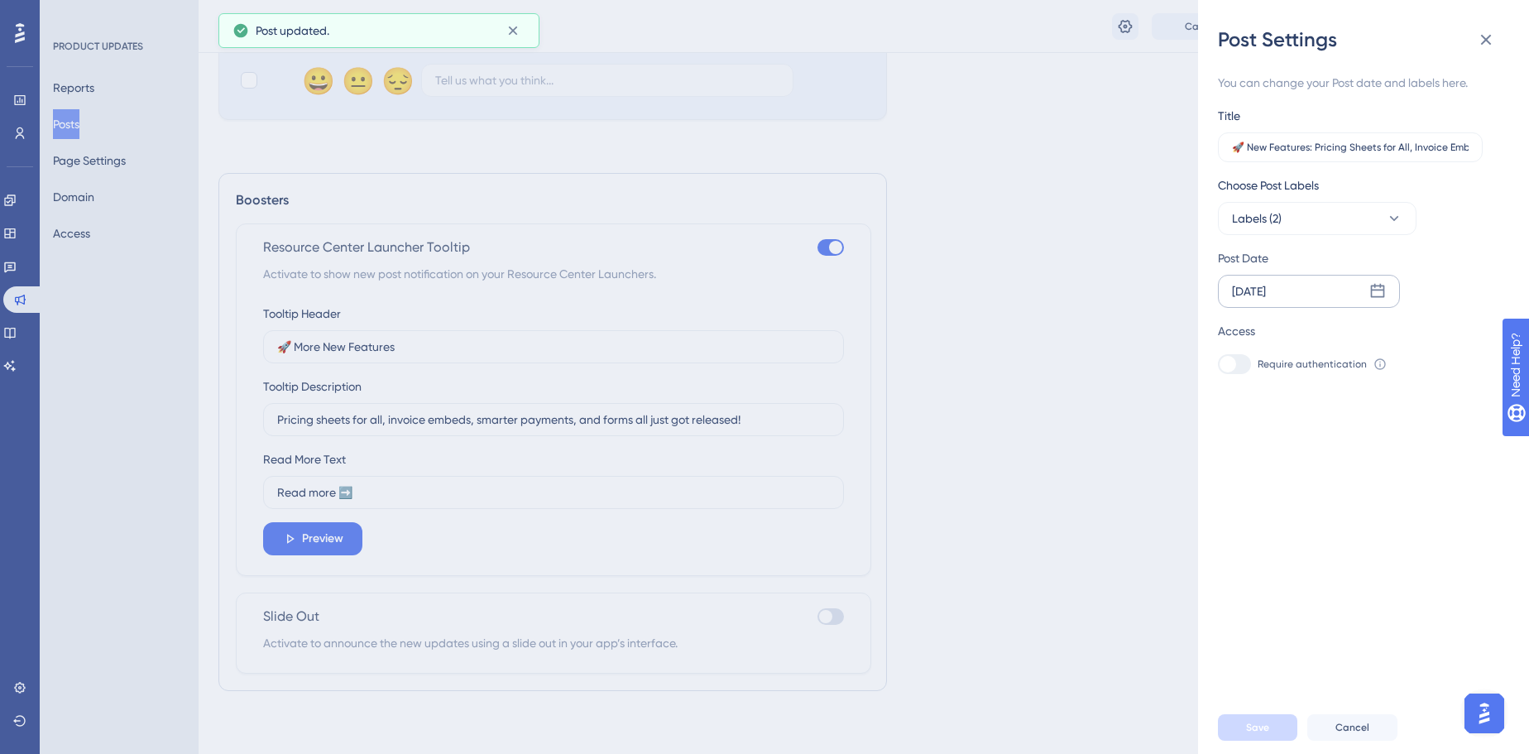
click at [677, 373] on div "Post Settings You can change your Post date and labels here. Title 🚀 New Featur…" at bounding box center [764, 377] width 1529 height 754
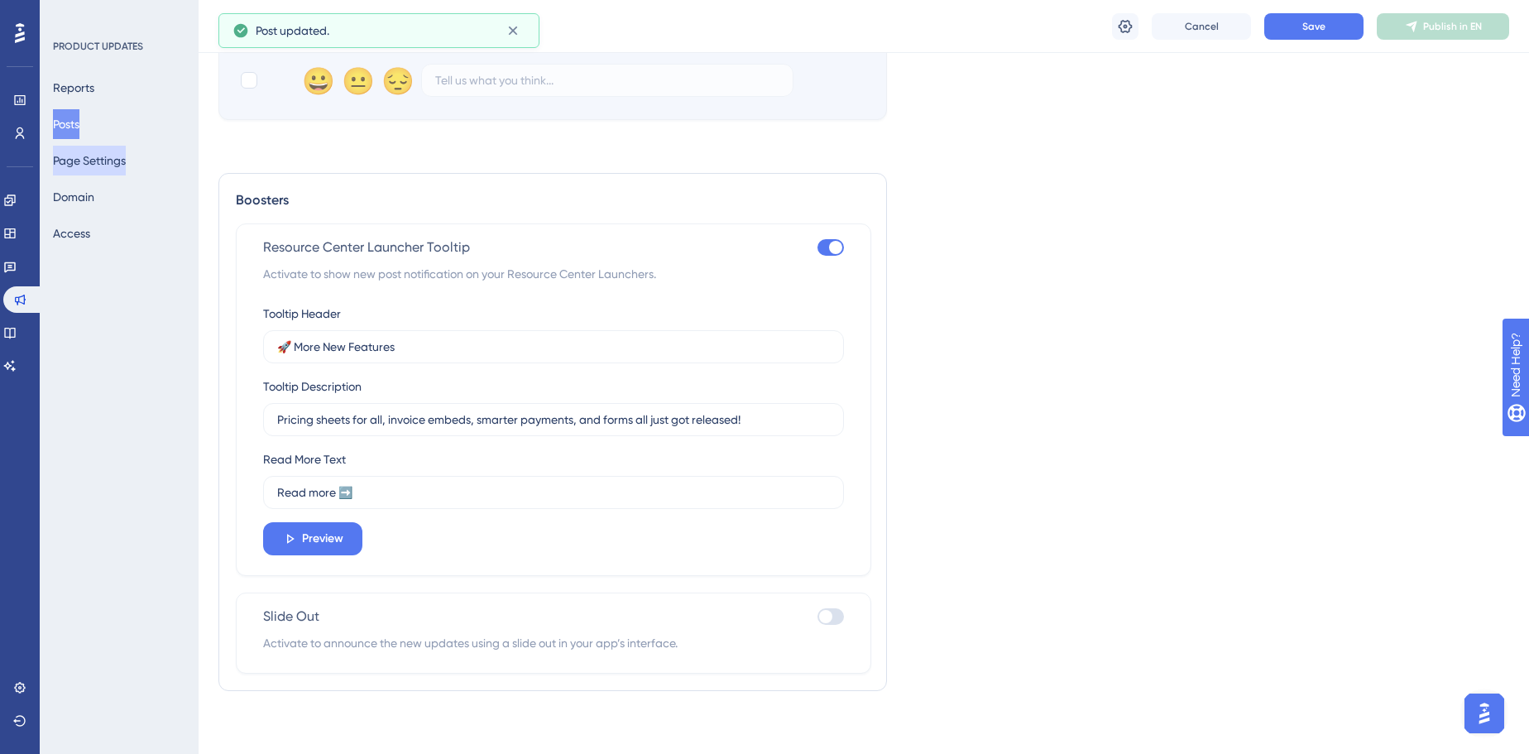
click at [96, 155] on button "Page Settings" at bounding box center [89, 161] width 73 height 30
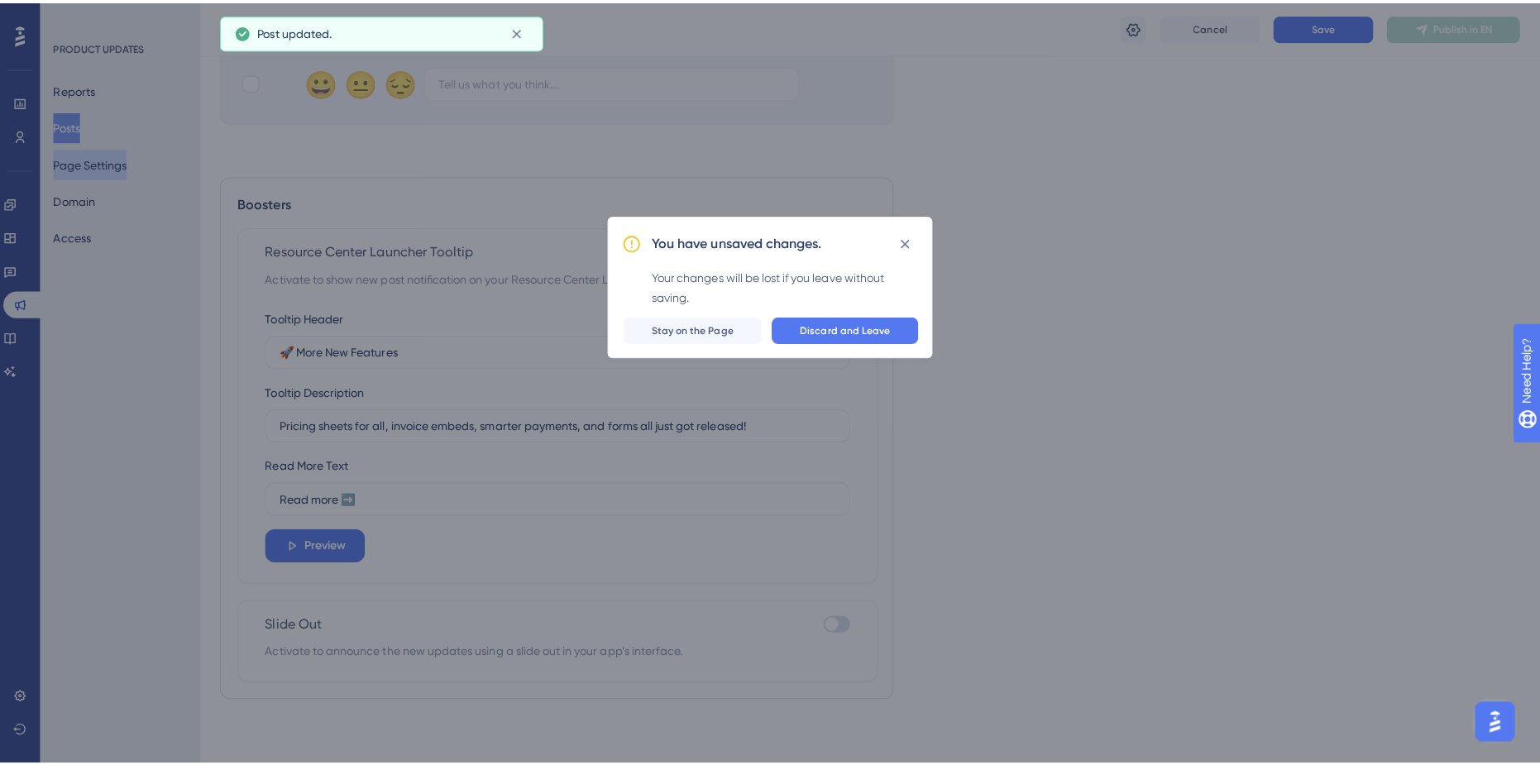
scroll to position [1008, 0]
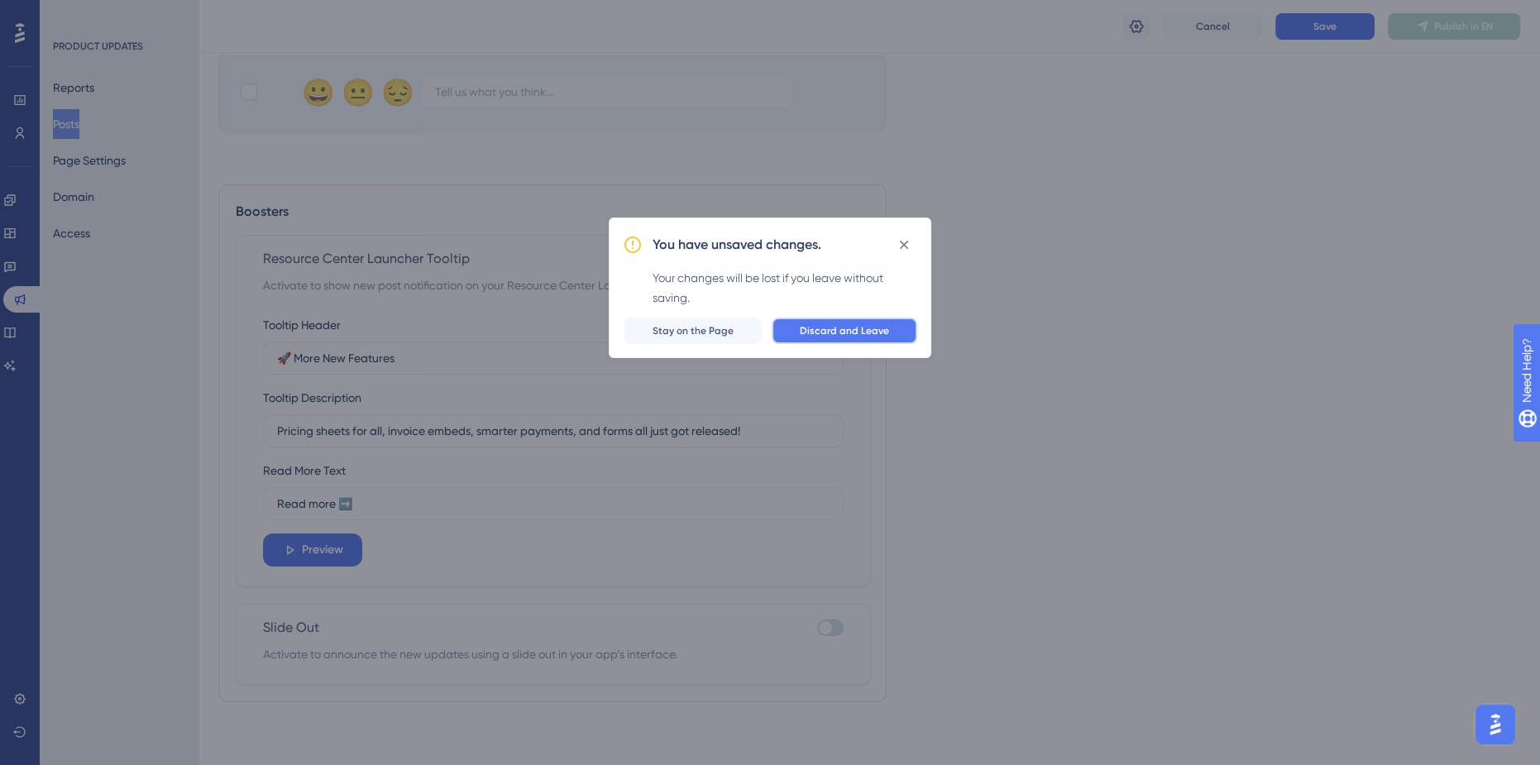
click at [838, 320] on button "Discard and Leave" at bounding box center [845, 331] width 146 height 26
